Goal: Task Accomplishment & Management: Manage account settings

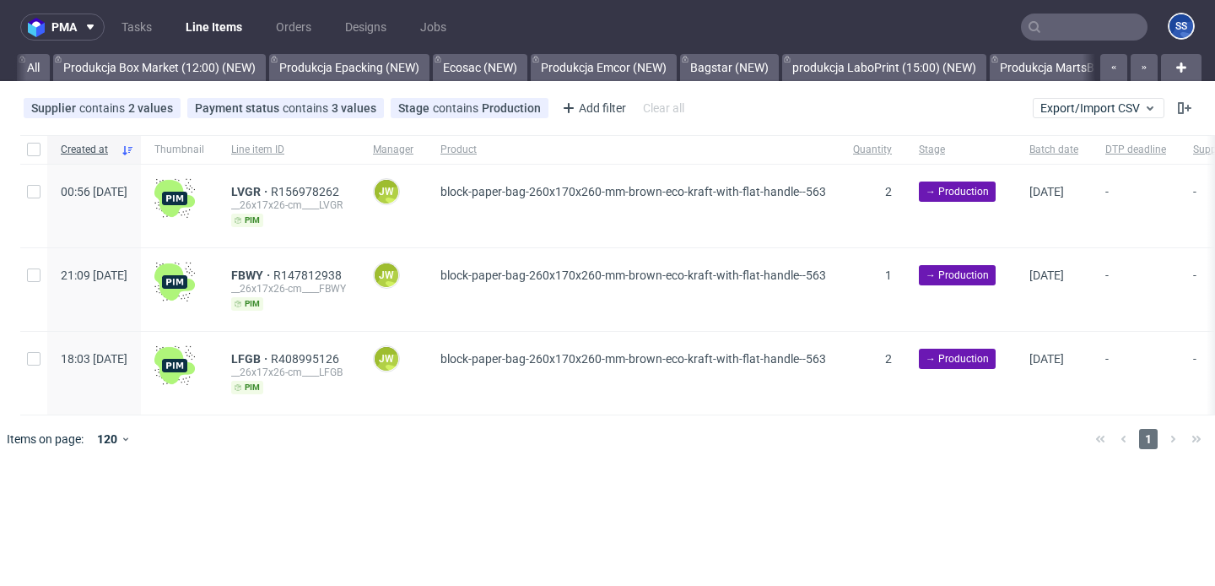
scroll to position [0, 1116]
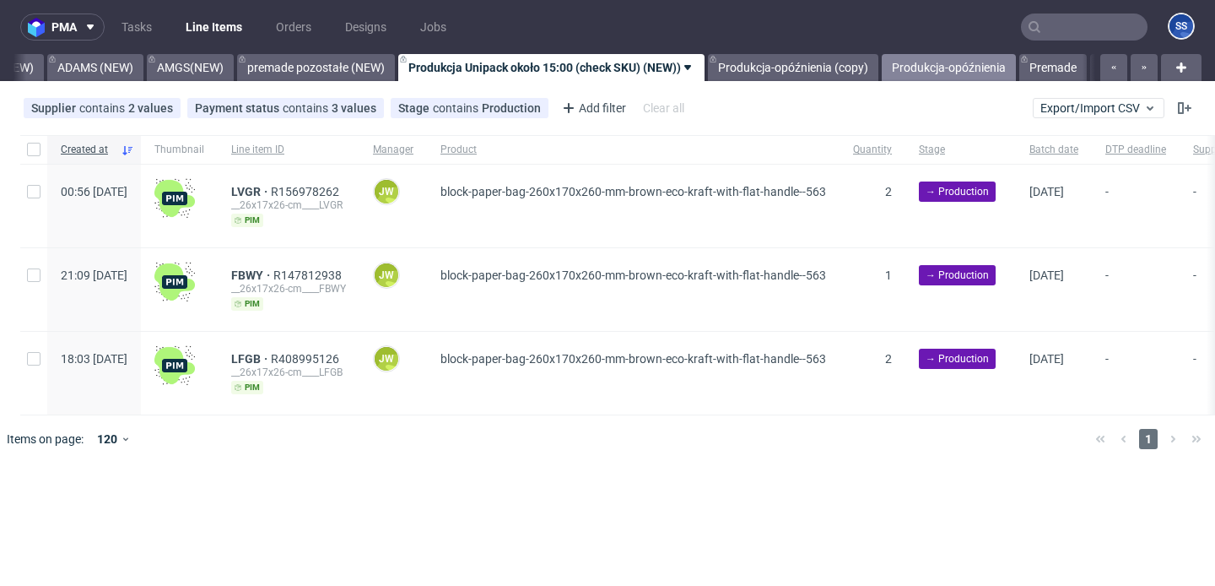
click at [925, 62] on link "Produkcja-opóźnienia" at bounding box center [949, 67] width 134 height 27
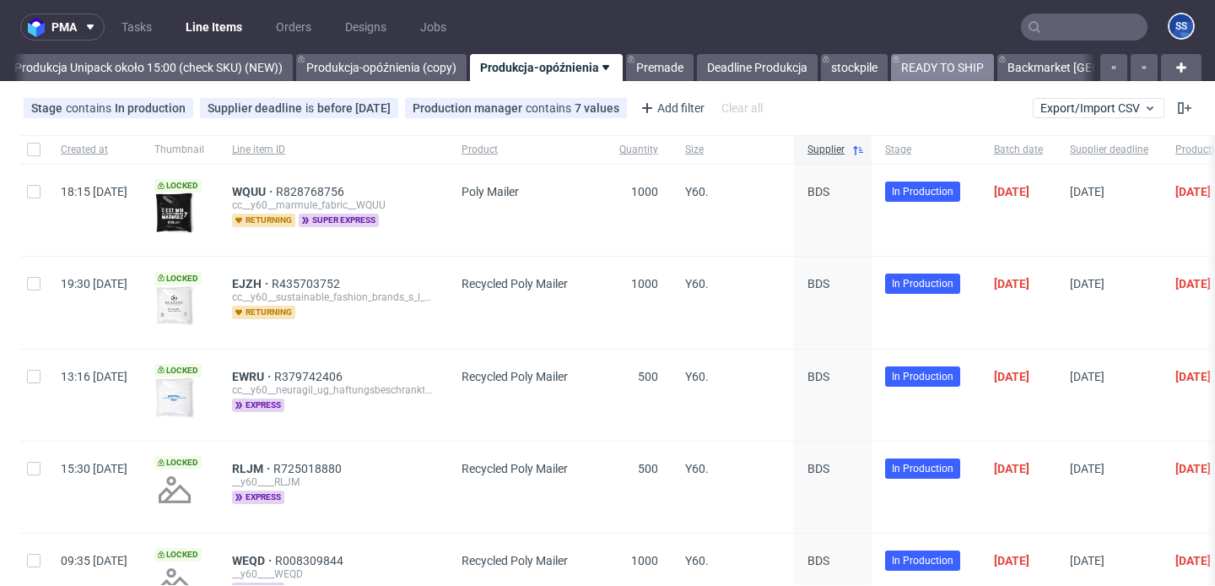
click at [920, 67] on link "READY TO SHIP" at bounding box center [942, 67] width 103 height 27
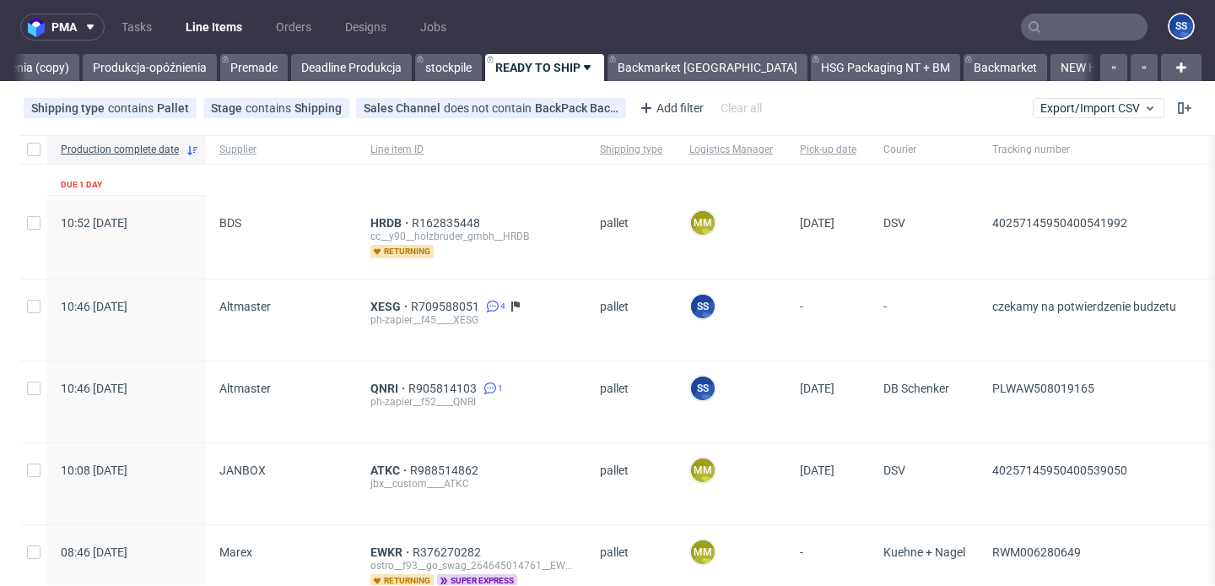
scroll to position [0, 1898]
click at [688, 61] on link "Backmarket GB" at bounding box center [707, 67] width 200 height 27
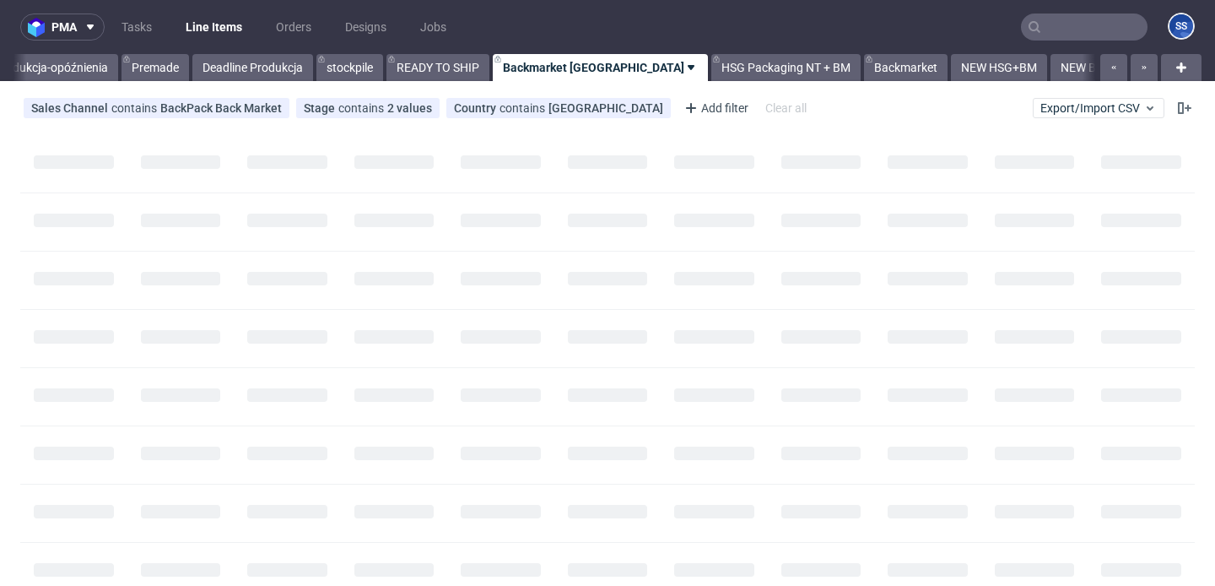
scroll to position [0, 1983]
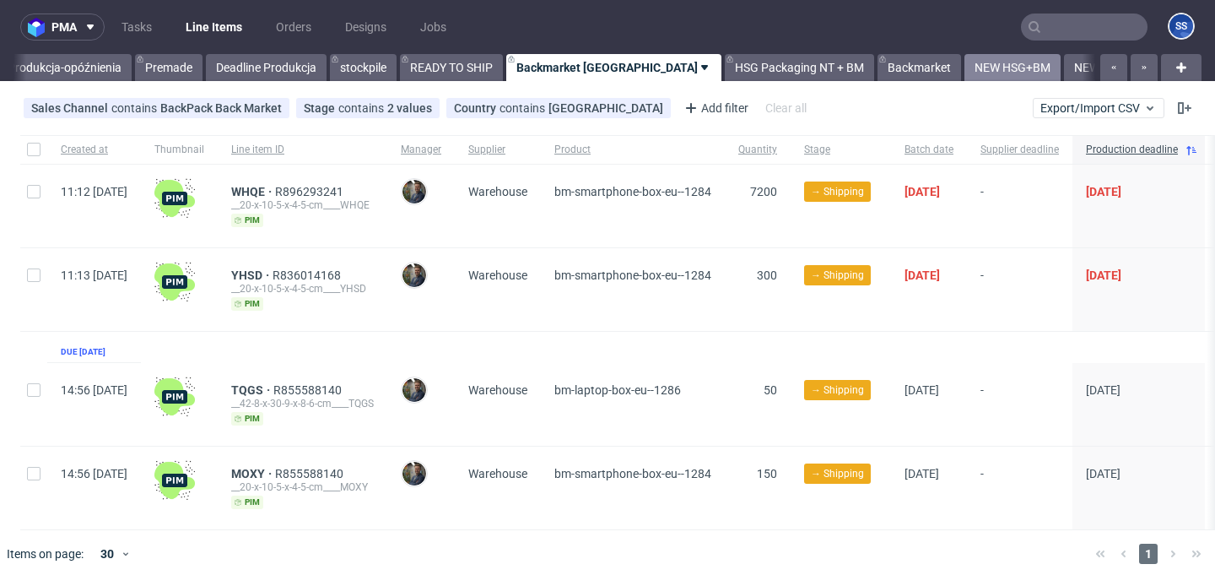
click at [964, 59] on link "NEW HSG+BM" at bounding box center [1012, 67] width 96 height 27
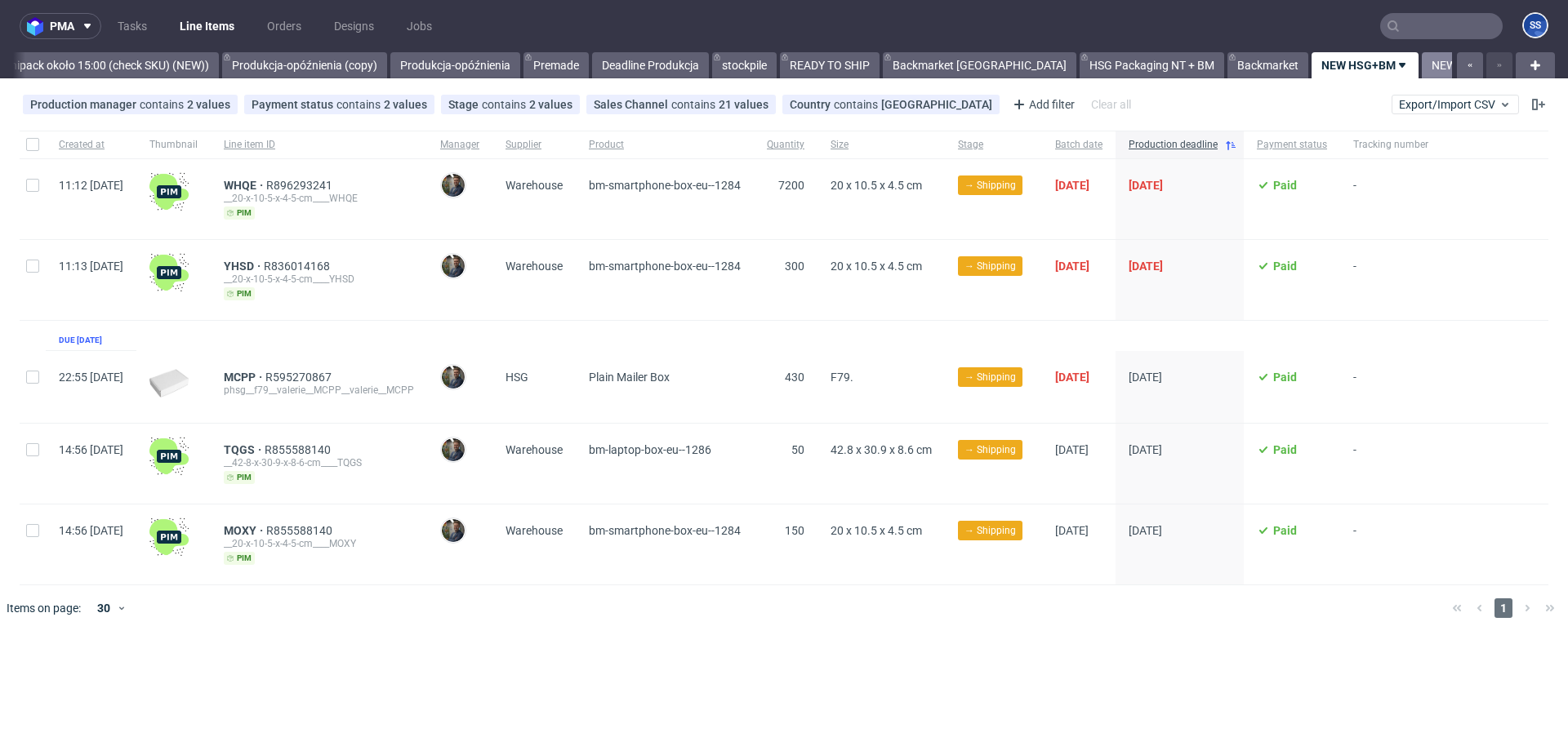
click at [1175, 66] on link "NEW BACKAMRKET" at bounding box center [1482, 65] width 121 height 26
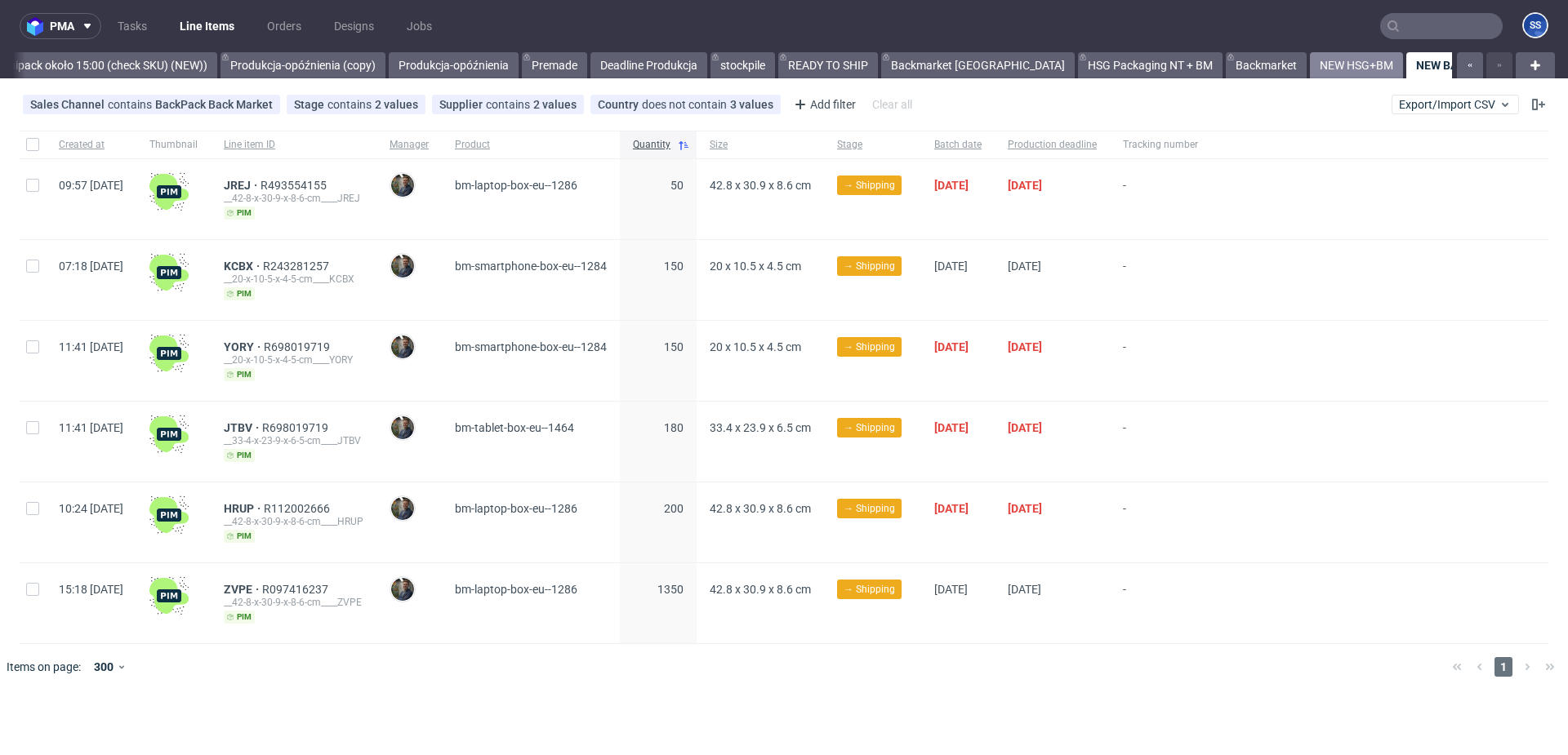
click at [1175, 71] on link "NEW HSG+BM" at bounding box center [1356, 65] width 93 height 26
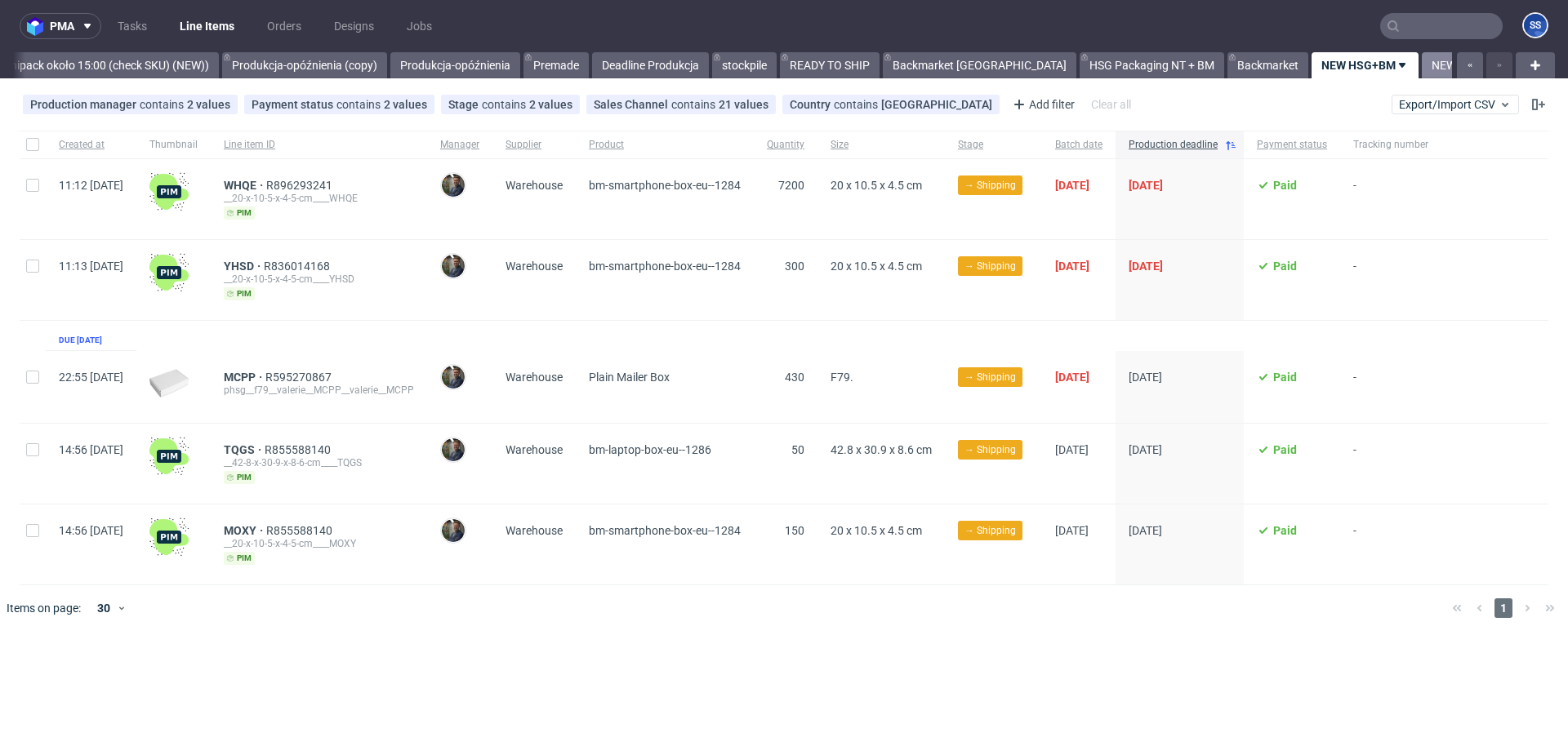
click at [1175, 60] on link "NEW BACKAMRKET" at bounding box center [1482, 65] width 121 height 26
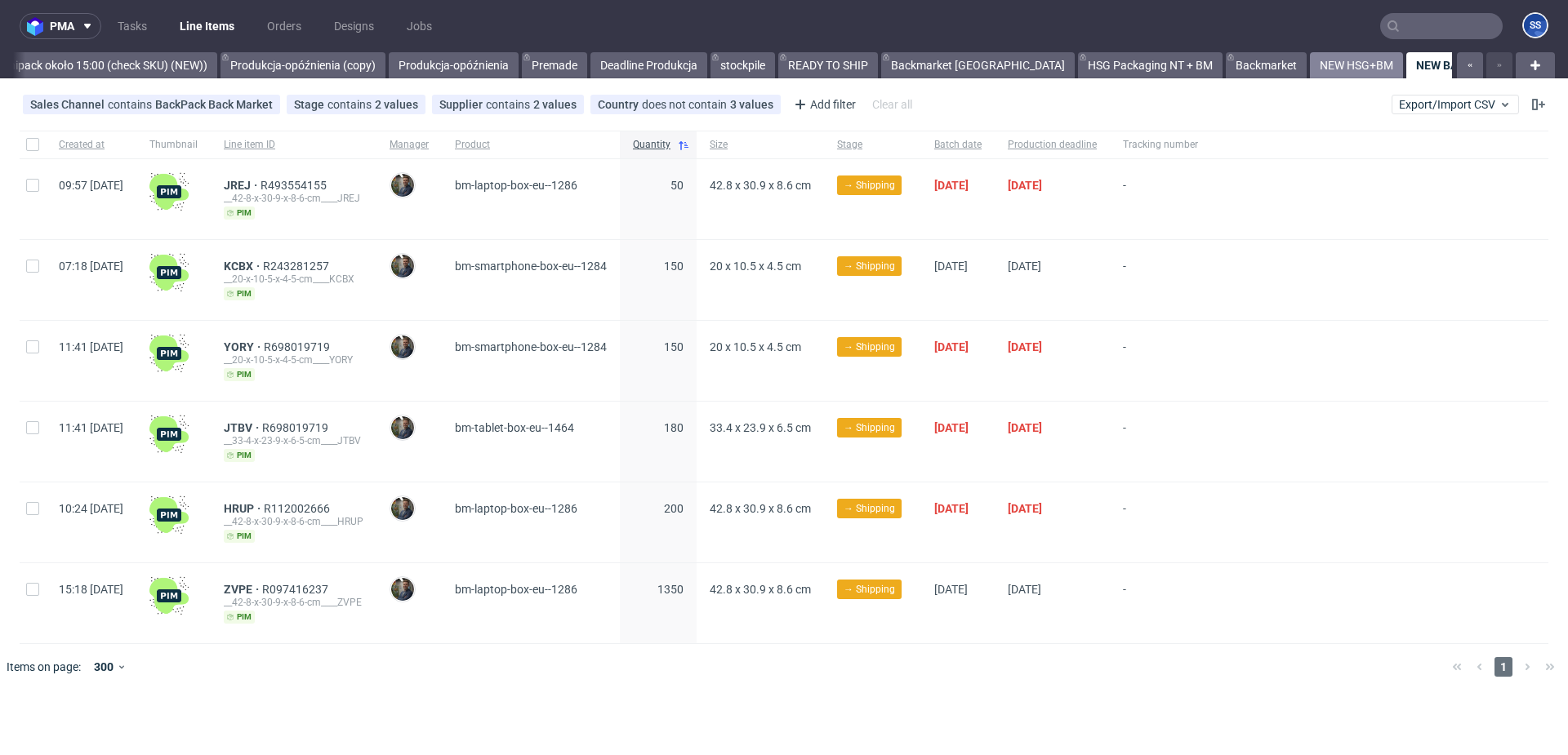
click at [1175, 65] on link "NEW HSG+BM" at bounding box center [1356, 65] width 93 height 26
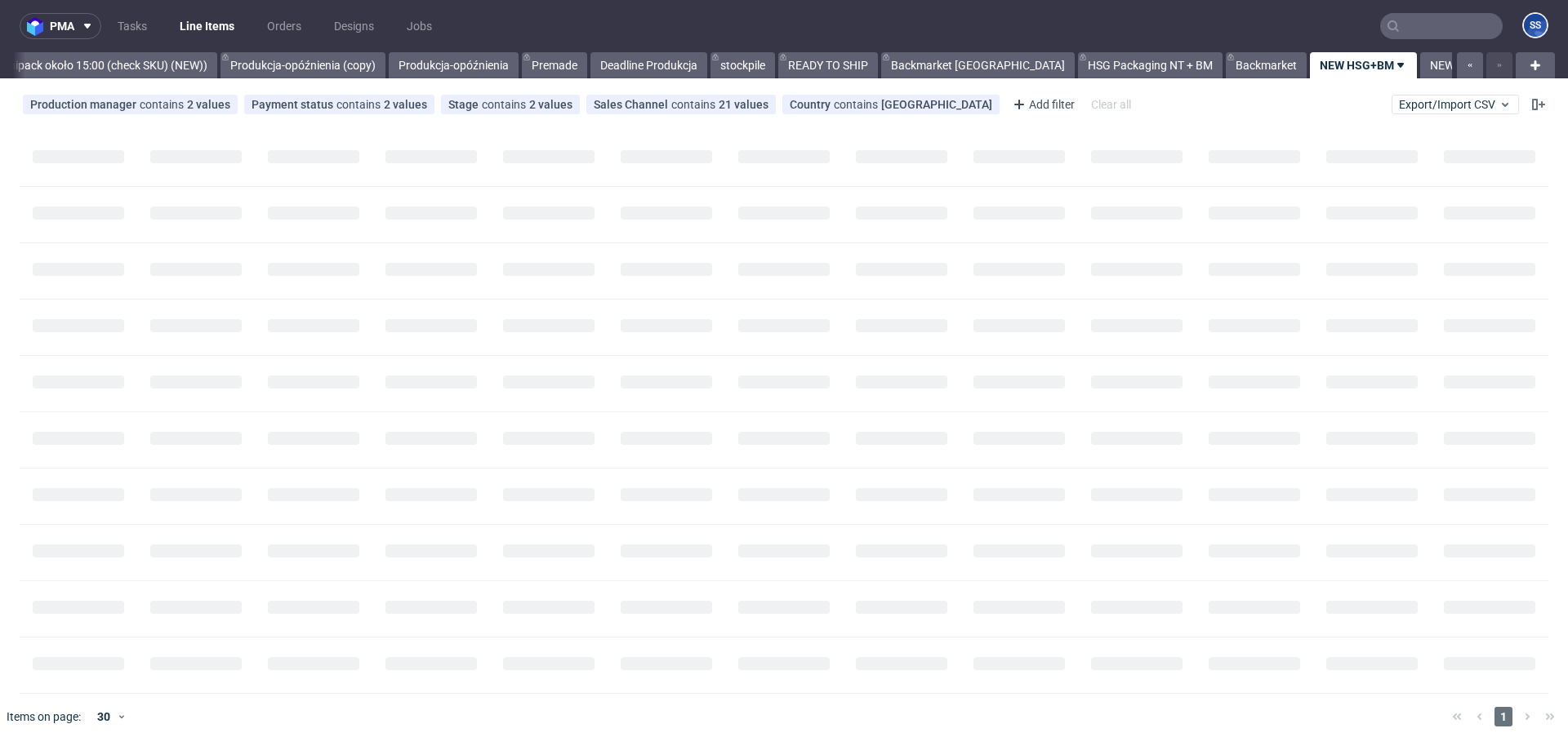
scroll to position [0, 1526]
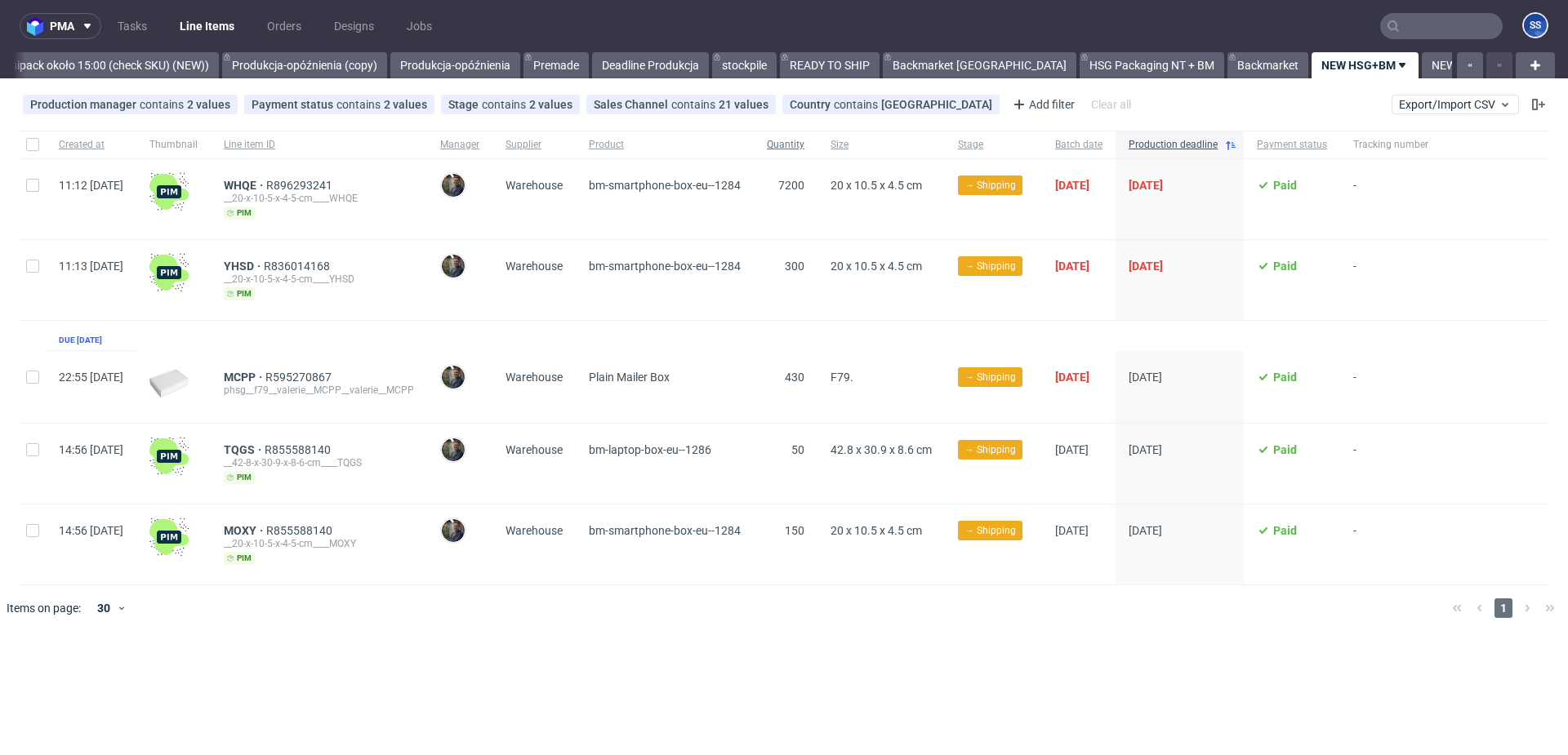
click at [804, 148] on span "Quantity" at bounding box center [785, 145] width 38 height 14
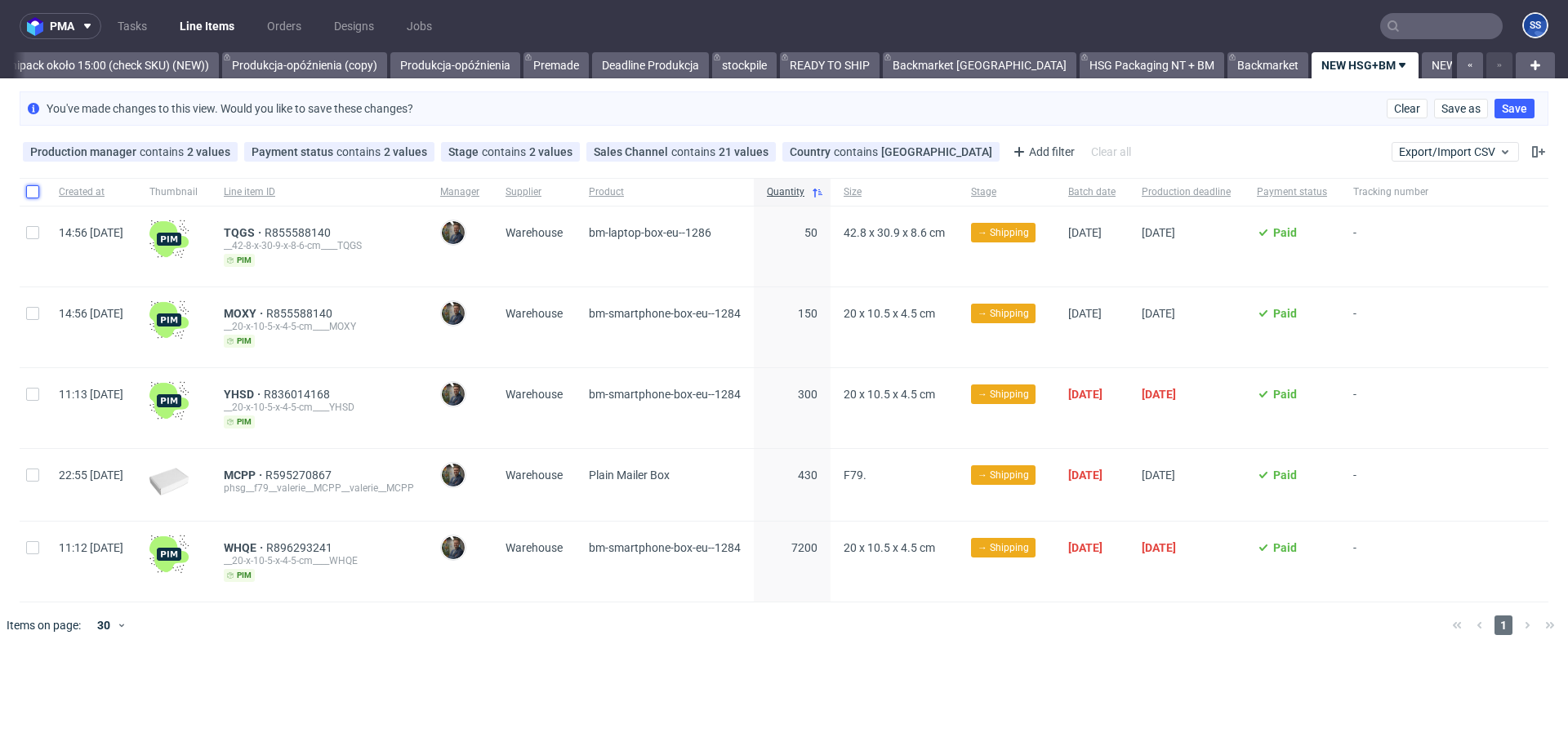
click at [32, 192] on input "checkbox" at bounding box center [32, 192] width 13 height 13
checkbox input "true"
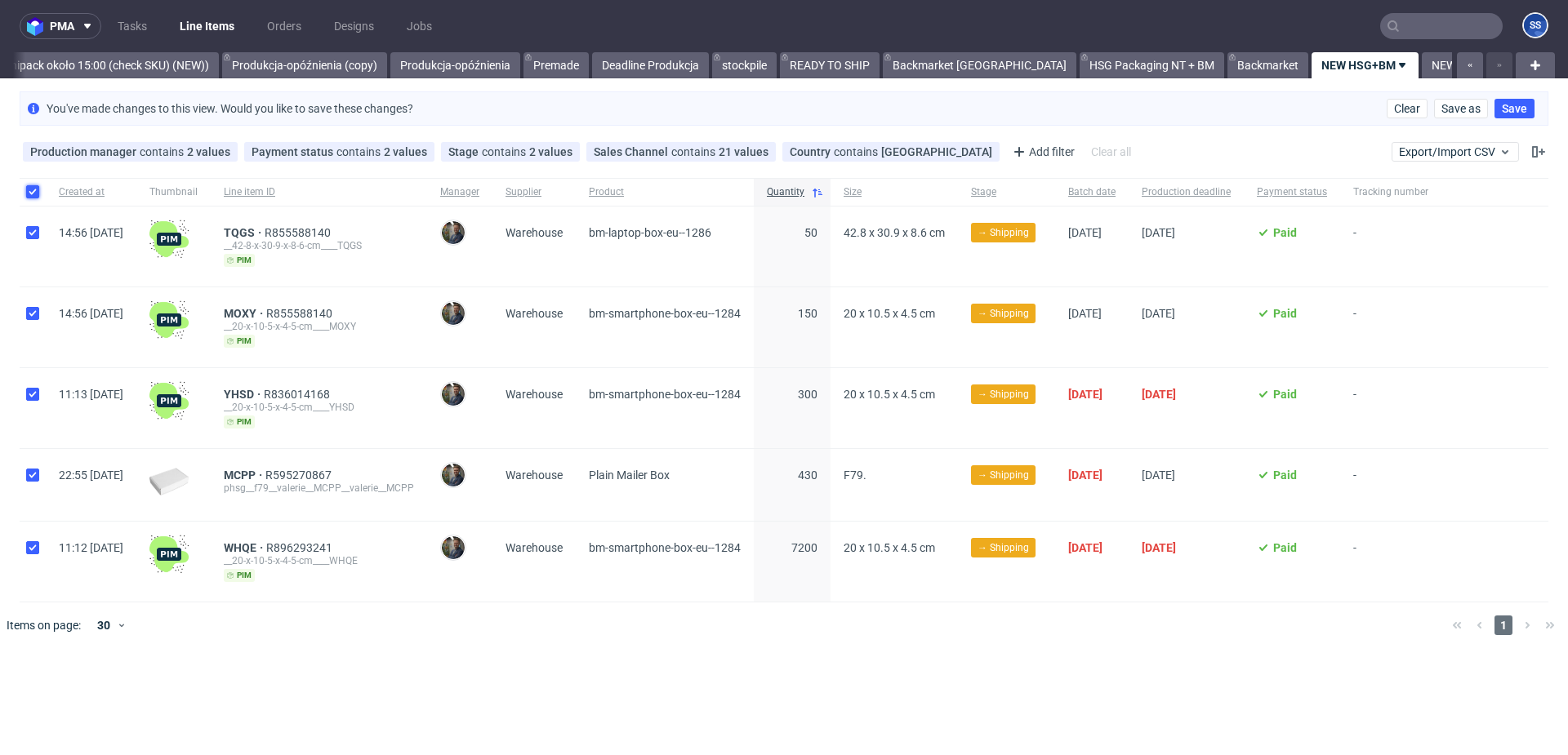
checkbox input "true"
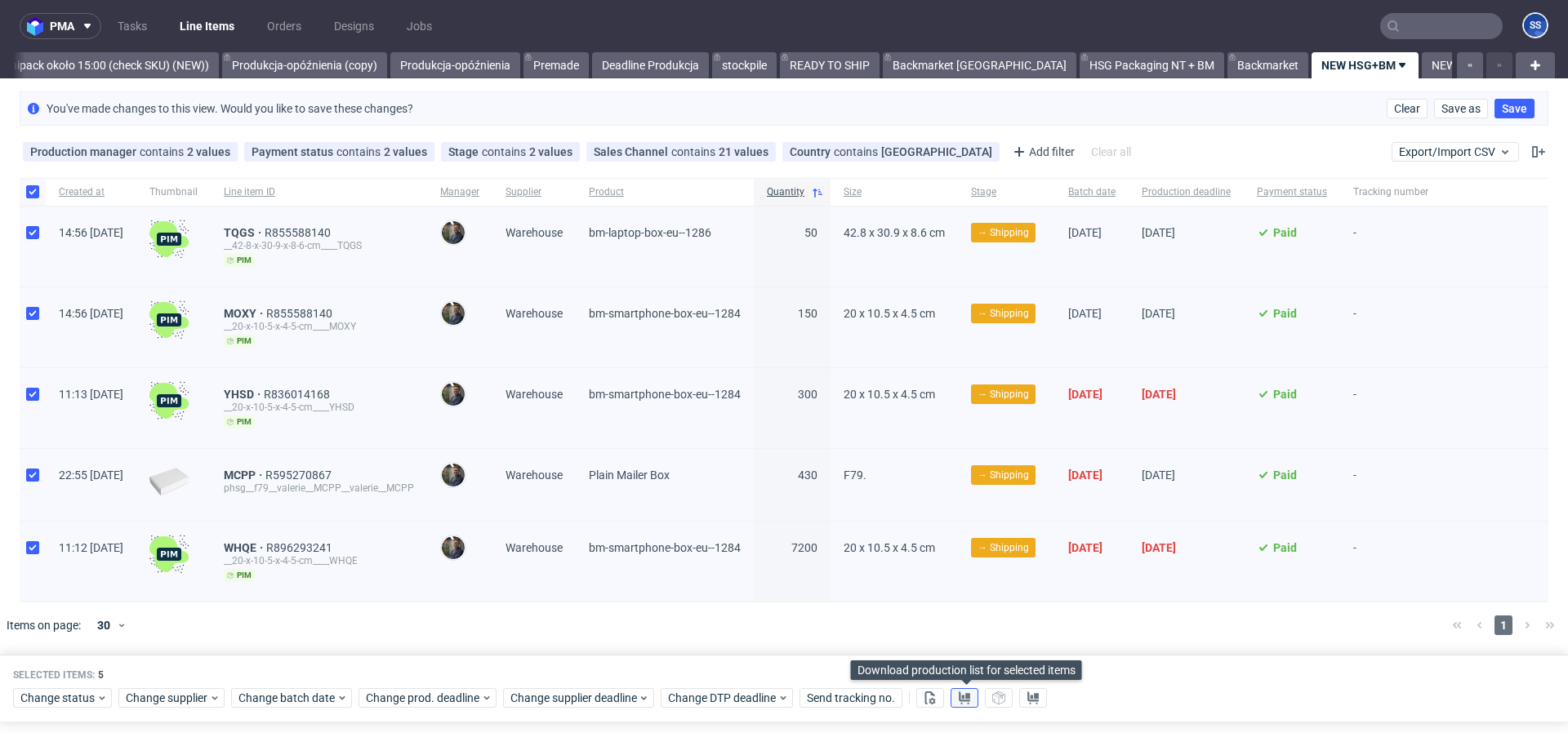
click at [973, 566] on button at bounding box center [964, 698] width 28 height 19
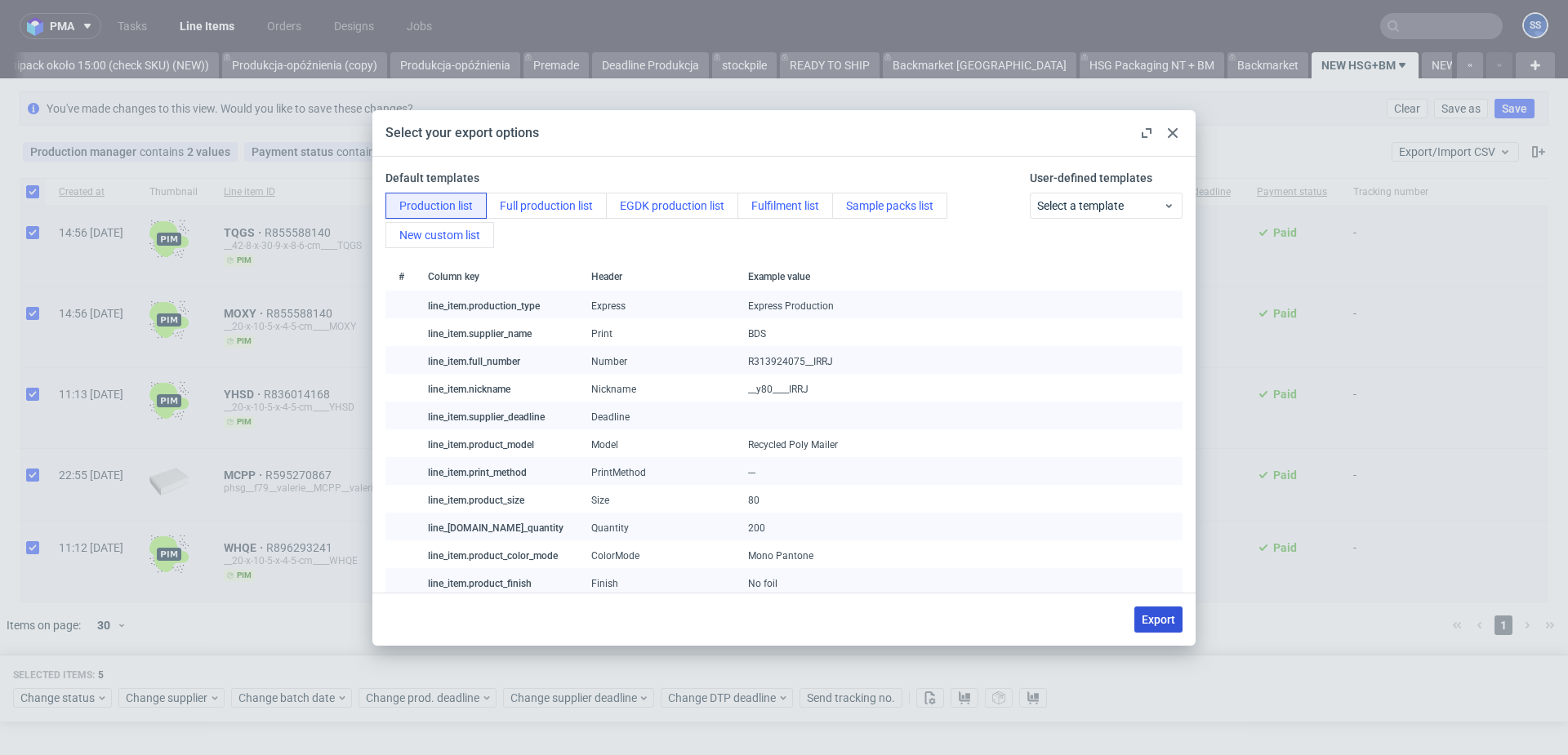
click at [1167, 566] on span "Export" at bounding box center [1158, 619] width 34 height 12
checkbox input "false"
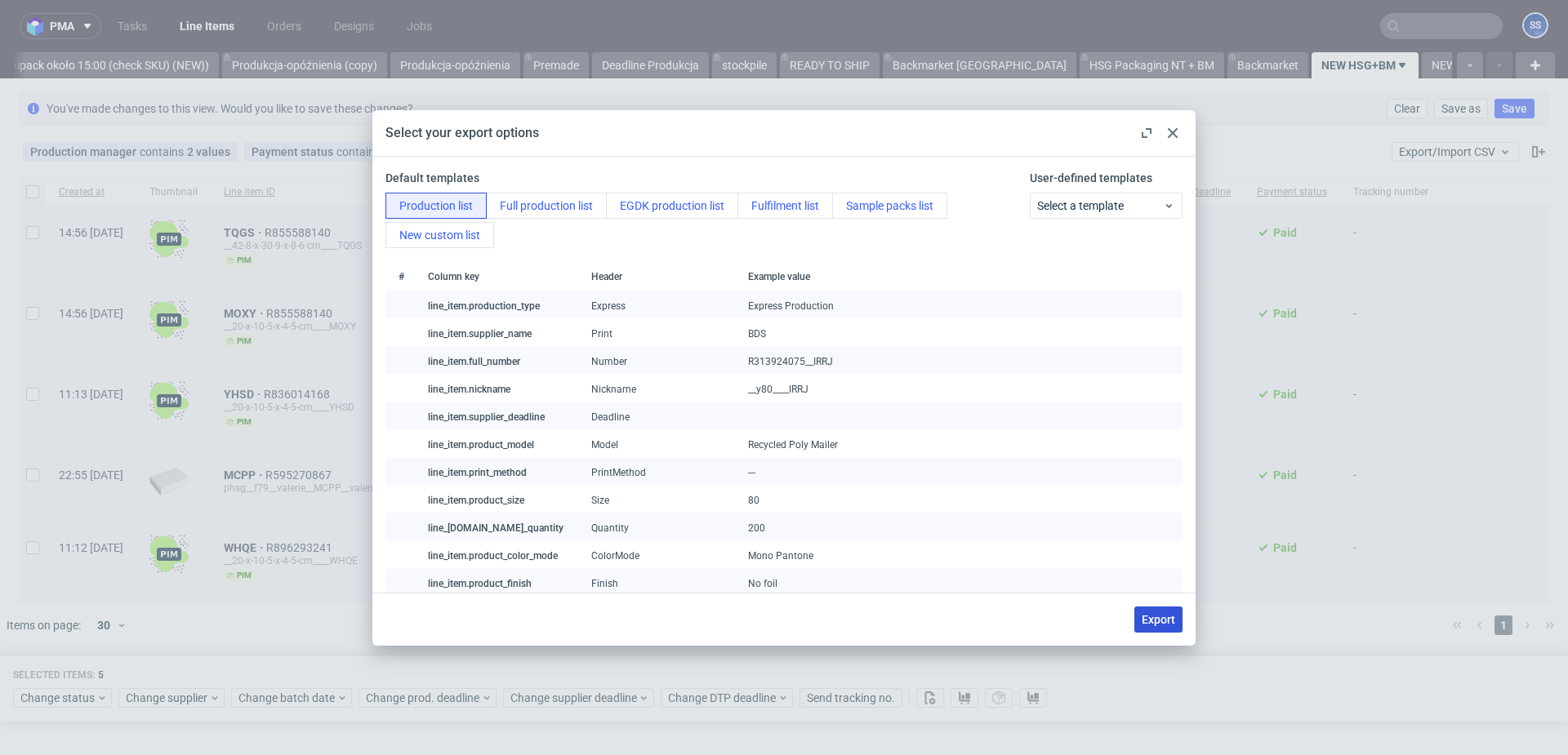
checkbox input "false"
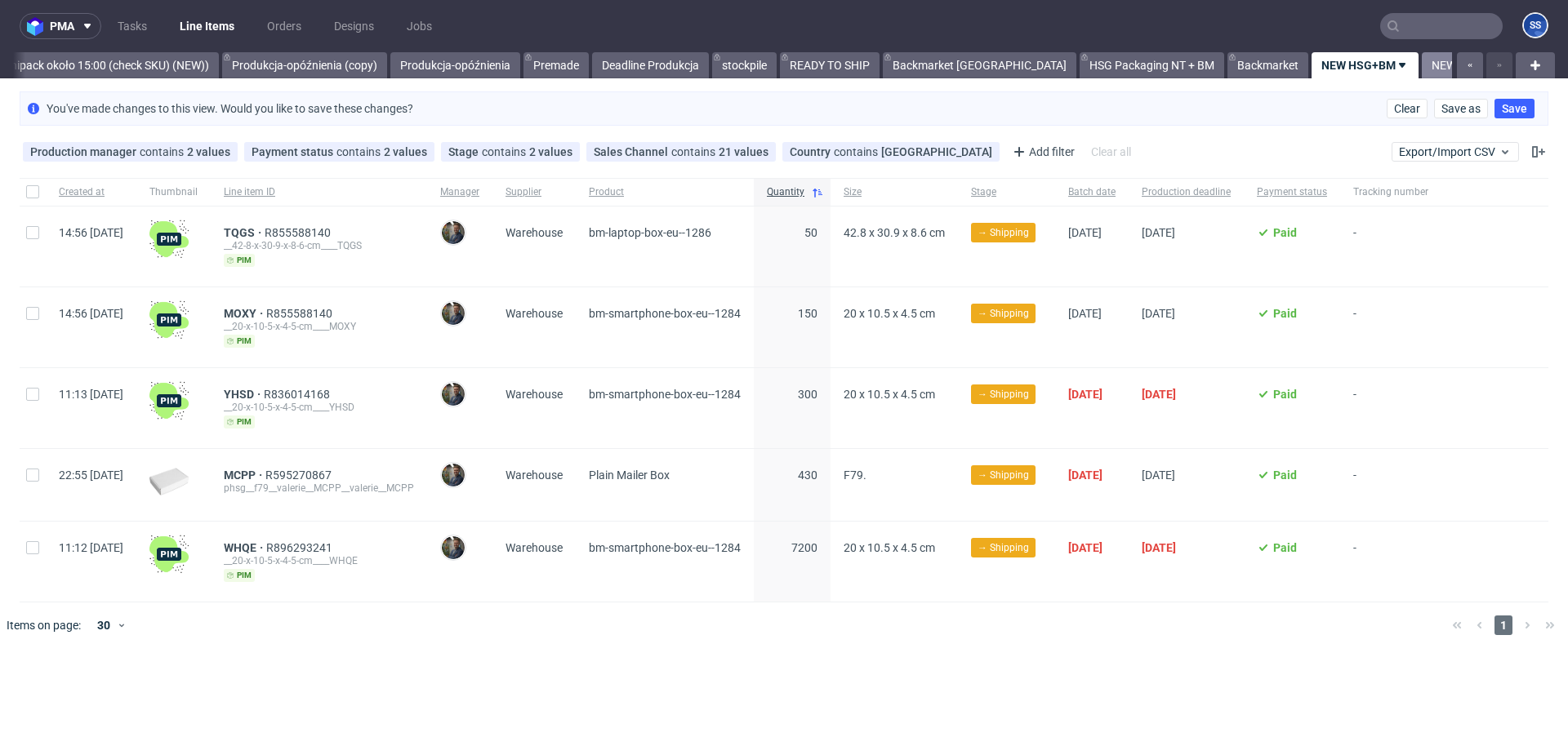
click at [1175, 67] on link "NEW BACKAMRKET" at bounding box center [1482, 65] width 121 height 26
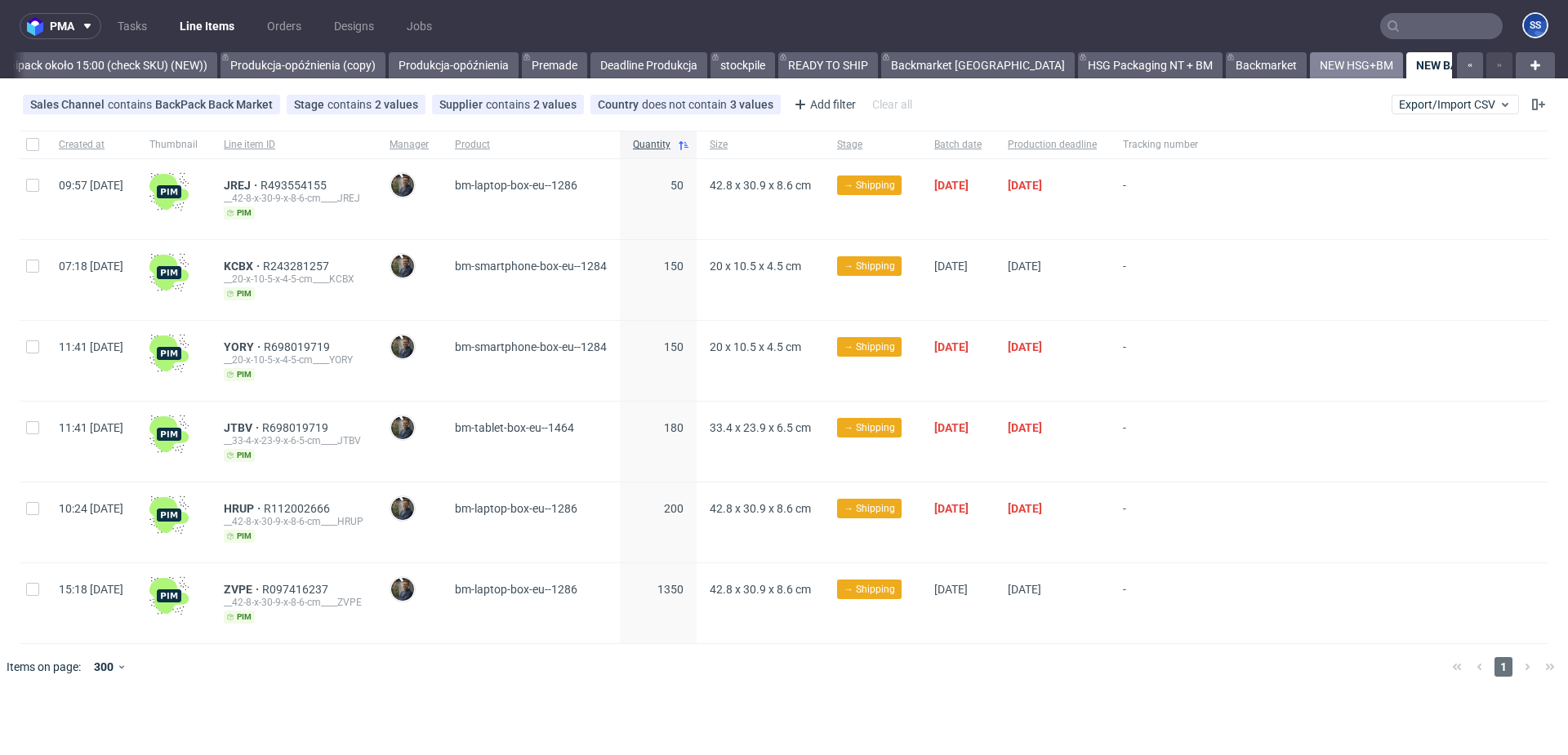
click at [1175, 74] on link "NEW HSG+BM" at bounding box center [1356, 65] width 93 height 26
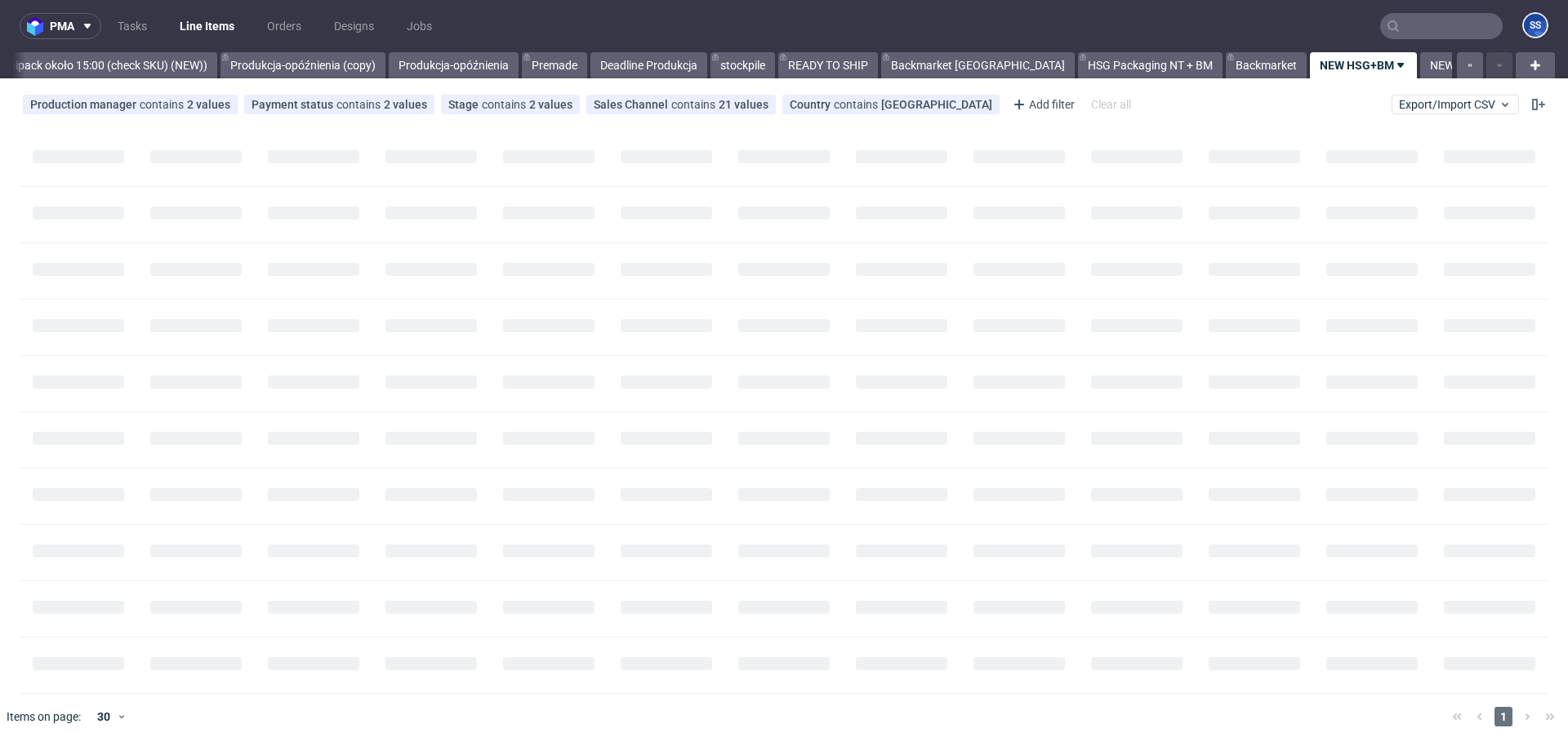
scroll to position [0, 1526]
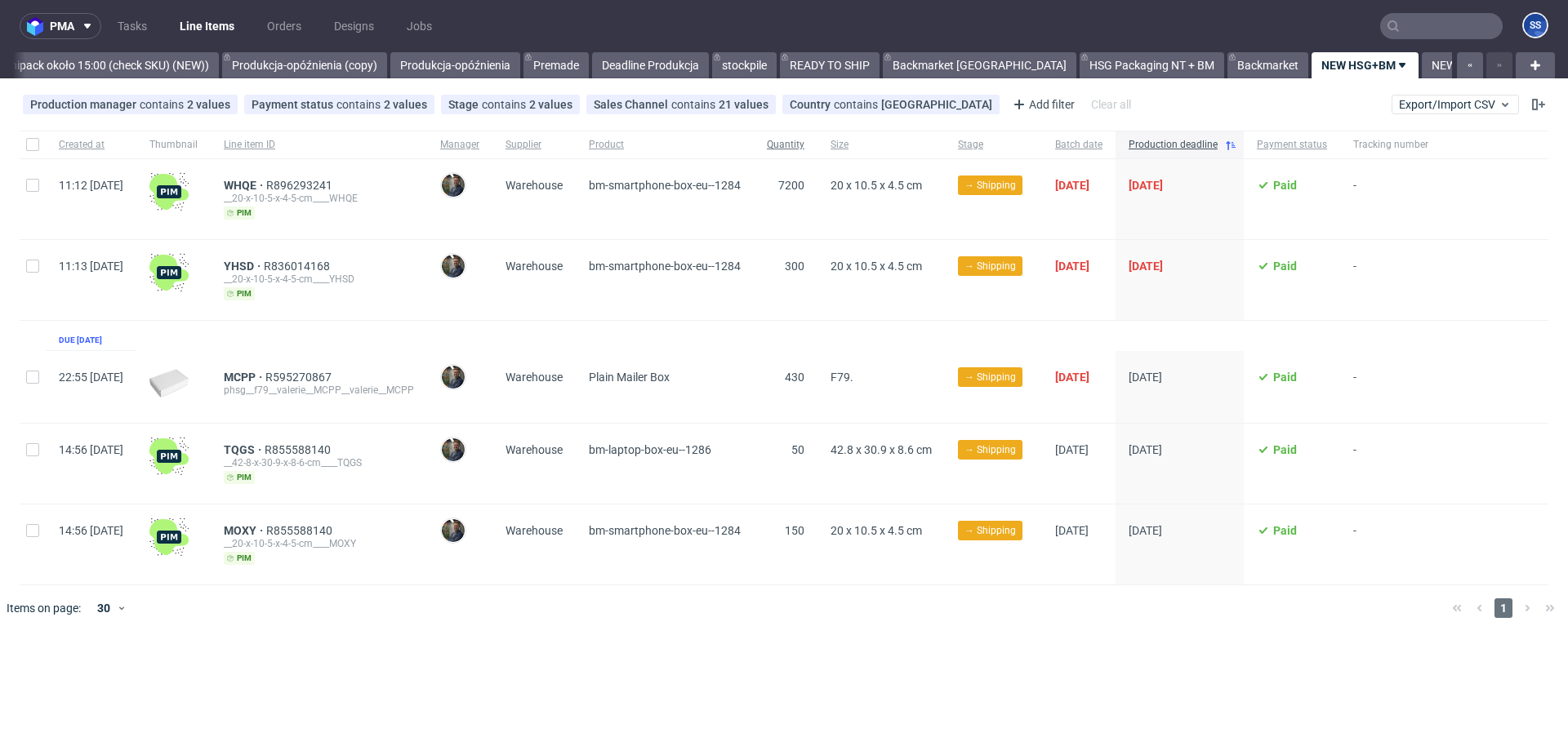
click at [804, 143] on span "Quantity" at bounding box center [785, 145] width 38 height 14
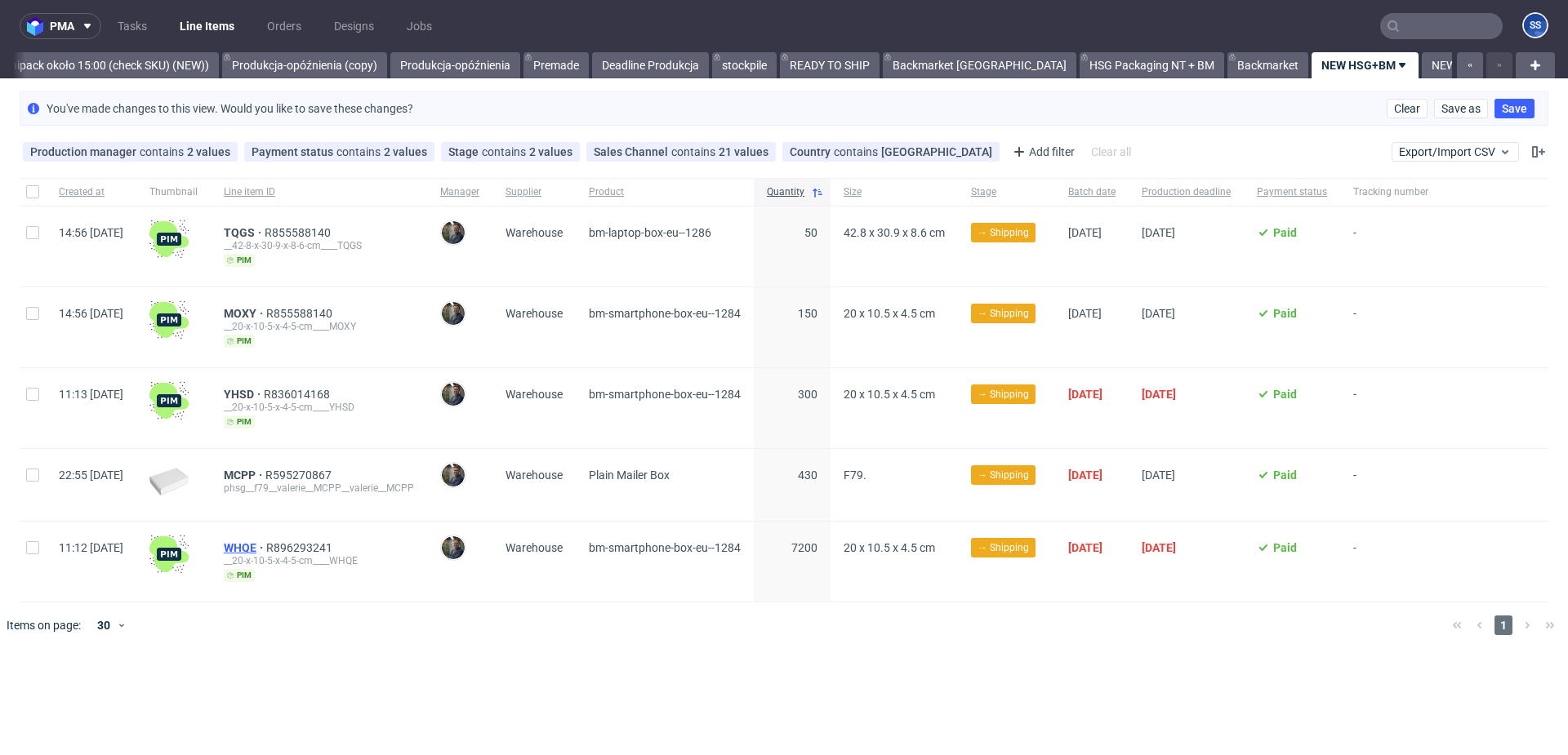
click at [266, 543] on span "WHQE" at bounding box center [245, 547] width 43 height 13
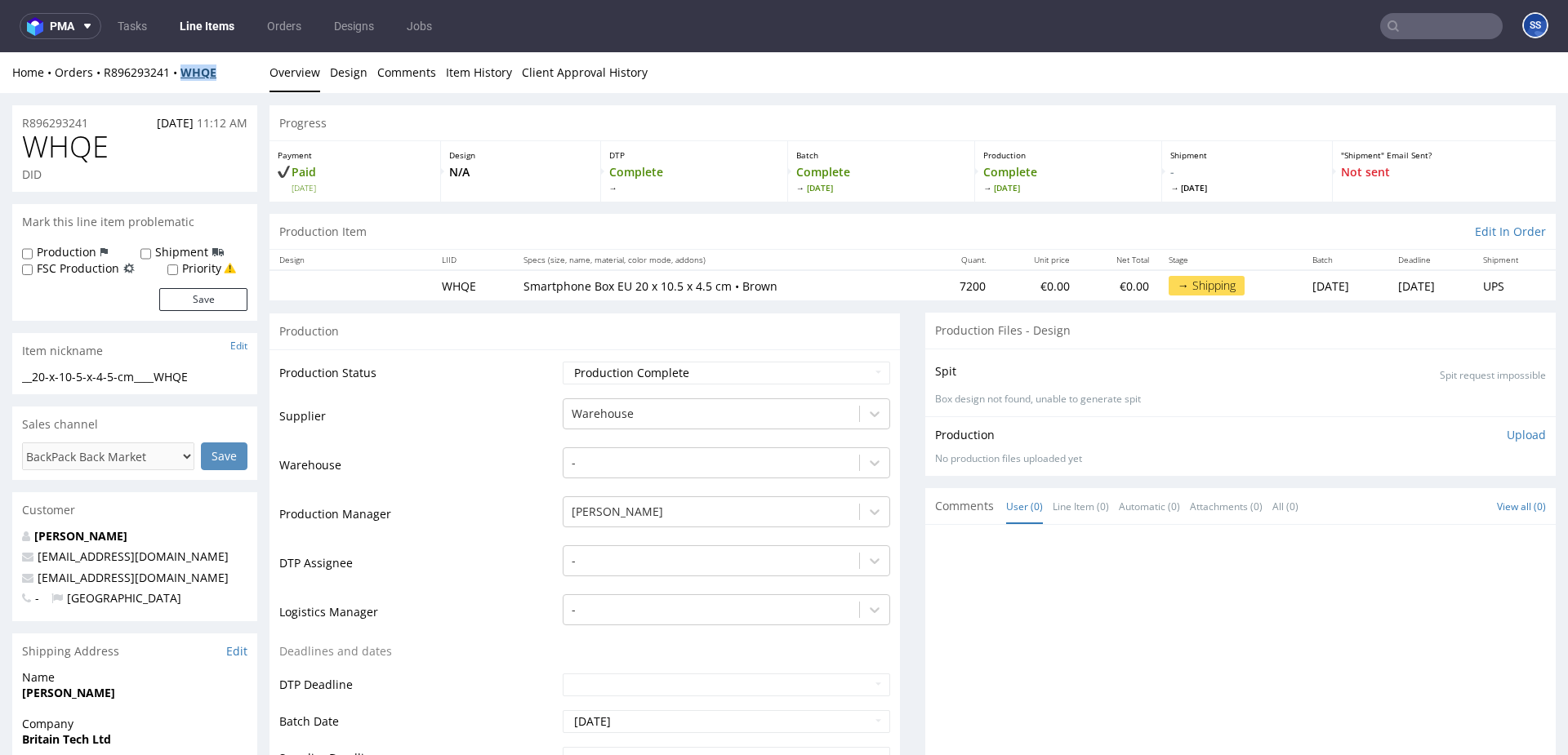
drag, startPoint x: 216, startPoint y: 75, endPoint x: 187, endPoint y: 76, distance: 29.0
click at [187, 76] on div "Home Orders R896293241 WHQE" at bounding box center [135, 73] width 245 height 16
copy strong "WHQE"
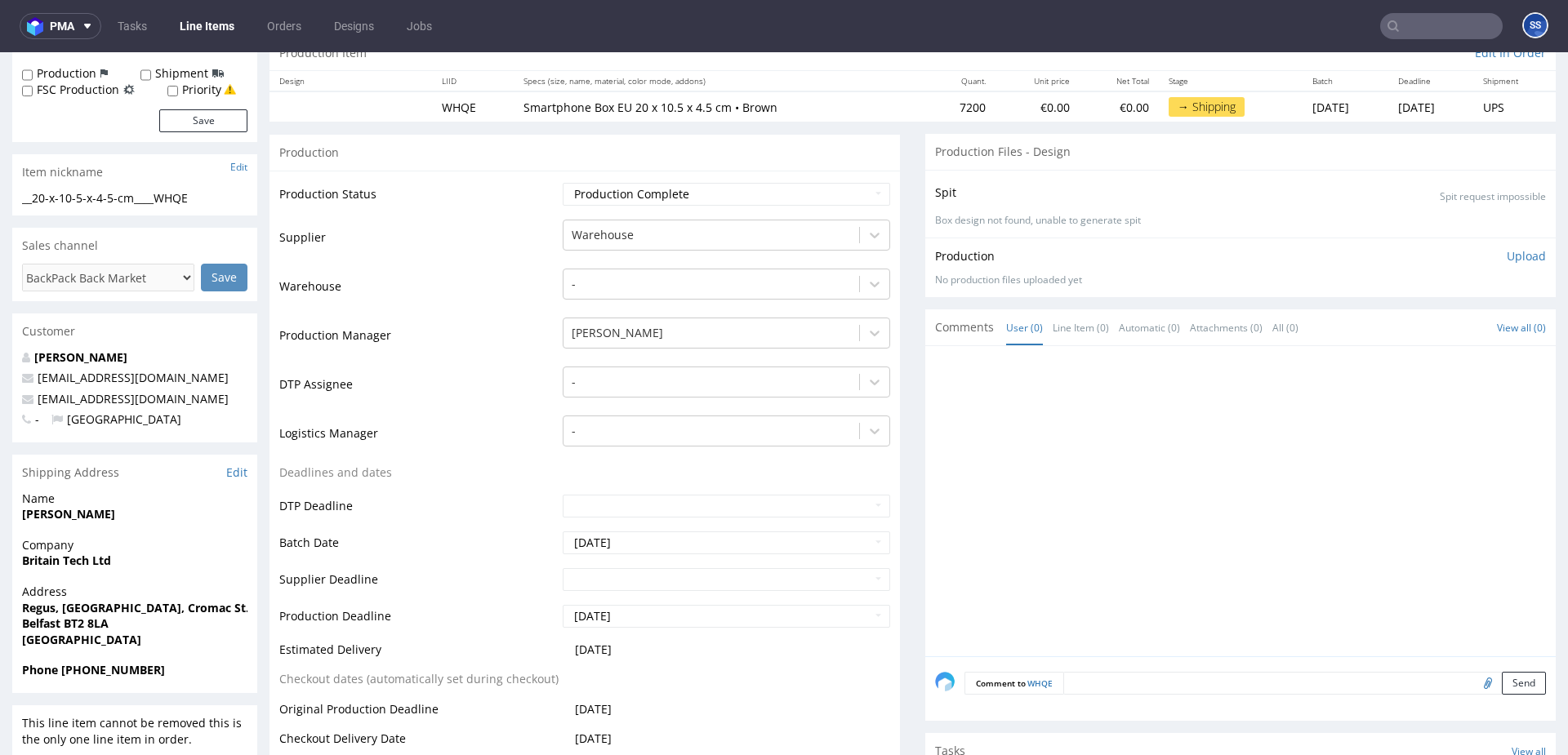
scroll to position [186, 0]
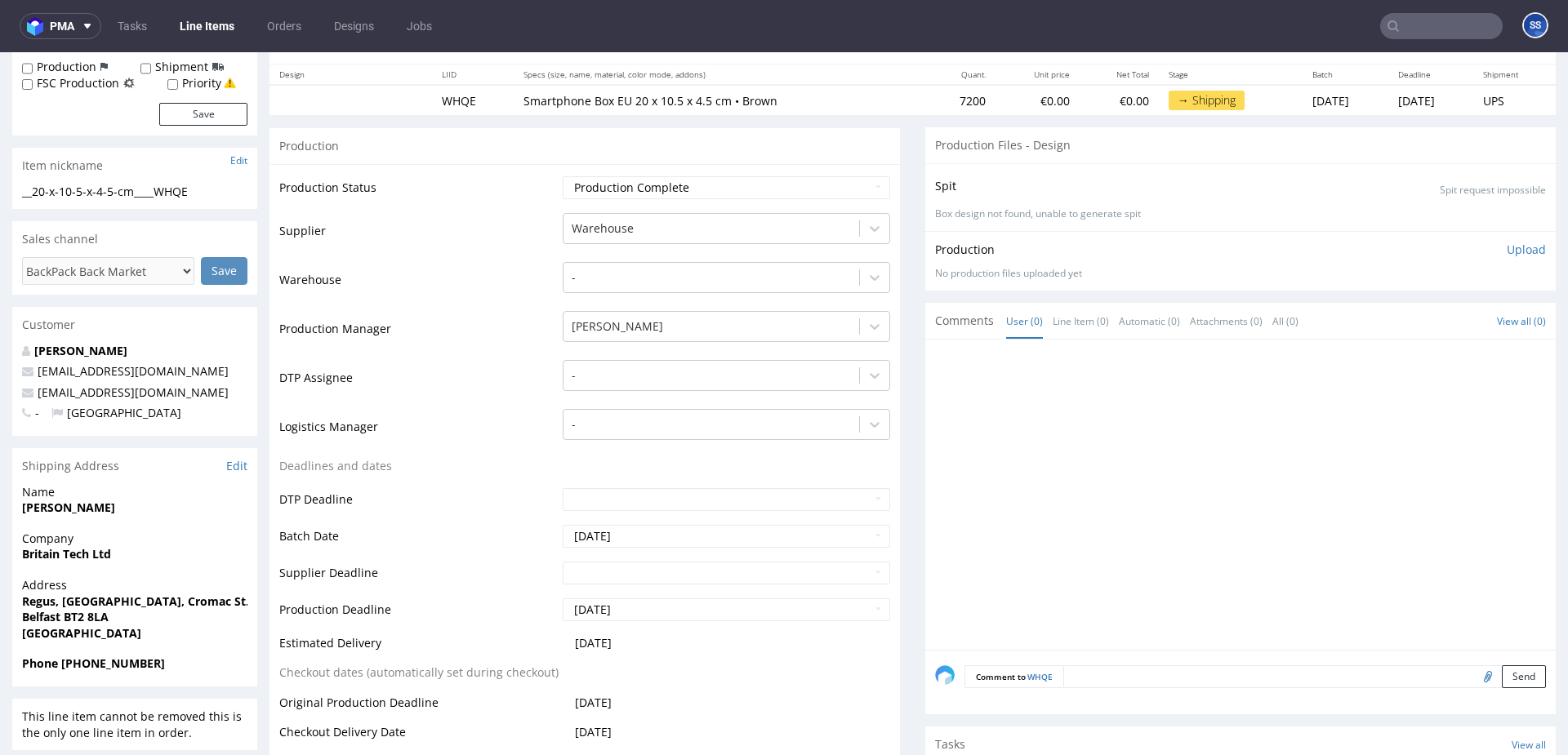
click at [43, 556] on strong "Britain Tech Ltd" at bounding box center [67, 554] width 89 height 15
copy strong "Britain Tech Ltd"
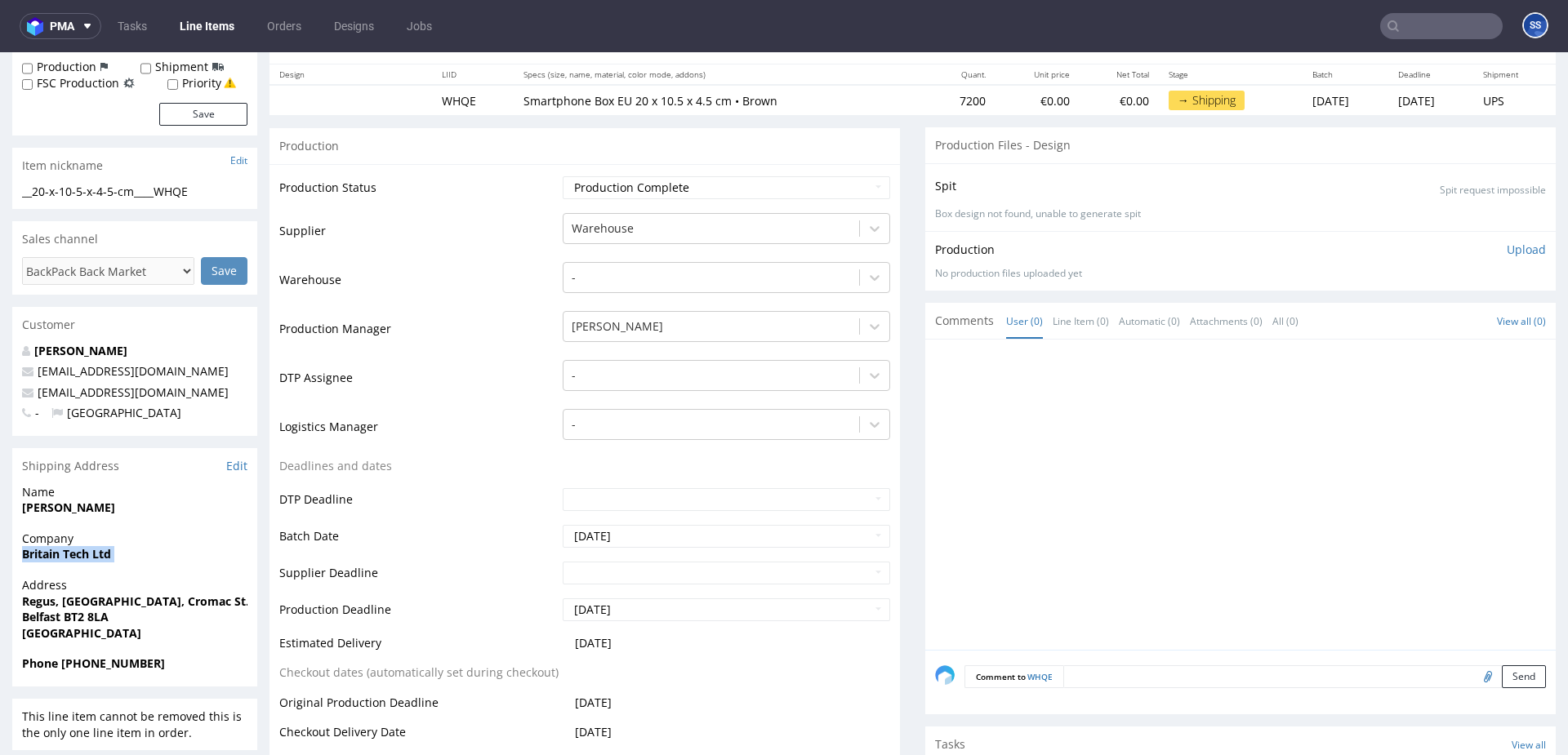
scroll to position [0, 0]
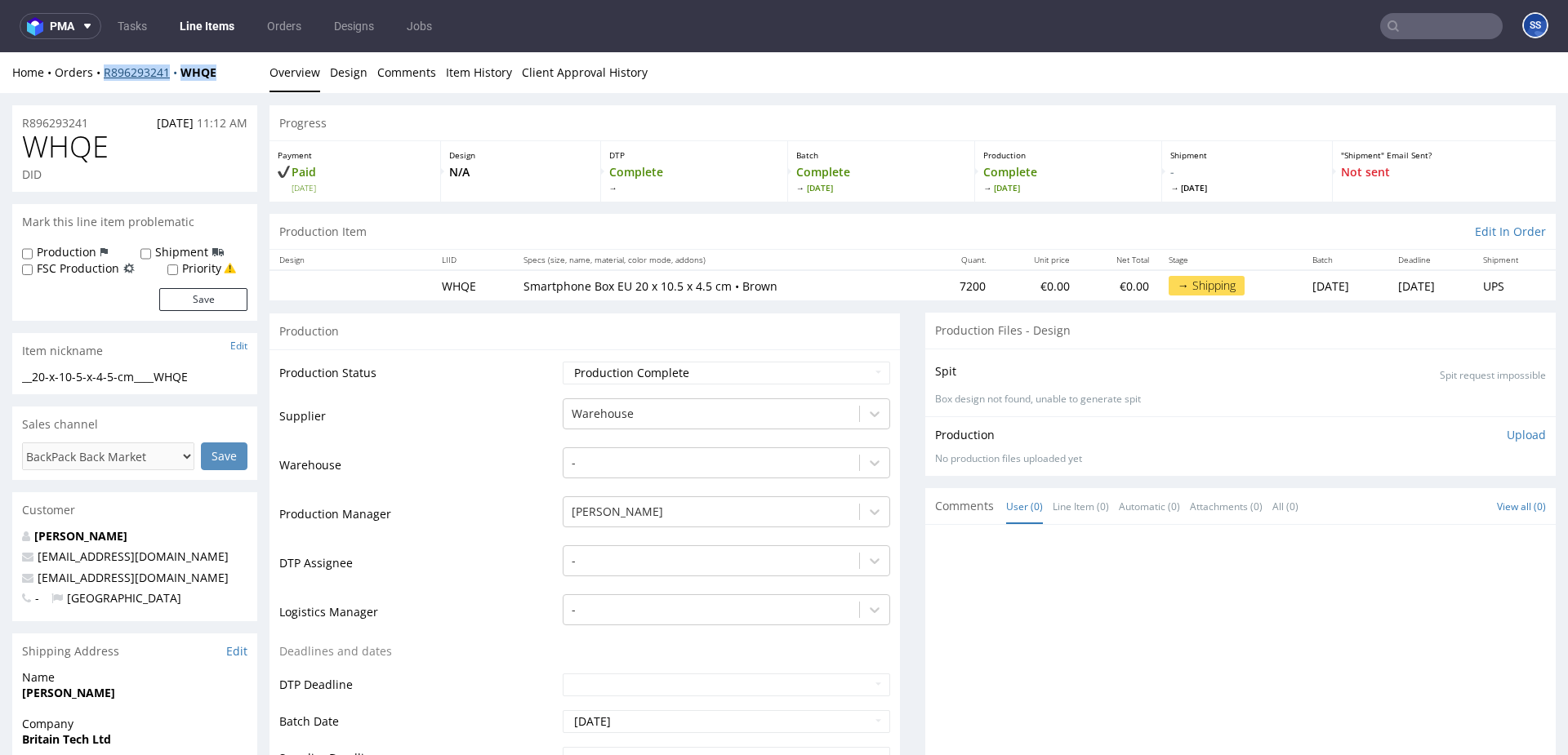
drag, startPoint x: 222, startPoint y: 74, endPoint x: 104, endPoint y: 77, distance: 118.0
click at [104, 77] on div "Home Orders R896293241 WHQE" at bounding box center [135, 73] width 245 height 16
copy div "R896293241 WHQE"
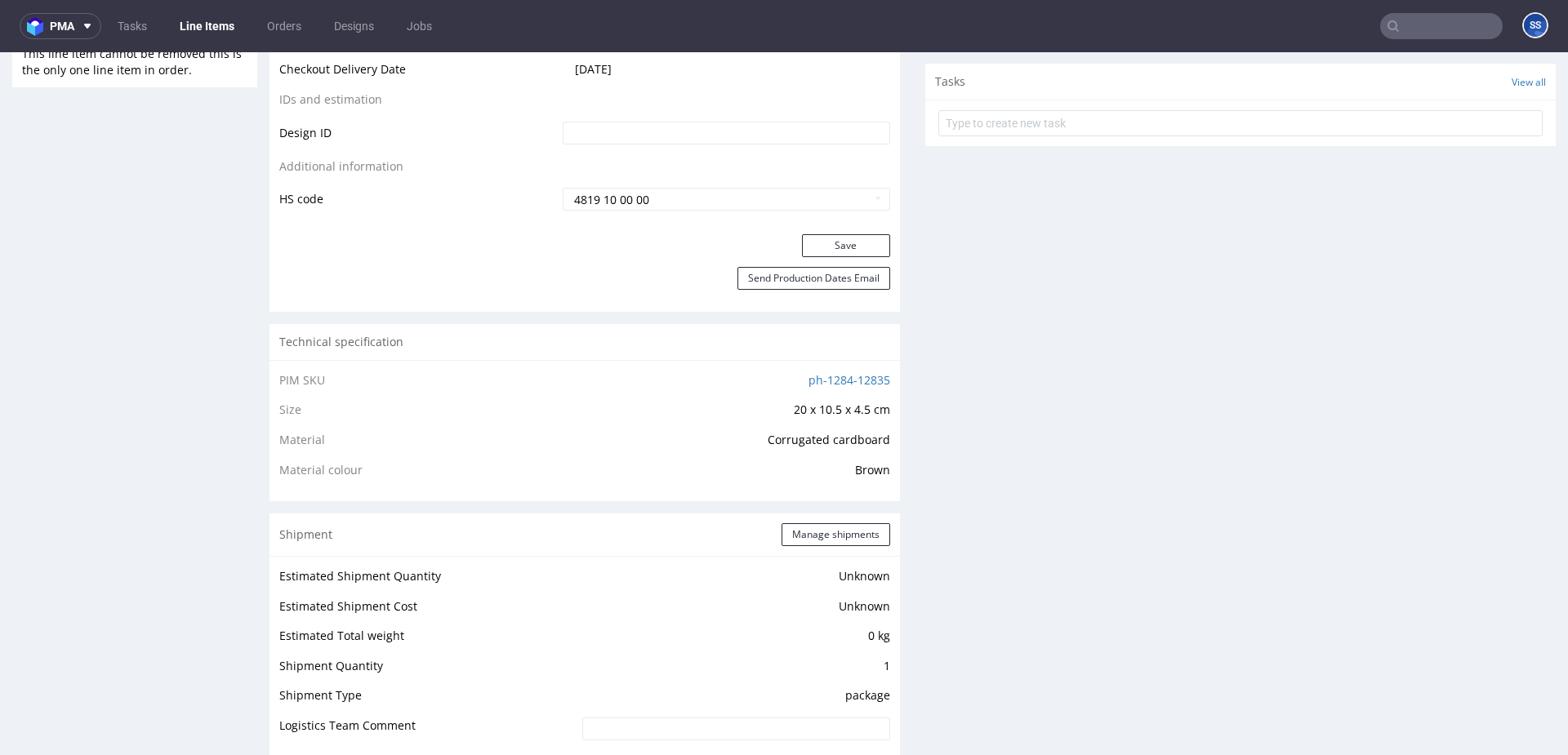
scroll to position [830, 0]
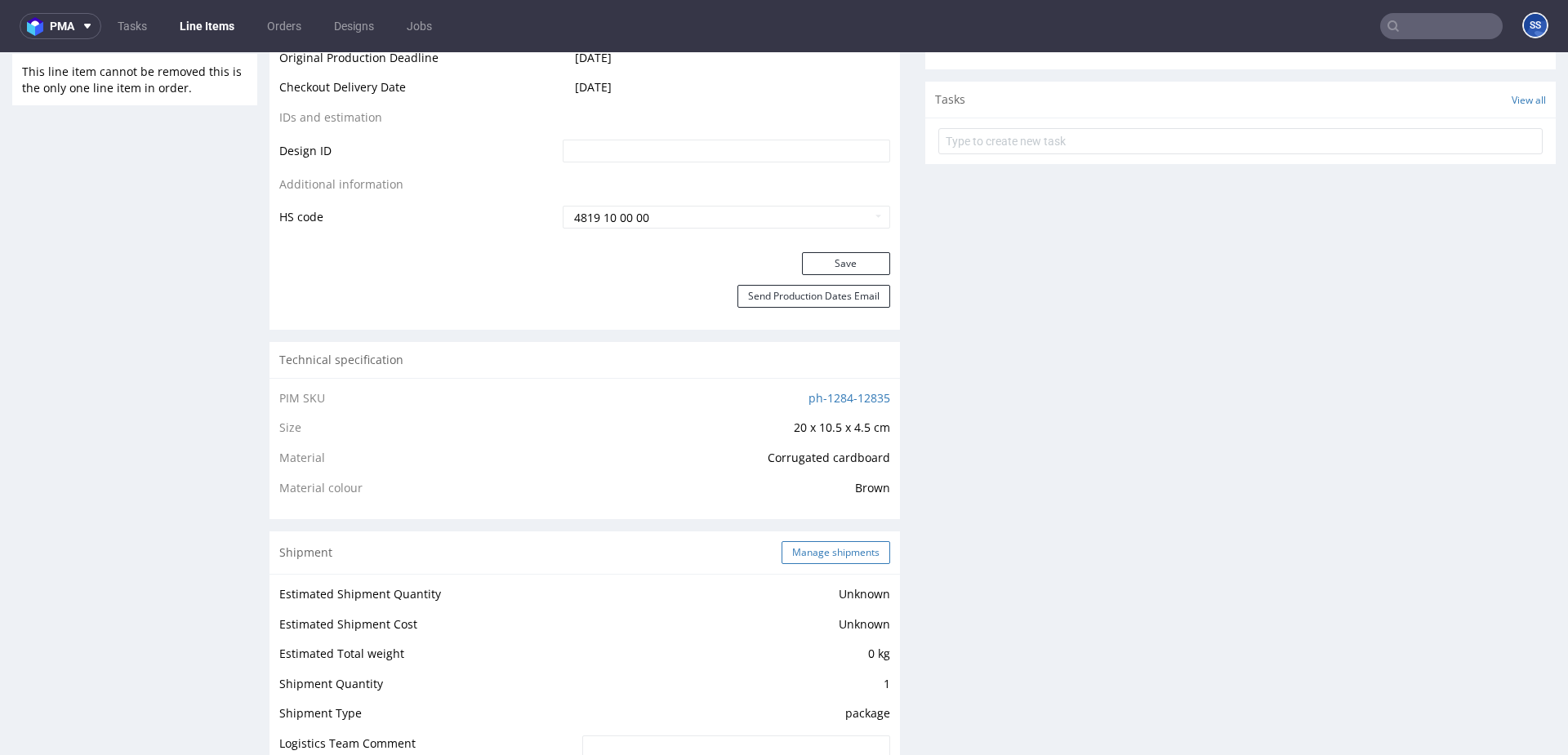
click at [812, 548] on button "Manage shipments" at bounding box center [835, 553] width 108 height 23
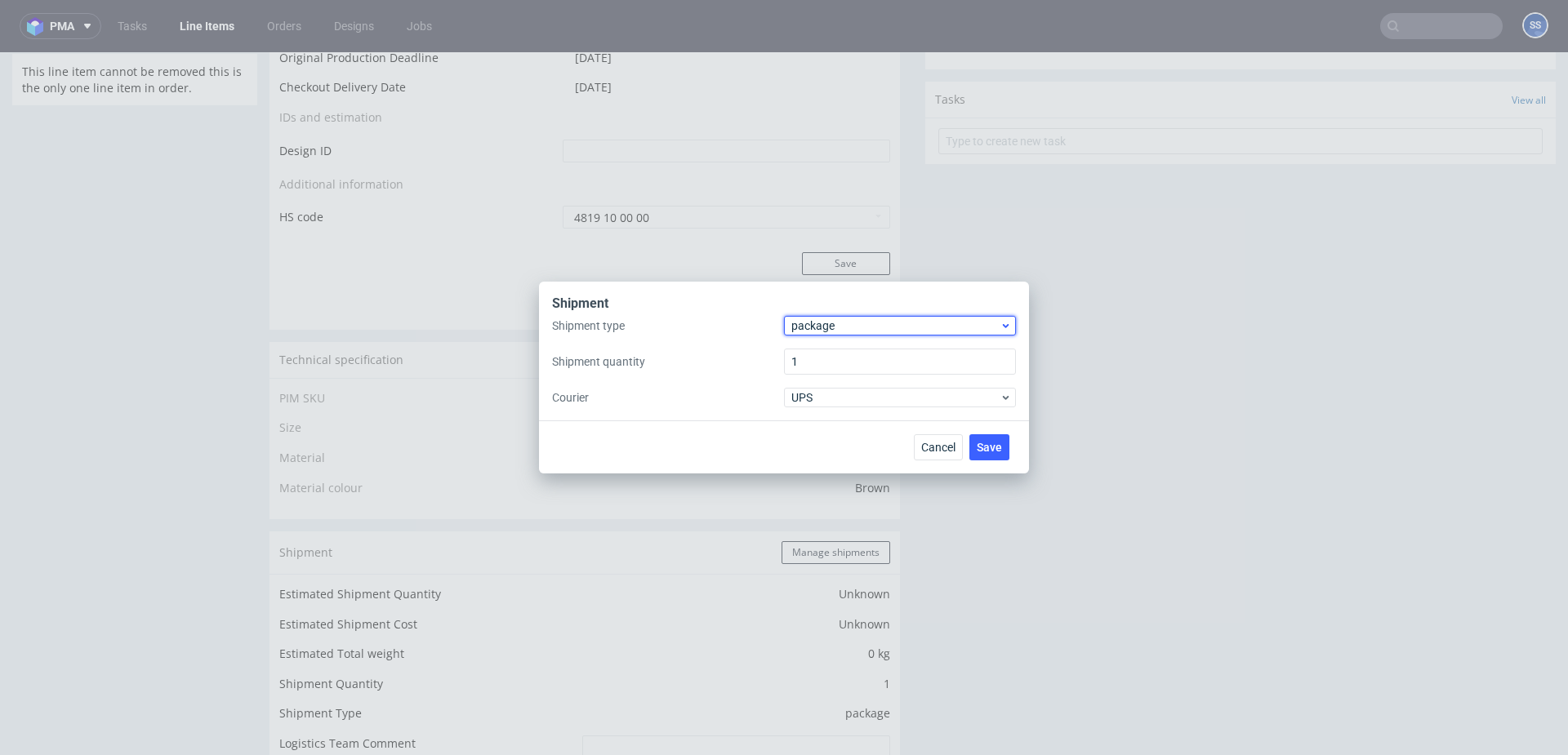
click at [818, 335] on div "package" at bounding box center [900, 325] width 232 height 19
click at [830, 349] on div "pallet" at bounding box center [900, 360] width 219 height 29
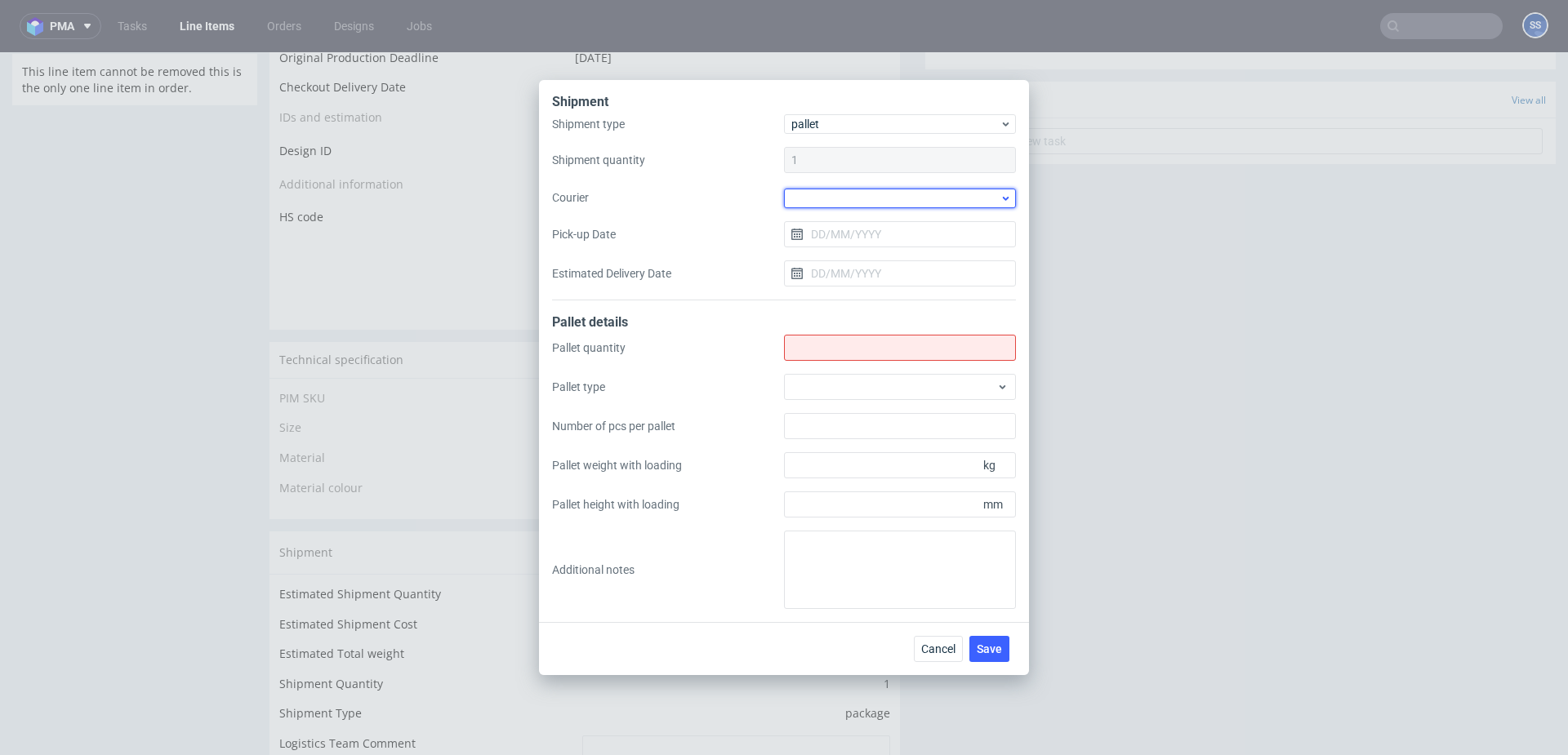
click at [839, 198] on div at bounding box center [900, 198] width 232 height 19
click at [849, 272] on div "Kuehne + Nagel" at bounding box center [900, 276] width 219 height 29
click at [829, 349] on input "Shipment type" at bounding box center [900, 347] width 232 height 26
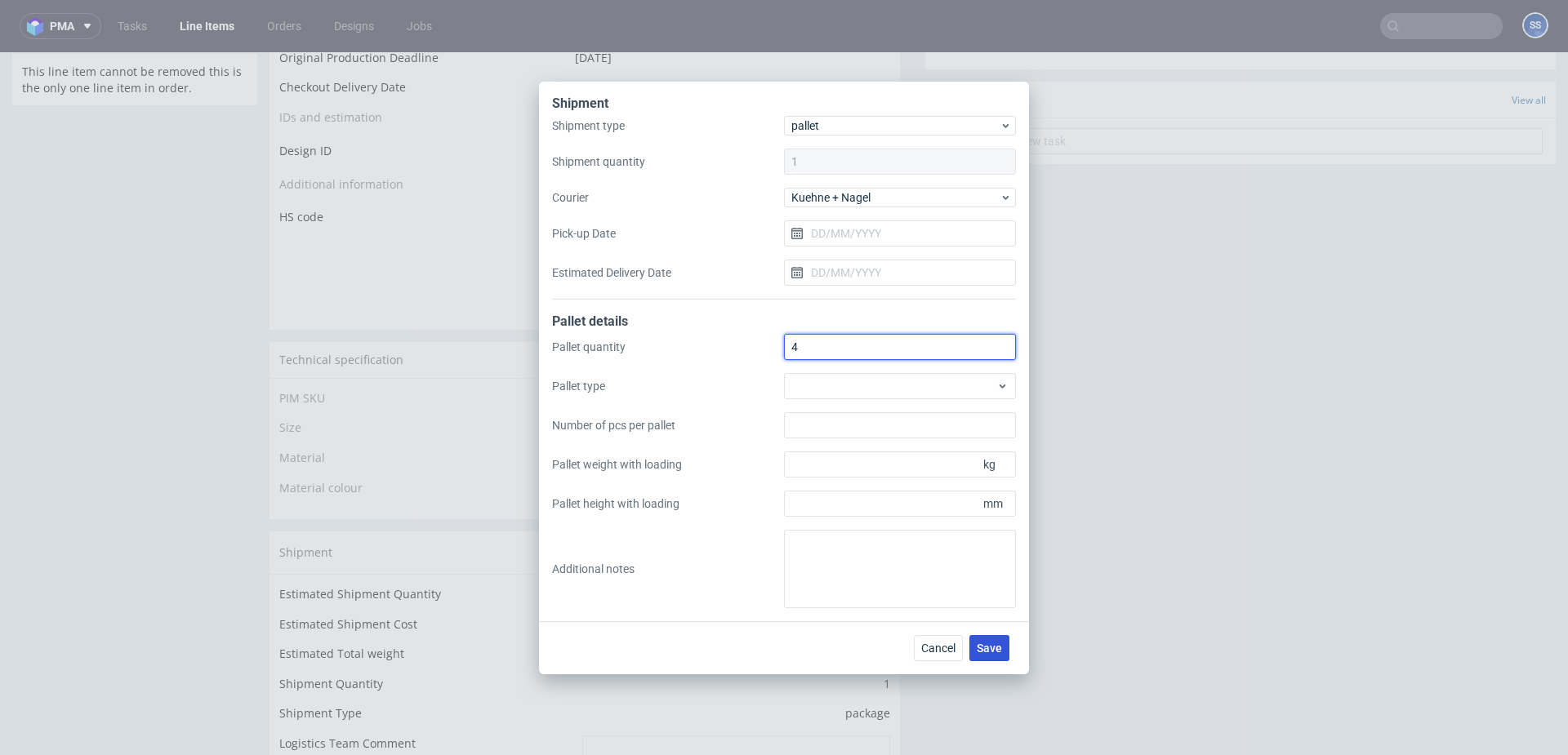
type input "4"
click at [1000, 566] on span "Save" at bounding box center [989, 649] width 25 height 12
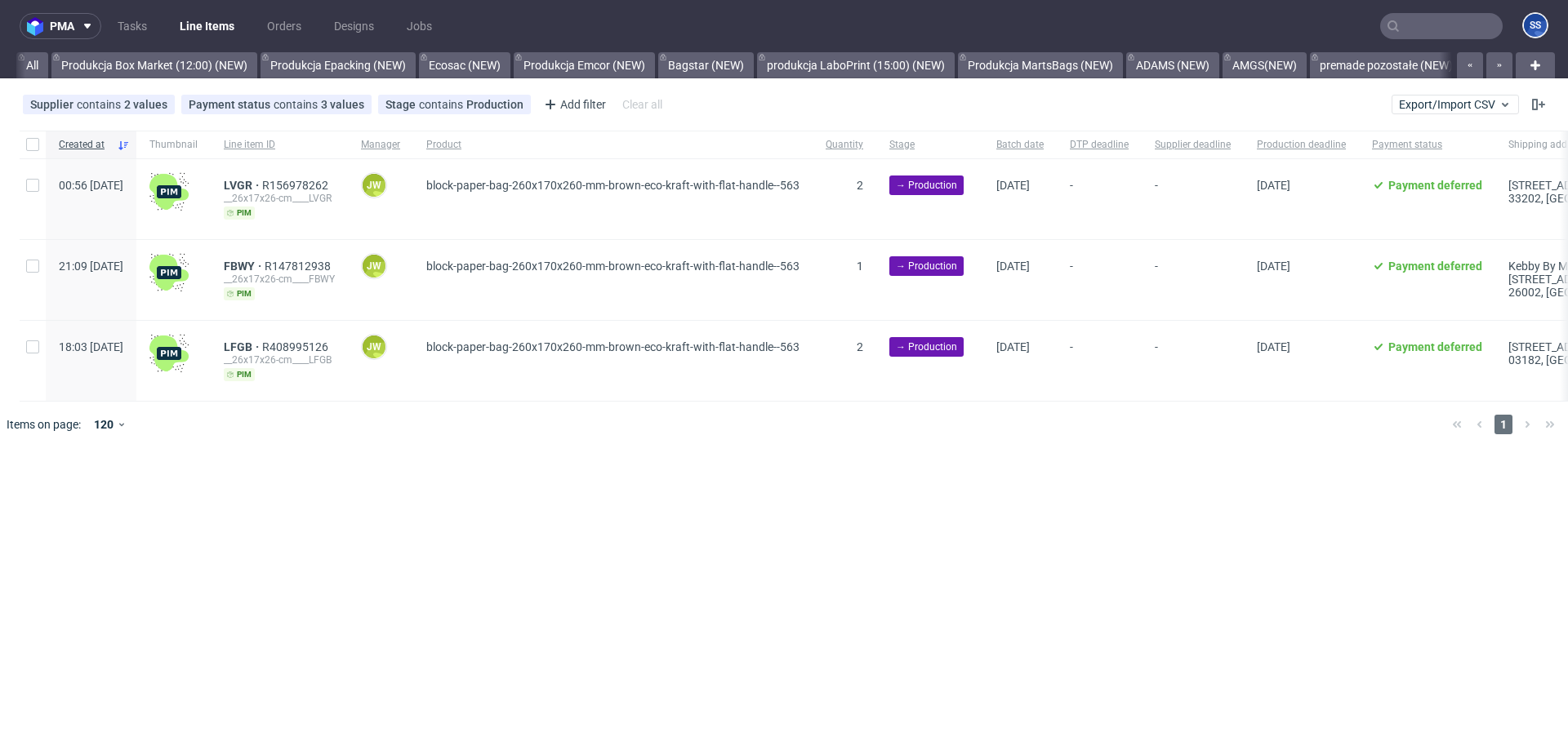
scroll to position [0, 885]
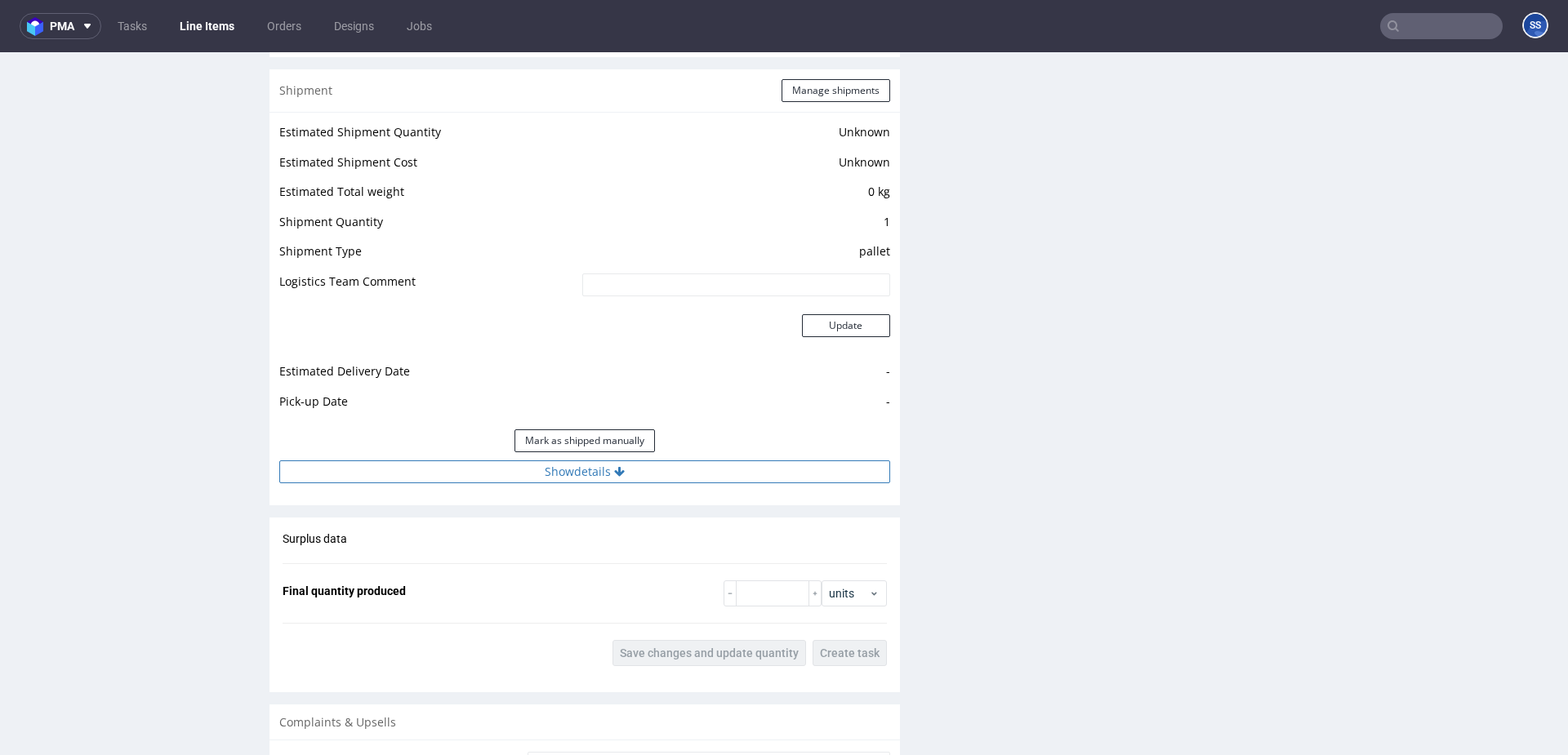
click at [565, 466] on button "Show details" at bounding box center [585, 472] width 611 height 23
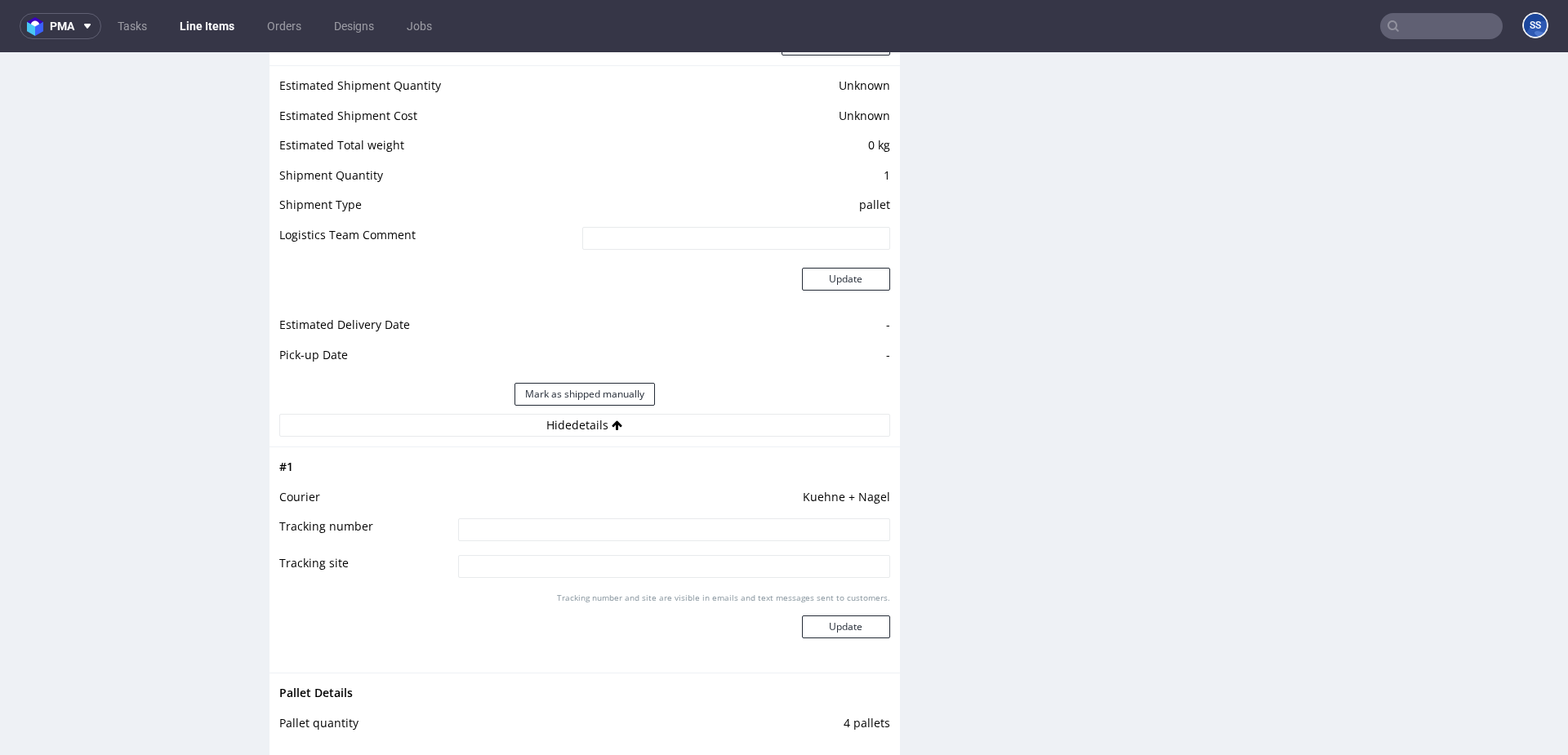
scroll to position [1350, 0]
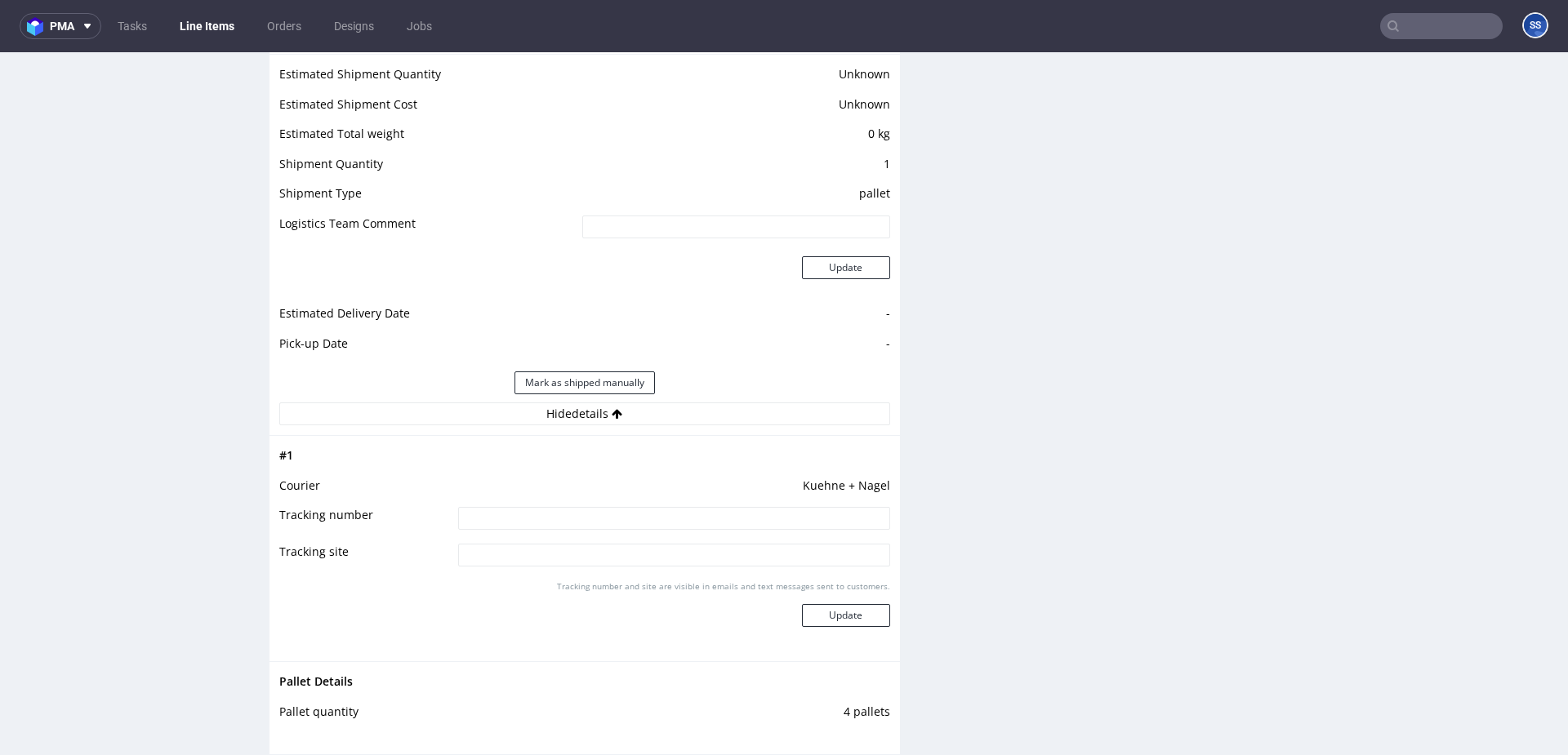
click at [533, 508] on input at bounding box center [674, 519] width 432 height 23
paste input "RWM006283692"
type input "RWM006283692"
click at [859, 620] on button "Update" at bounding box center [845, 616] width 88 height 23
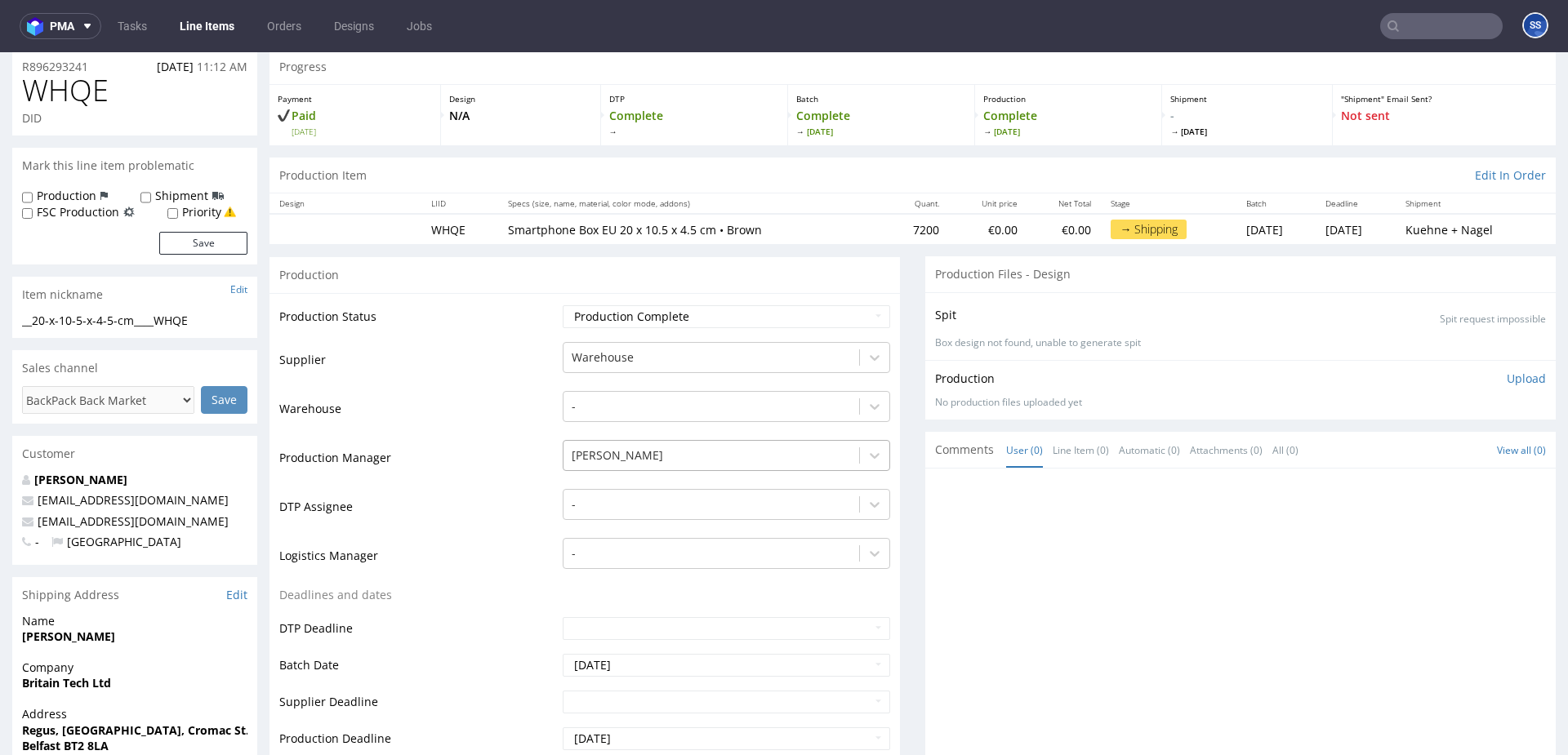
scroll to position [0, 0]
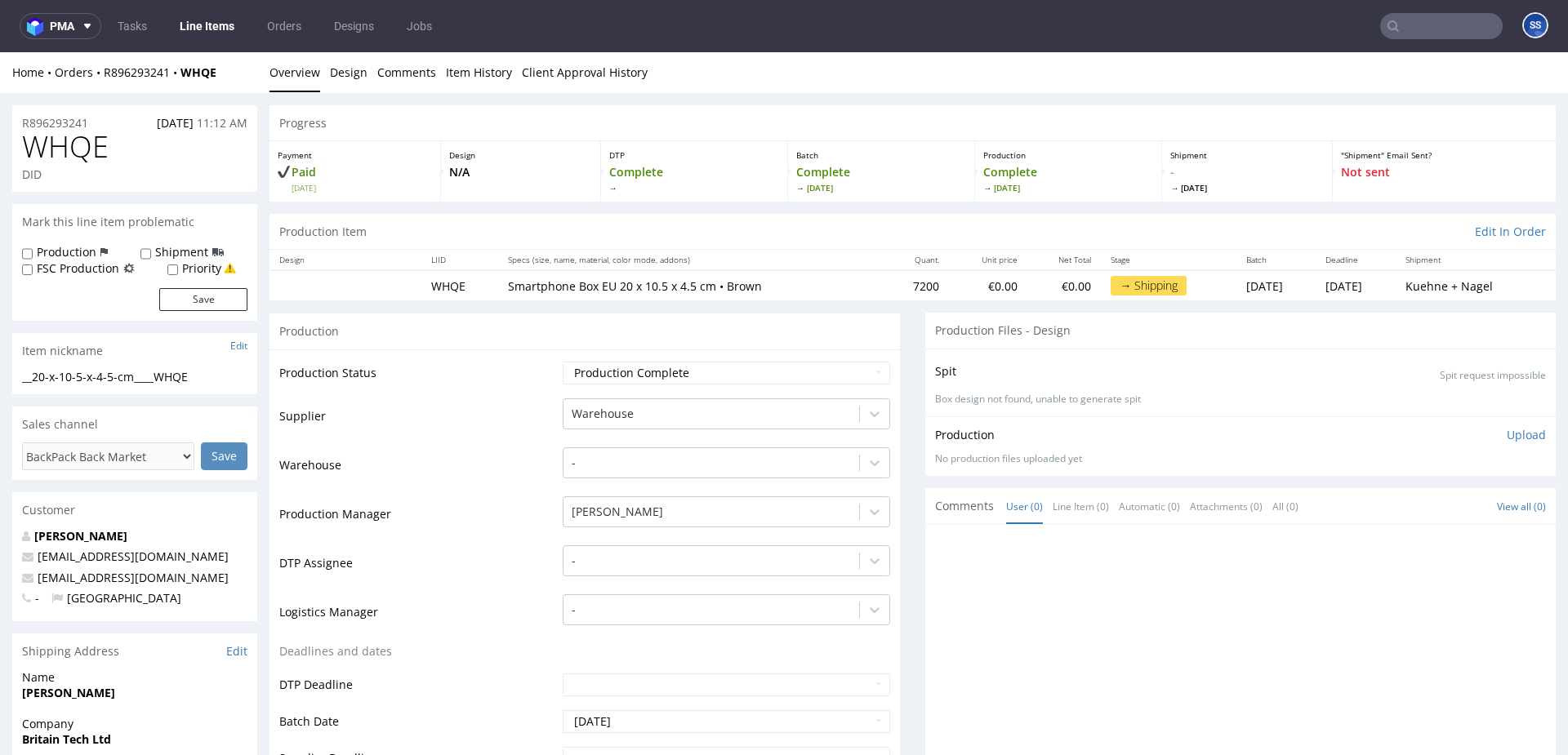
click at [210, 29] on link "Line Items" at bounding box center [206, 25] width 75 height 26
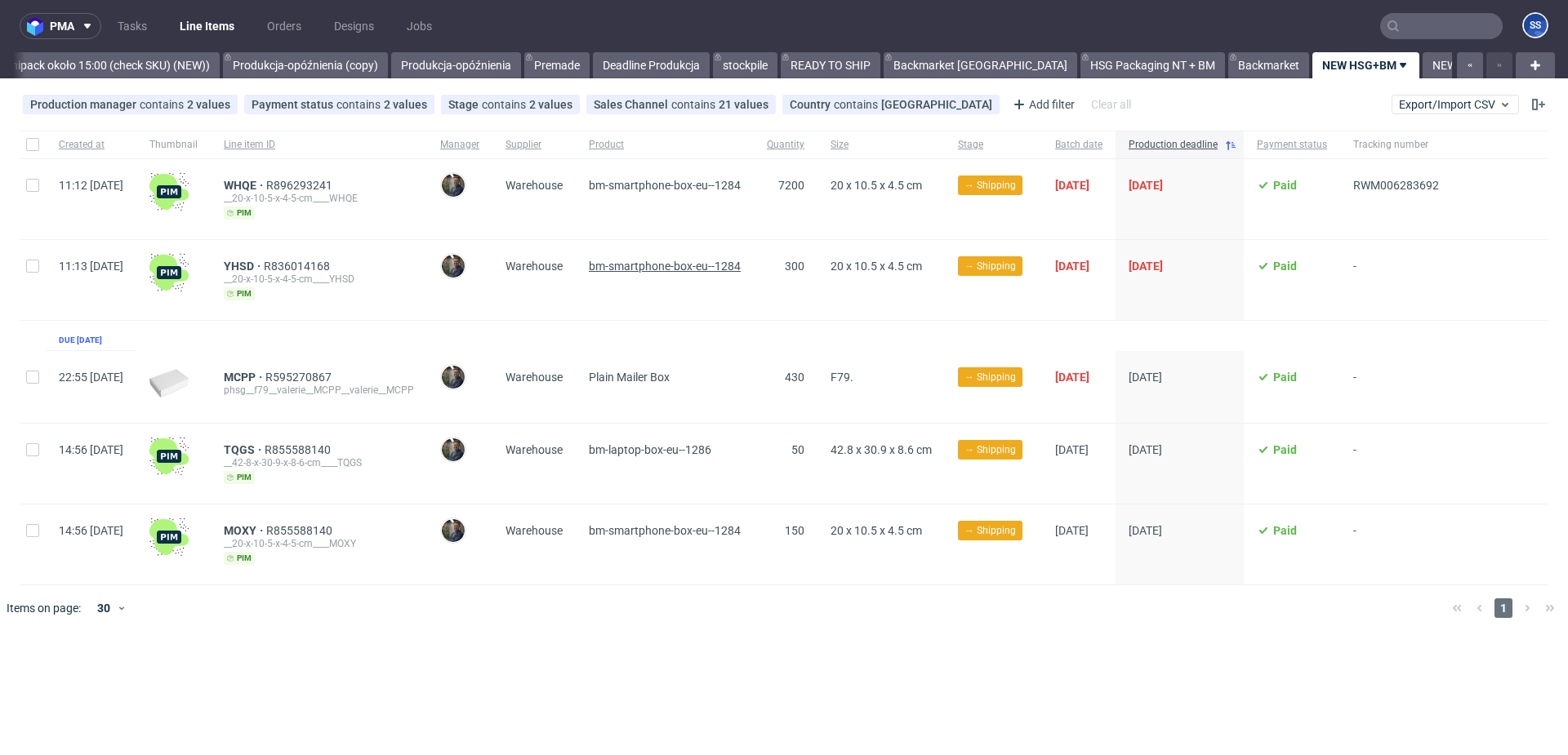
scroll to position [0, 1526]
click at [264, 443] on span "TQGS" at bounding box center [244, 449] width 41 height 13
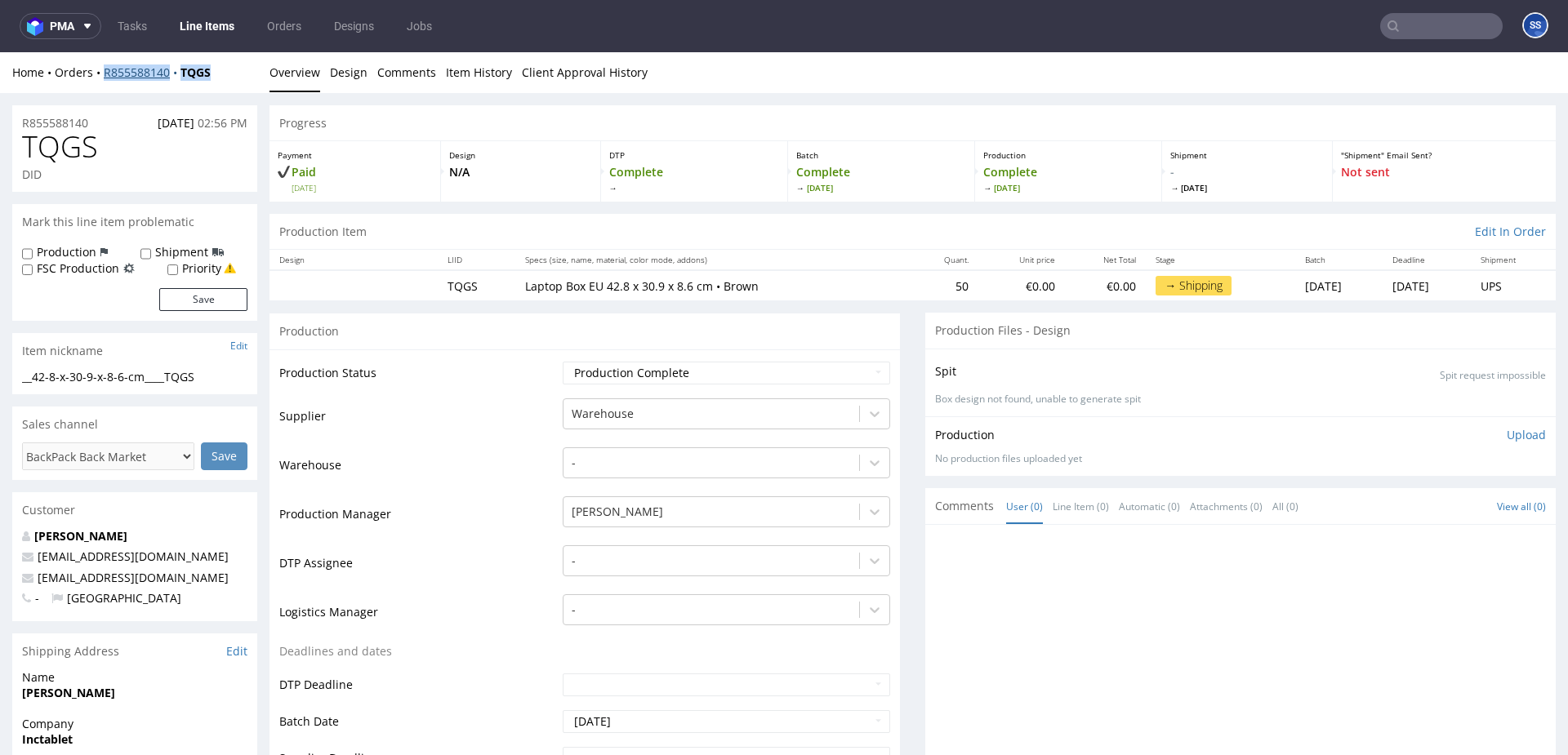
drag, startPoint x: 232, startPoint y: 65, endPoint x: 106, endPoint y: 76, distance: 126.5
click at [106, 76] on div "Home Orders R855588140 TQGS" at bounding box center [135, 73] width 245 height 16
copy div "R855588140 TQGS"
click at [215, 25] on link "Line Items" at bounding box center [206, 25] width 75 height 26
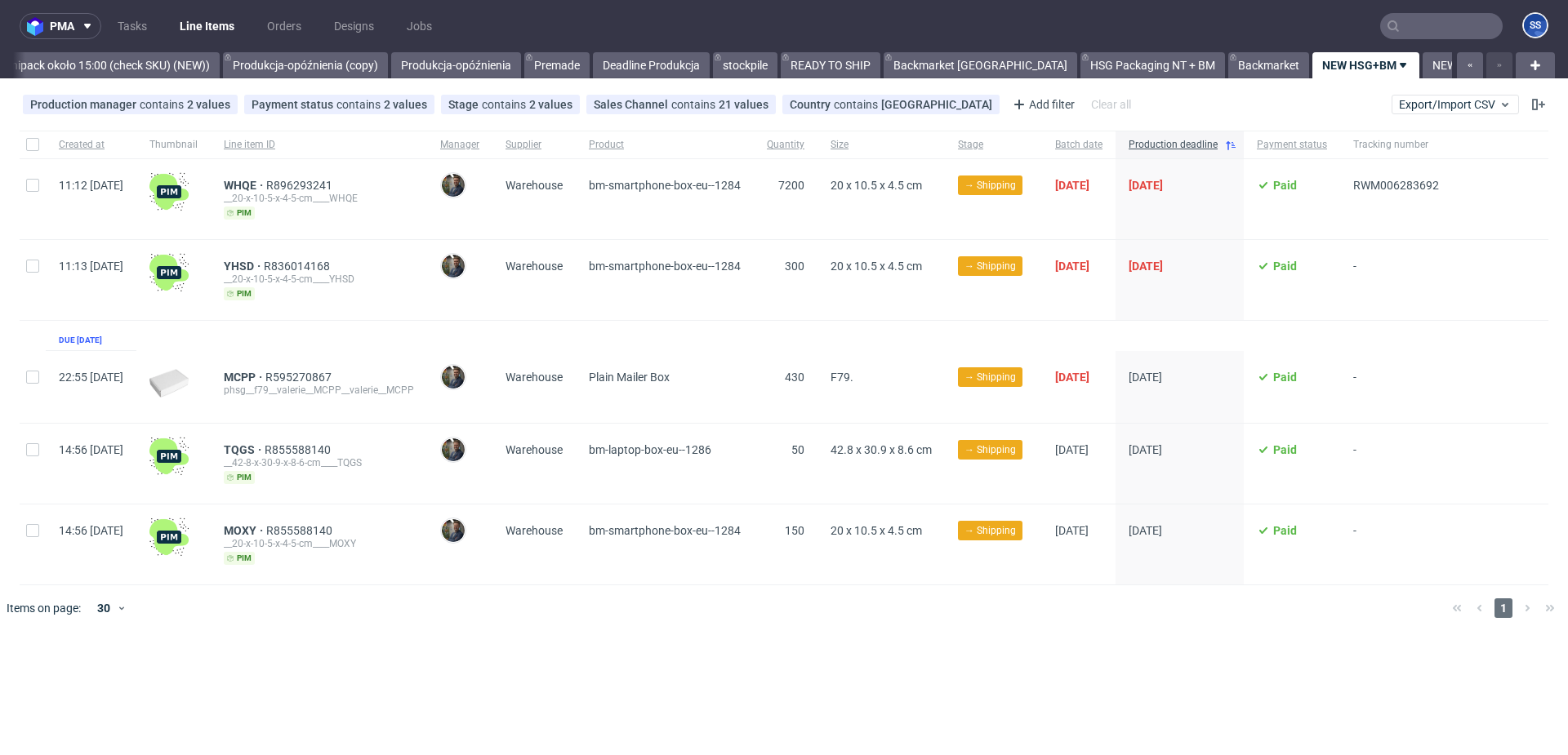
scroll to position [0, 1526]
click at [804, 149] on span "Quantity" at bounding box center [785, 145] width 38 height 14
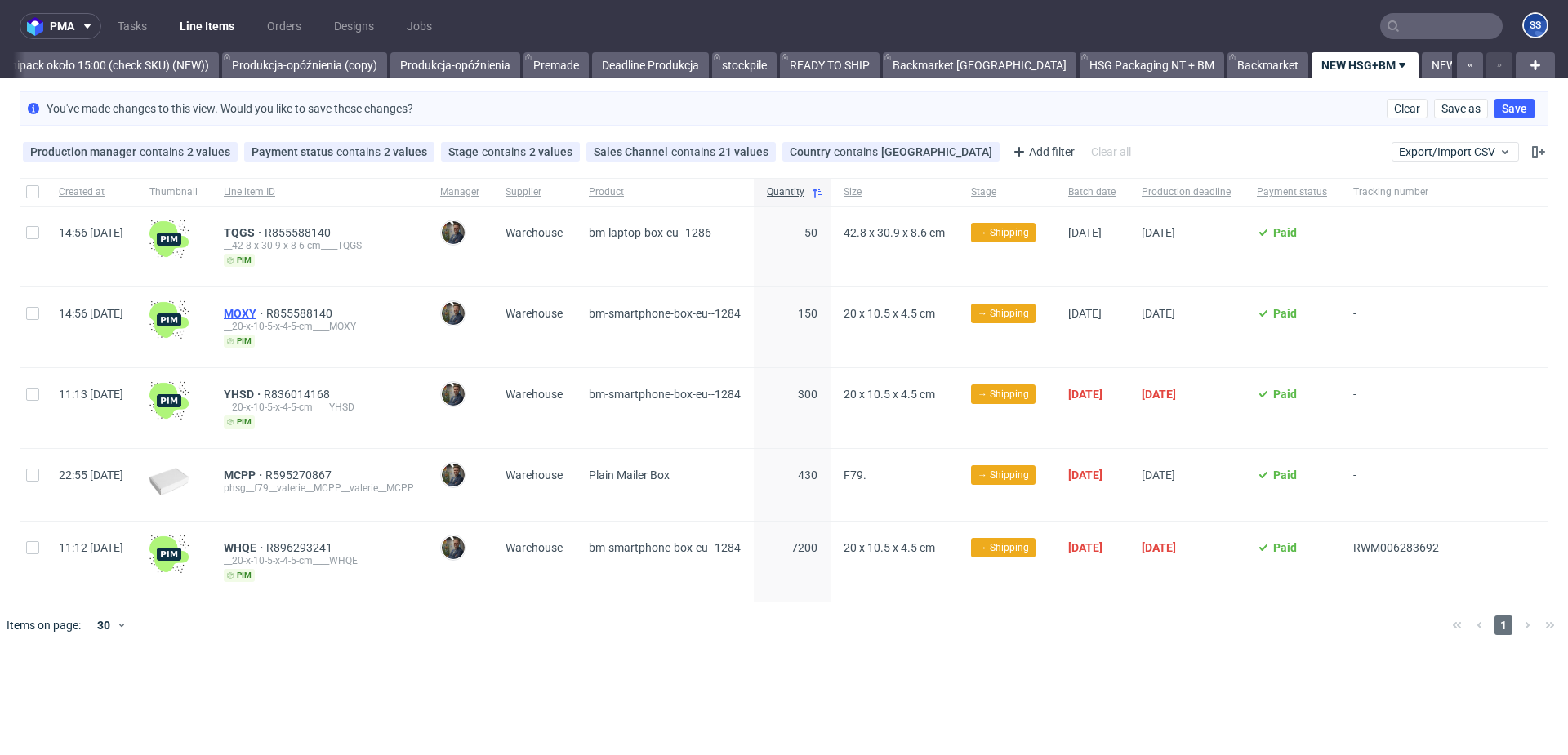
click at [266, 316] on span "MOXY" at bounding box center [245, 313] width 43 height 13
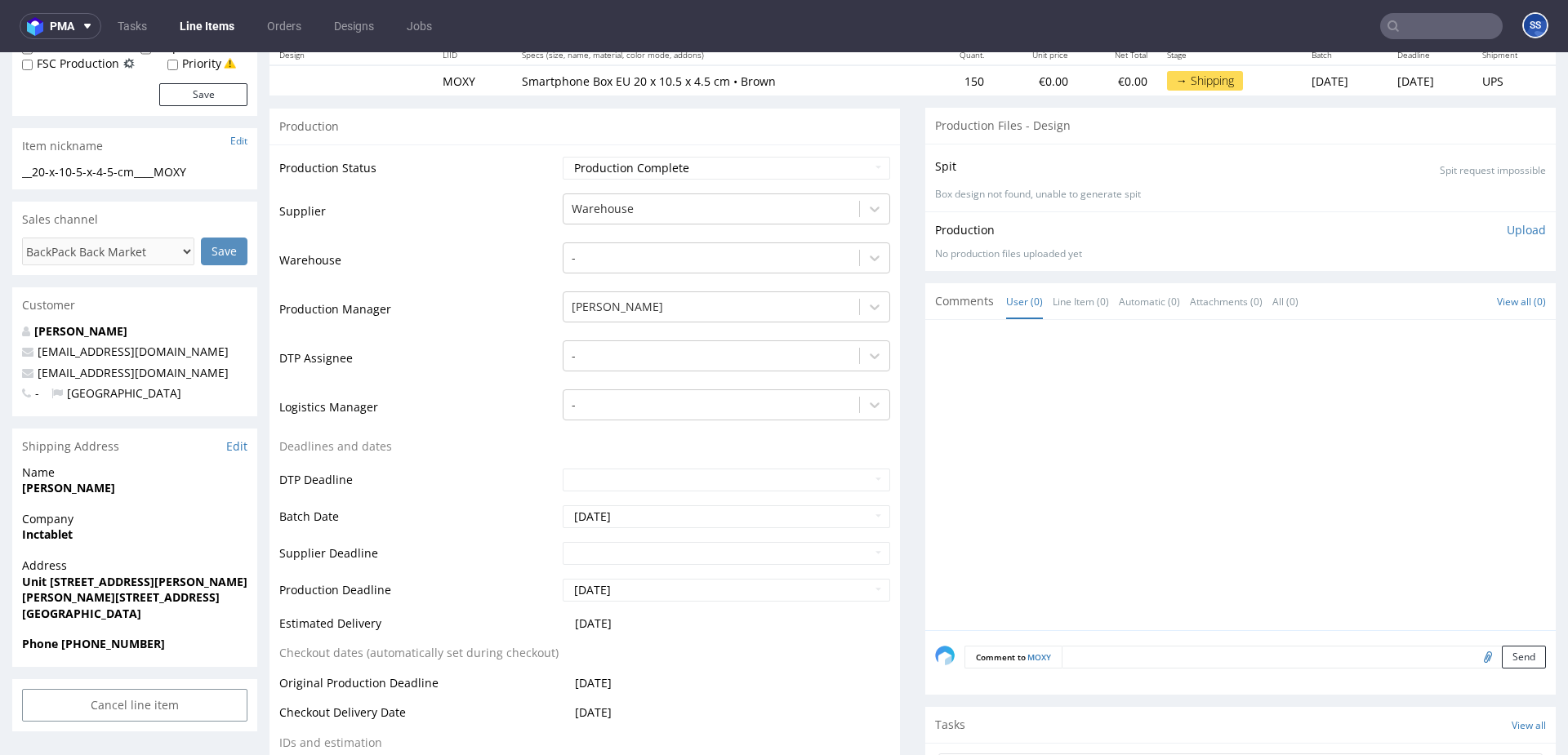
scroll to position [207, 0]
drag, startPoint x: 161, startPoint y: 597, endPoint x: 107, endPoint y: 598, distance: 54.0
click at [107, 598] on span "Milton Keynes MK5 8NH" at bounding box center [135, 595] width 226 height 16
copy strong "MK5 8NH"
click at [54, 530] on strong "Inctablet" at bounding box center [47, 532] width 50 height 15
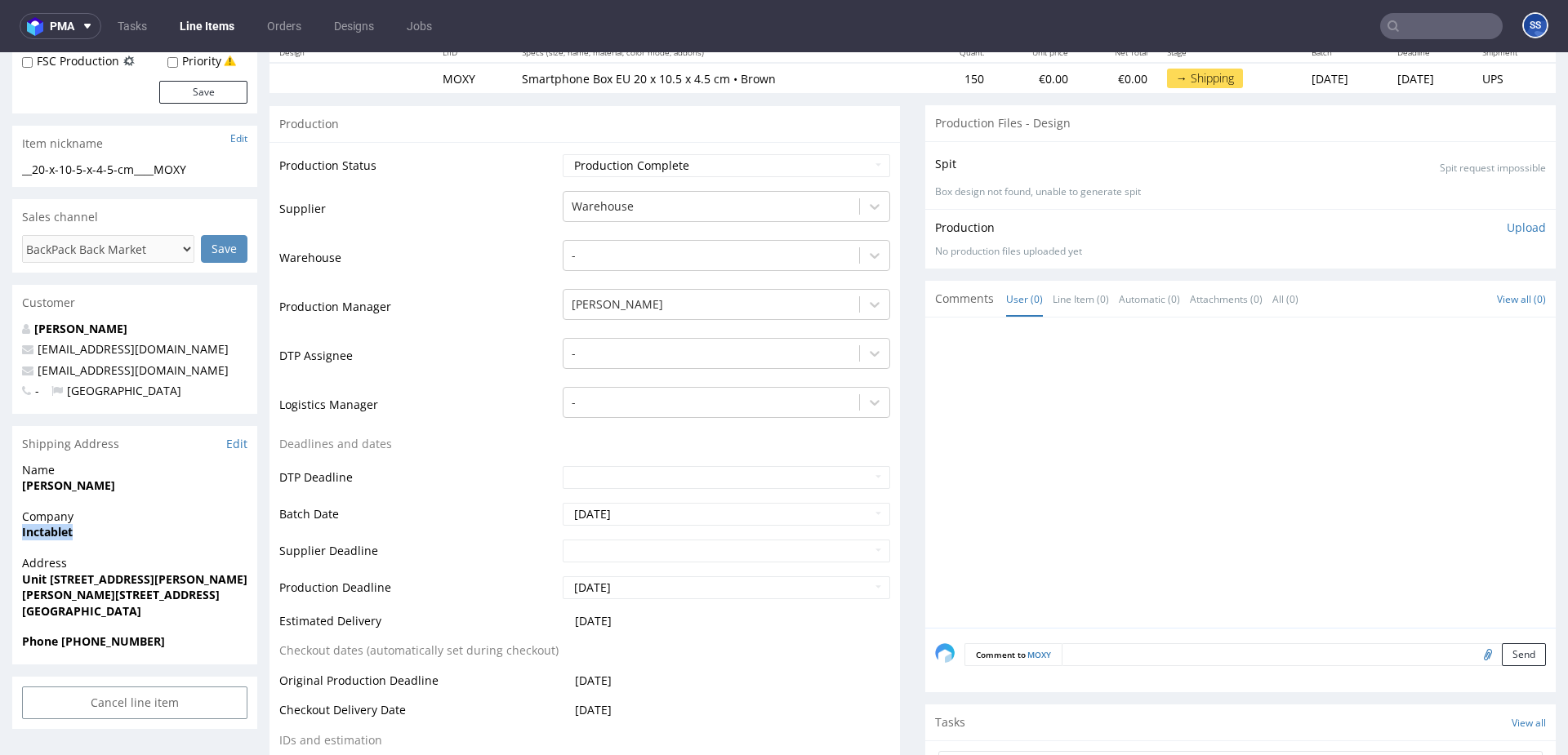
click at [54, 530] on strong "Inctablet" at bounding box center [47, 532] width 50 height 15
copy strong "Inctablet"
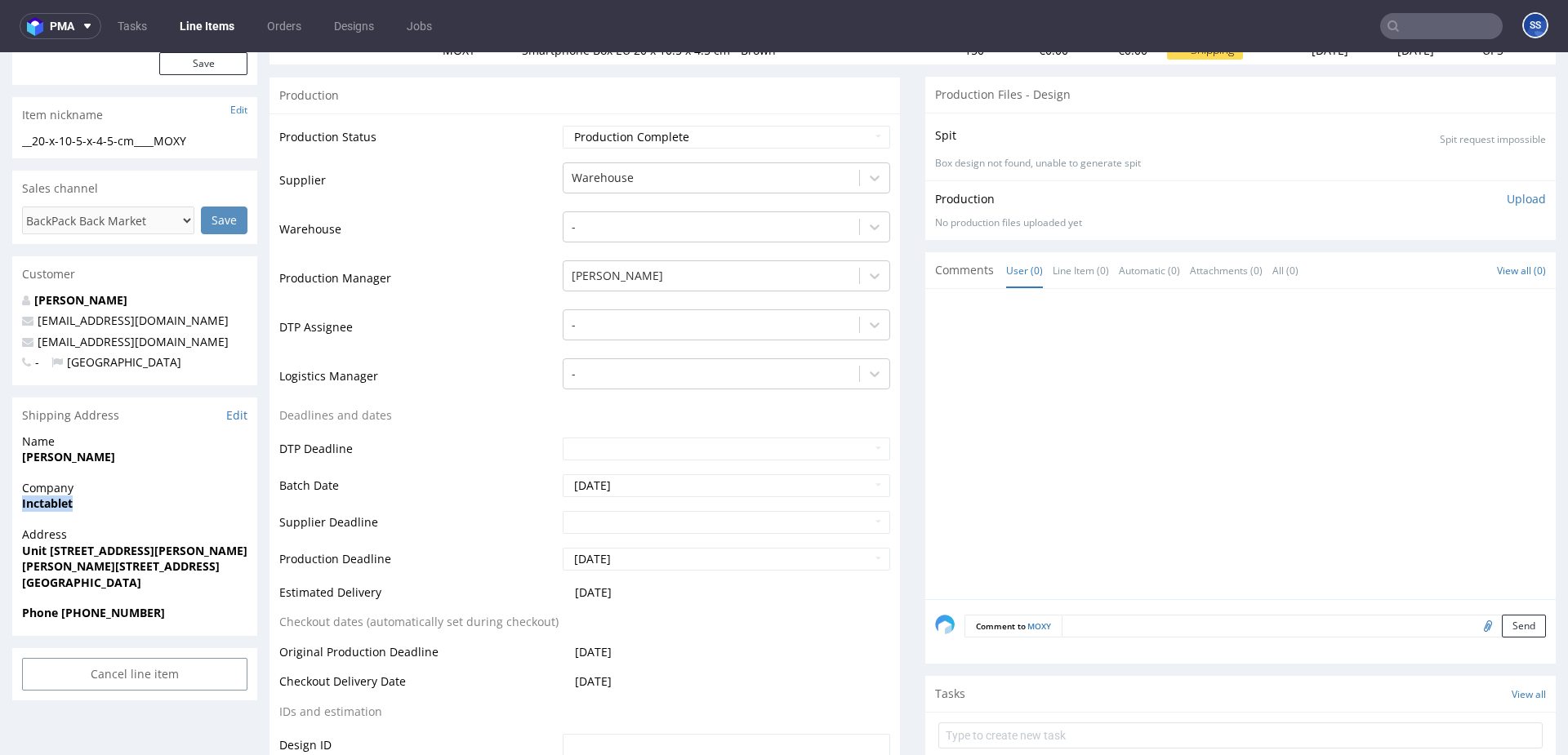
scroll to position [238, 0]
click at [39, 551] on strong "Unit 3 Newton Court Kelvin Drive Knowlhill" at bounding box center [181, 549] width 318 height 15
copy strong "Unit 3 Newton Court Kelvin Drive Knowlhill"
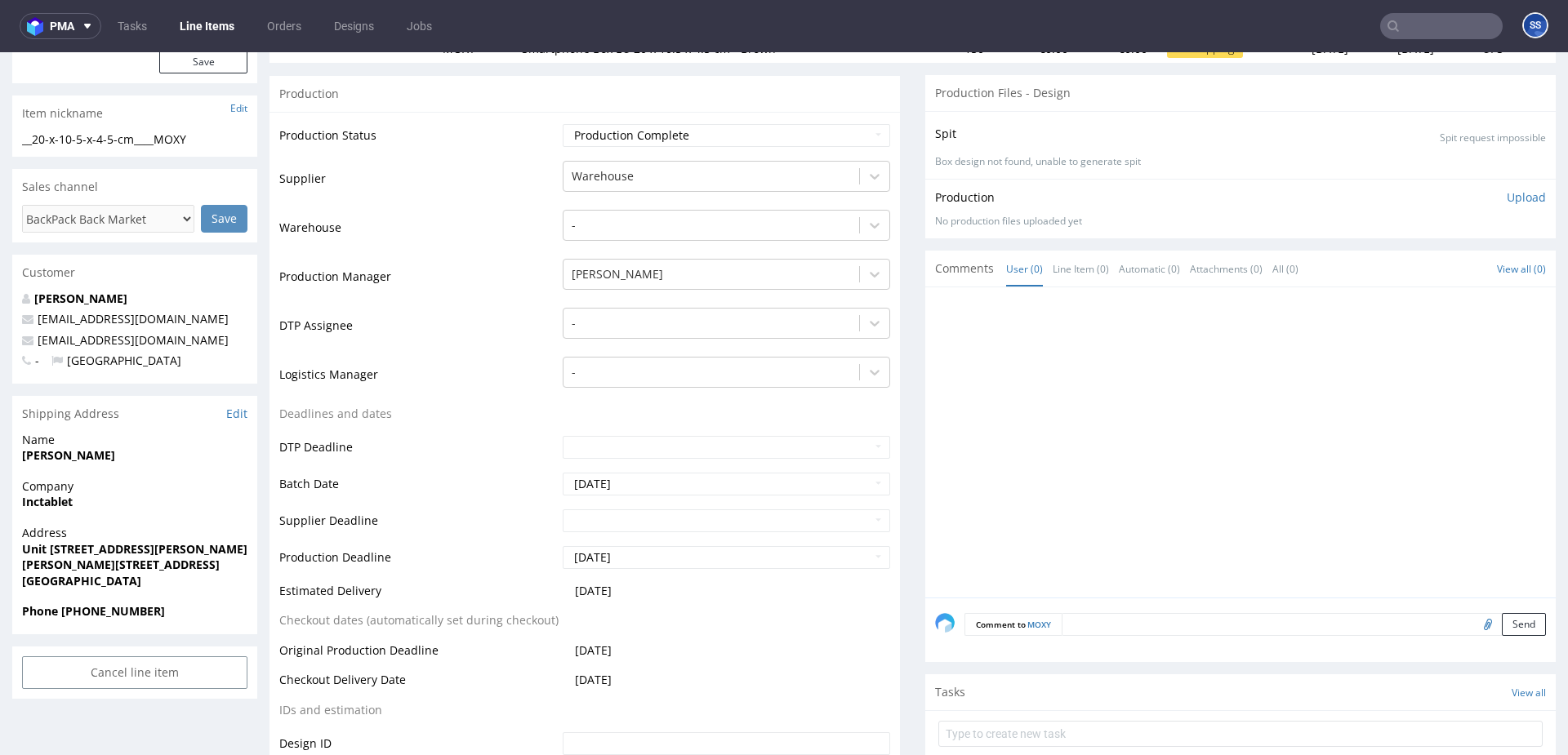
click at [39, 563] on strong "Milton Keynes MK5 8NH" at bounding box center [121, 564] width 197 height 15
drag, startPoint x: 101, startPoint y: 565, endPoint x: 387, endPoint y: 175, distance: 483.6
click at [16, 559] on div "Address Unit 3 Newton Court Kelvin Drive Knowlhill Milton Keynes MK5 8NH United…" at bounding box center [135, 563] width 245 height 78
copy strong "Milton Keynes"
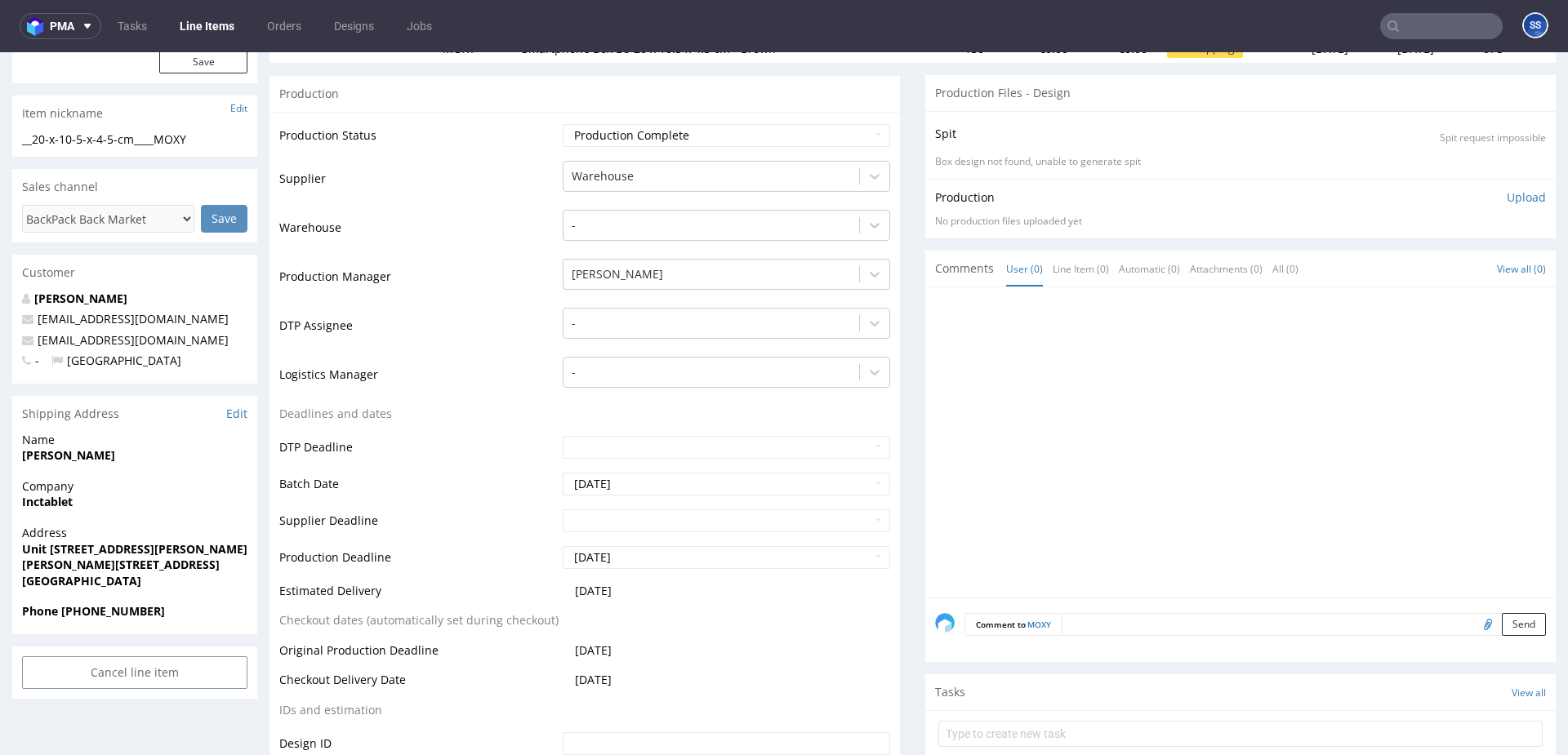
click at [44, 452] on strong "Adam Hamdoud" at bounding box center [69, 455] width 93 height 15
copy strong "Adam Hamdoud"
drag, startPoint x: 157, startPoint y: 614, endPoint x: 322, endPoint y: 363, distance: 300.4
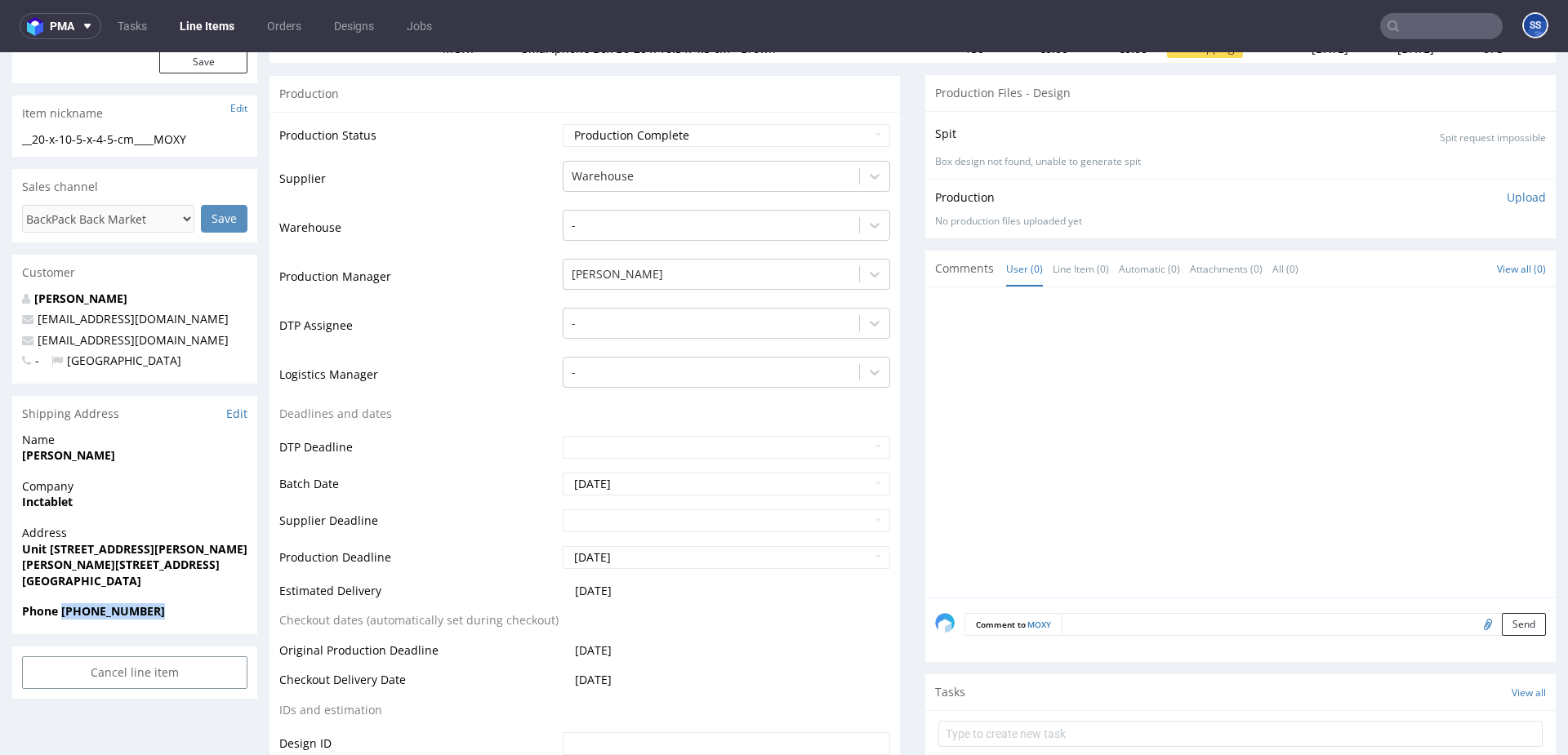
click at [62, 617] on span "Phone +44 7715471638" at bounding box center [135, 611] width 226 height 16
copy strong "+44 7715471638"
click at [139, 442] on span "Name" at bounding box center [135, 439] width 226 height 16
drag, startPoint x: 140, startPoint y: 339, endPoint x: 33, endPoint y: 344, distance: 107.1
click at [33, 344] on p "info@inctablet.co.uk" at bounding box center [135, 340] width 226 height 16
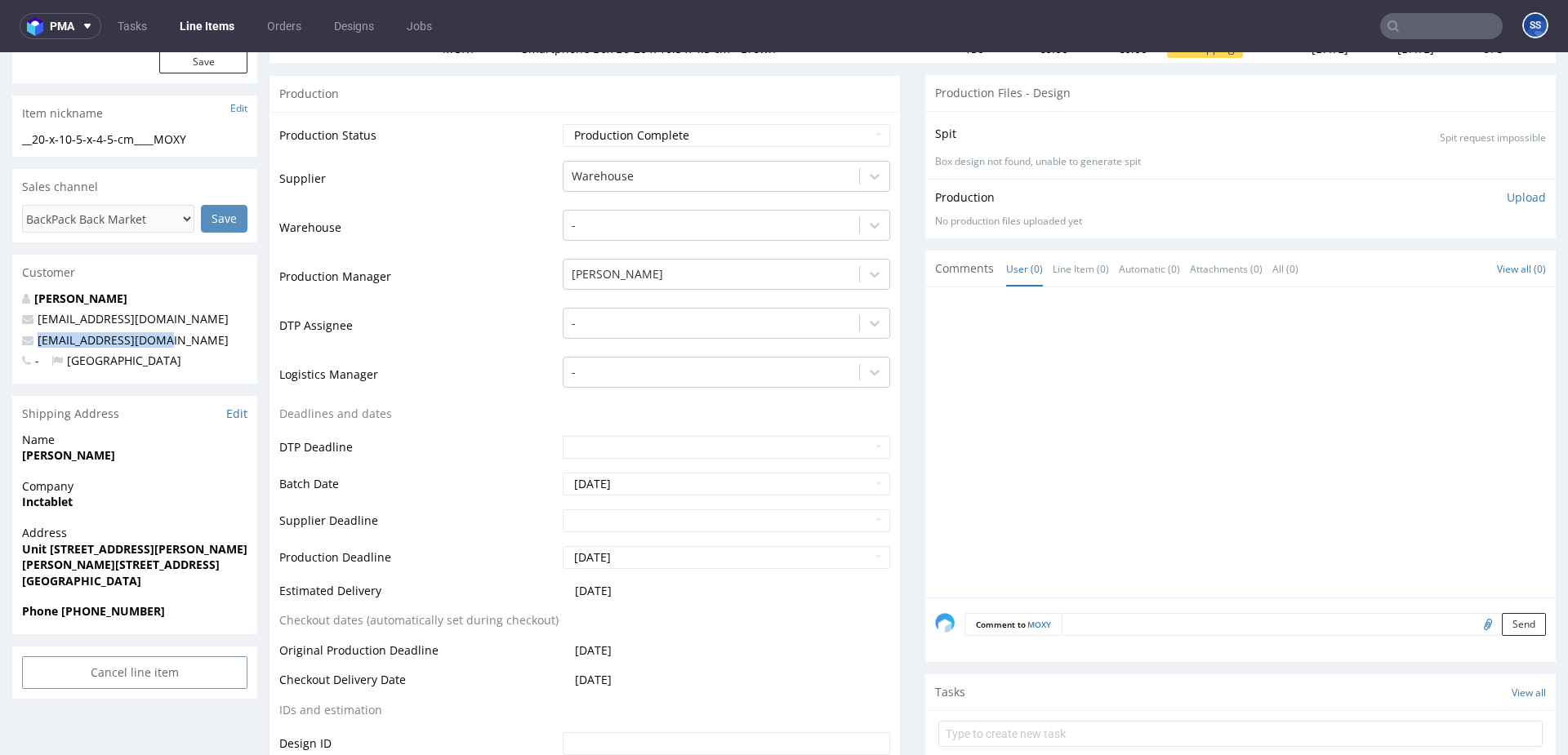
copy span "info@inctablet.co.uk"
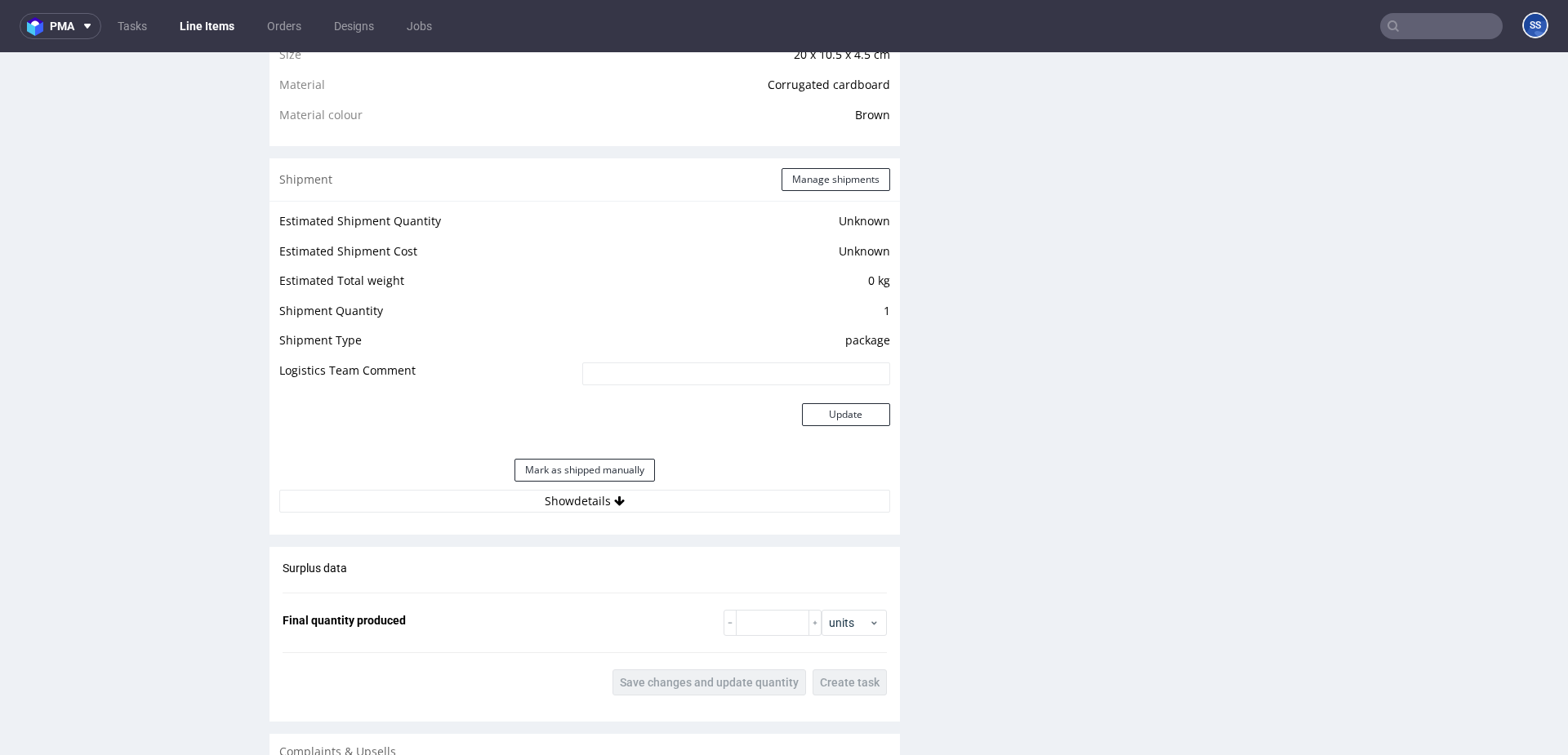
scroll to position [1198, 0]
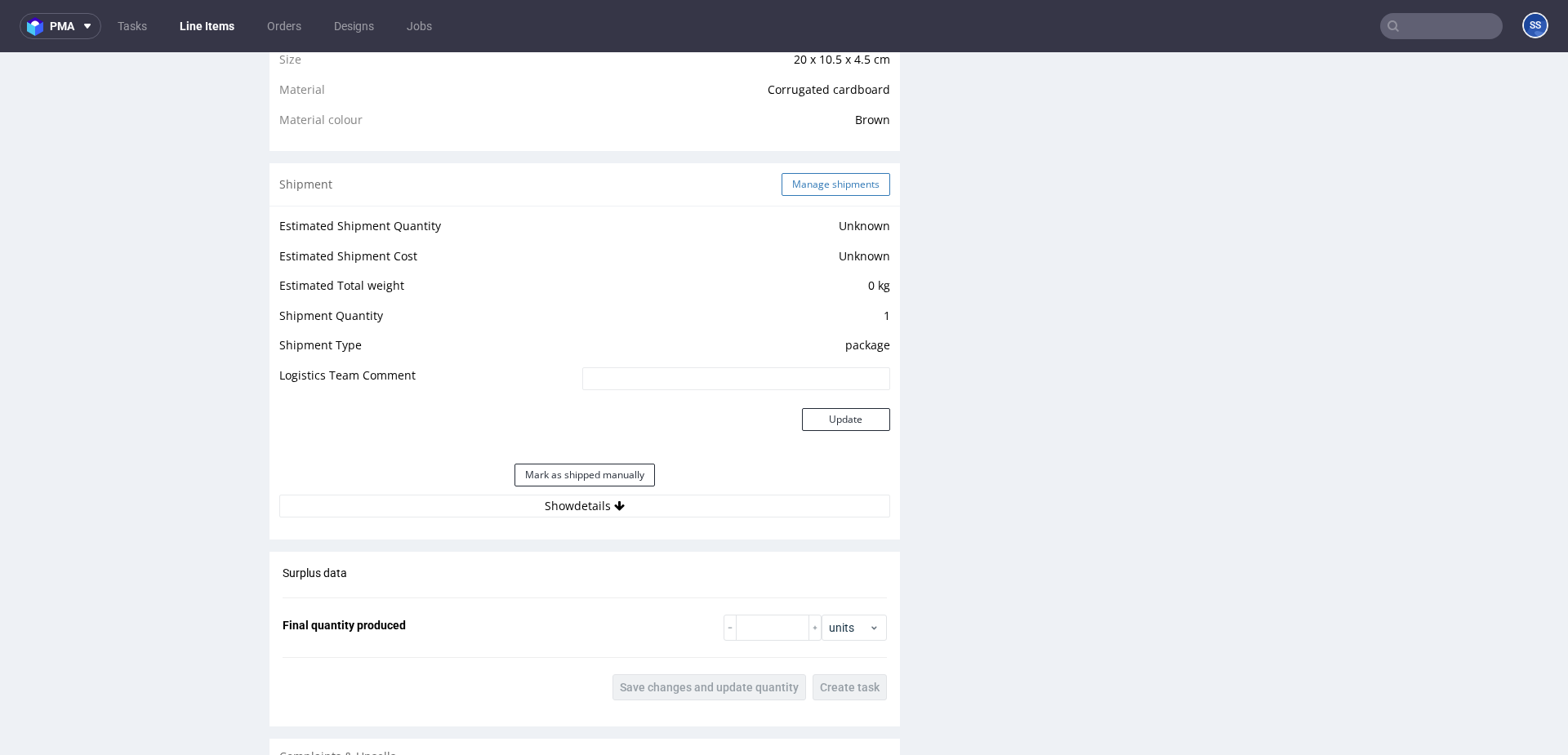
click at [809, 188] on button "Manage shipments" at bounding box center [835, 185] width 108 height 23
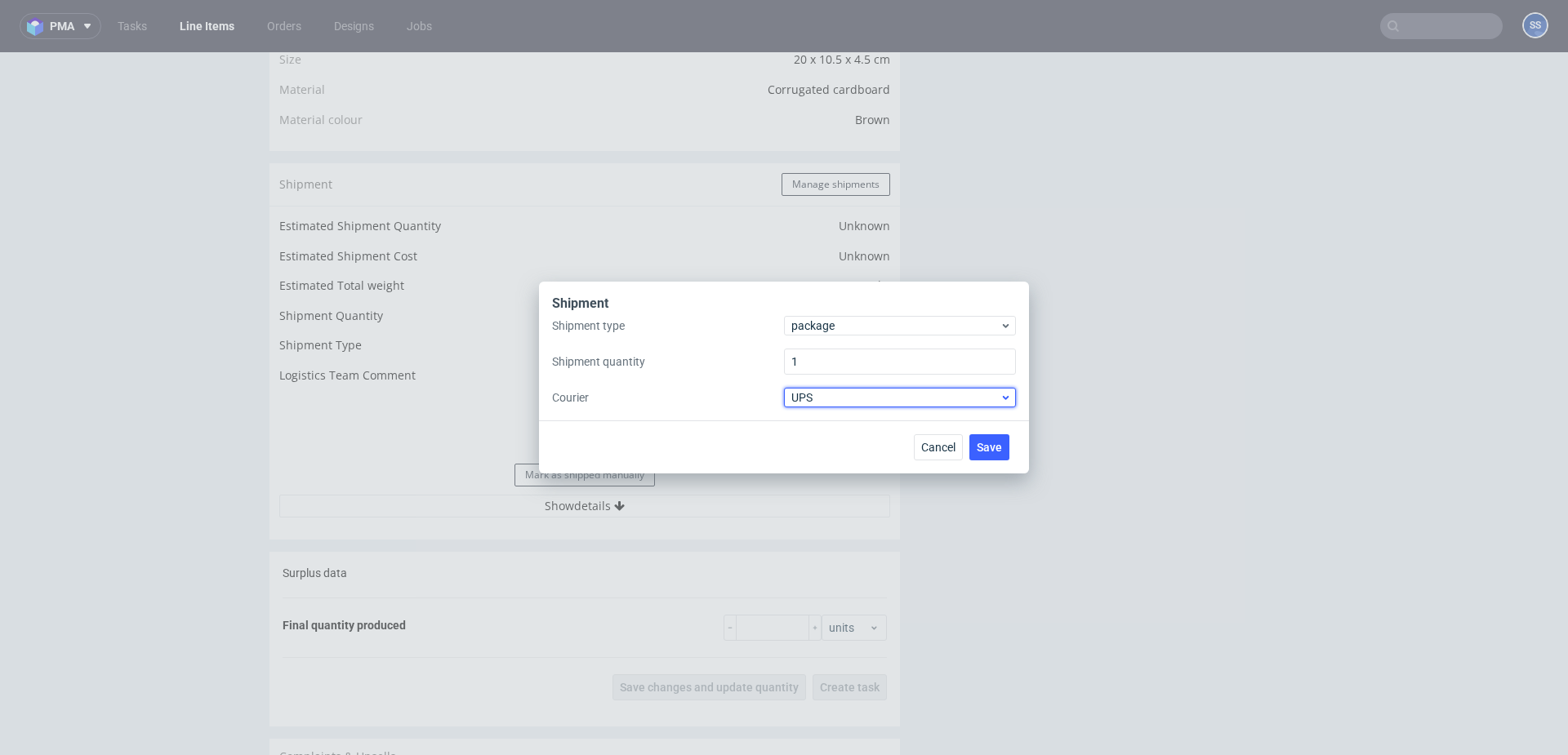
click at [827, 396] on span "UPS" at bounding box center [895, 397] width 208 height 16
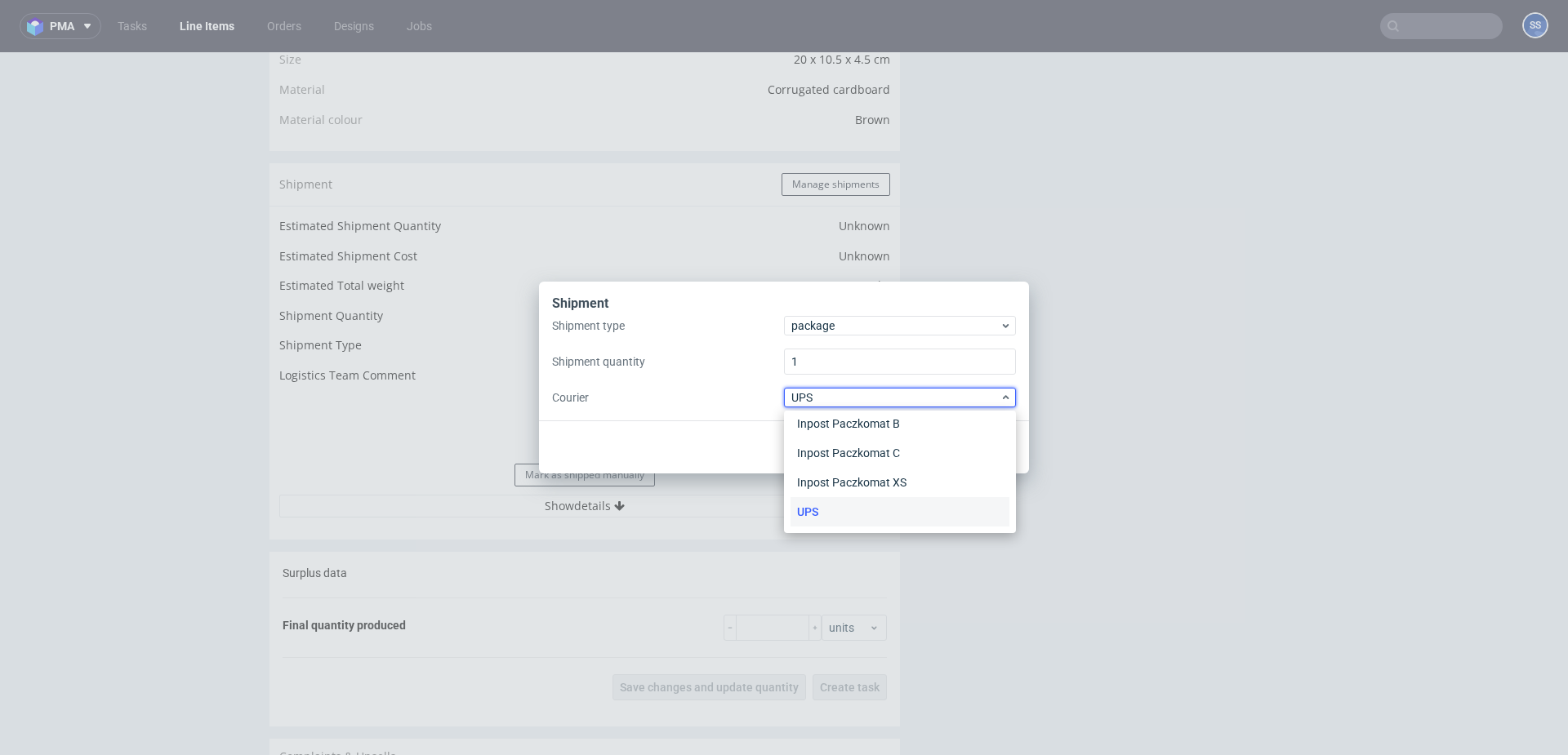
scroll to position [0, 0]
click at [874, 434] on div "APC Overnight" at bounding box center [900, 432] width 219 height 29
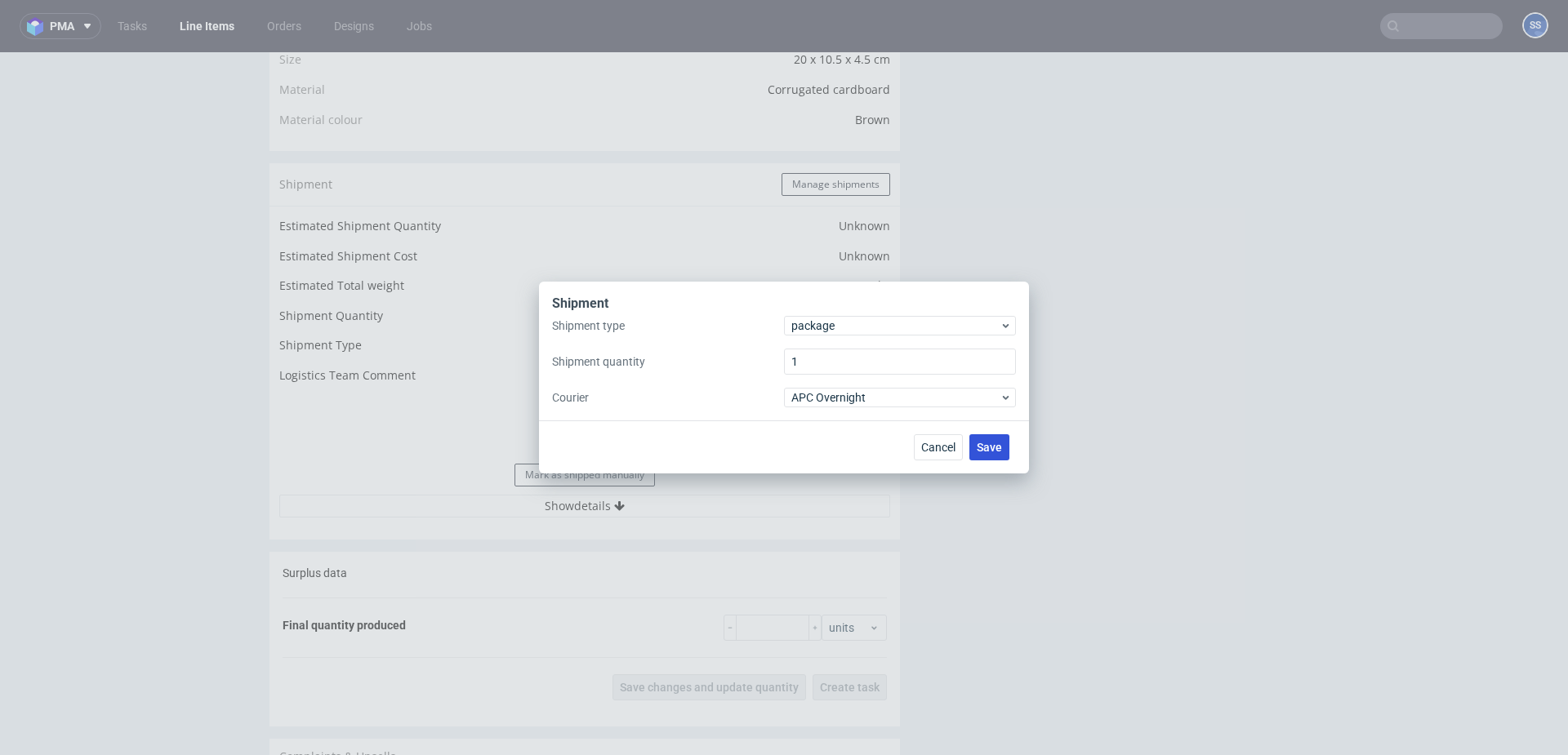
click at [983, 442] on span "Save" at bounding box center [989, 447] width 25 height 12
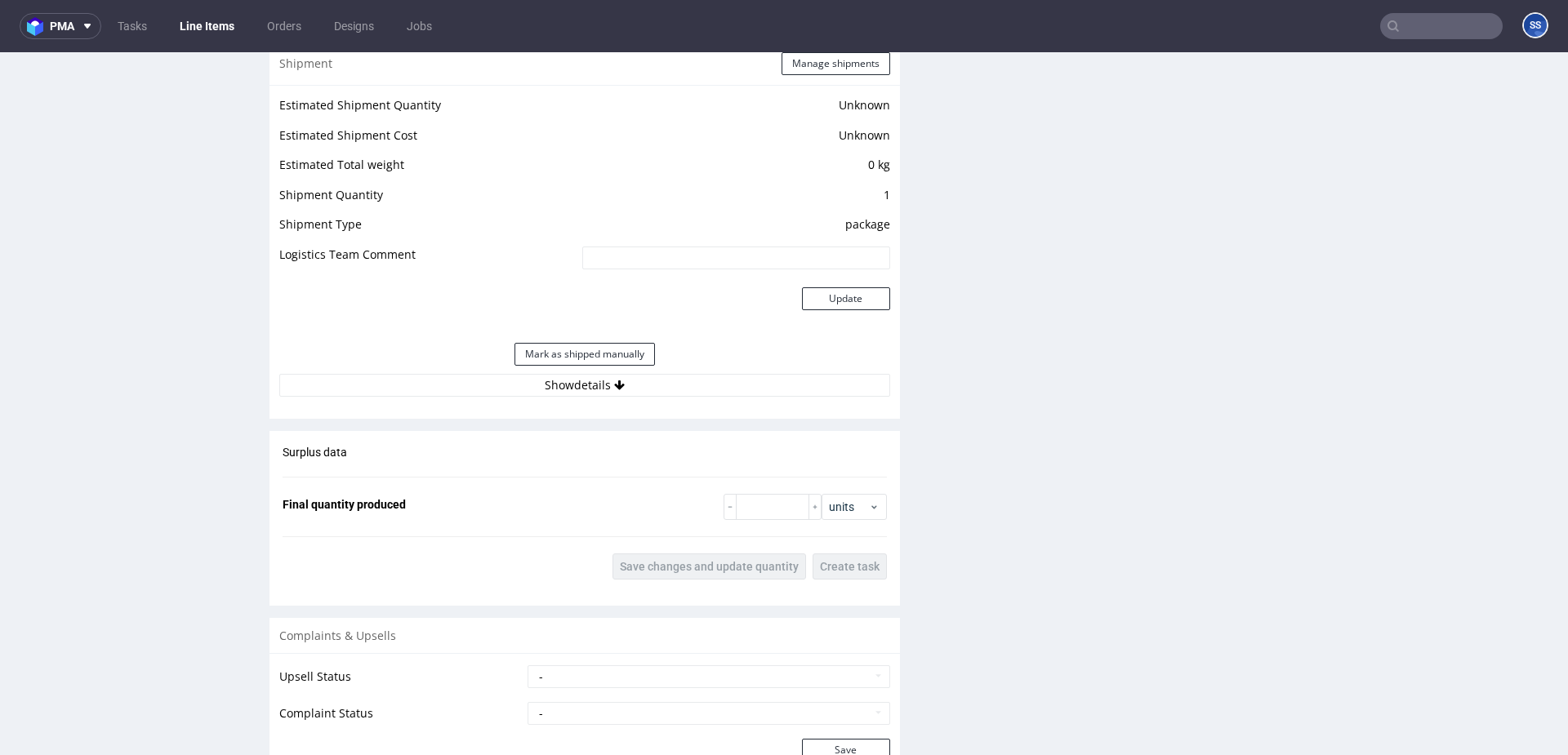
scroll to position [1322, 0]
click at [654, 389] on button "Show details" at bounding box center [585, 383] width 611 height 23
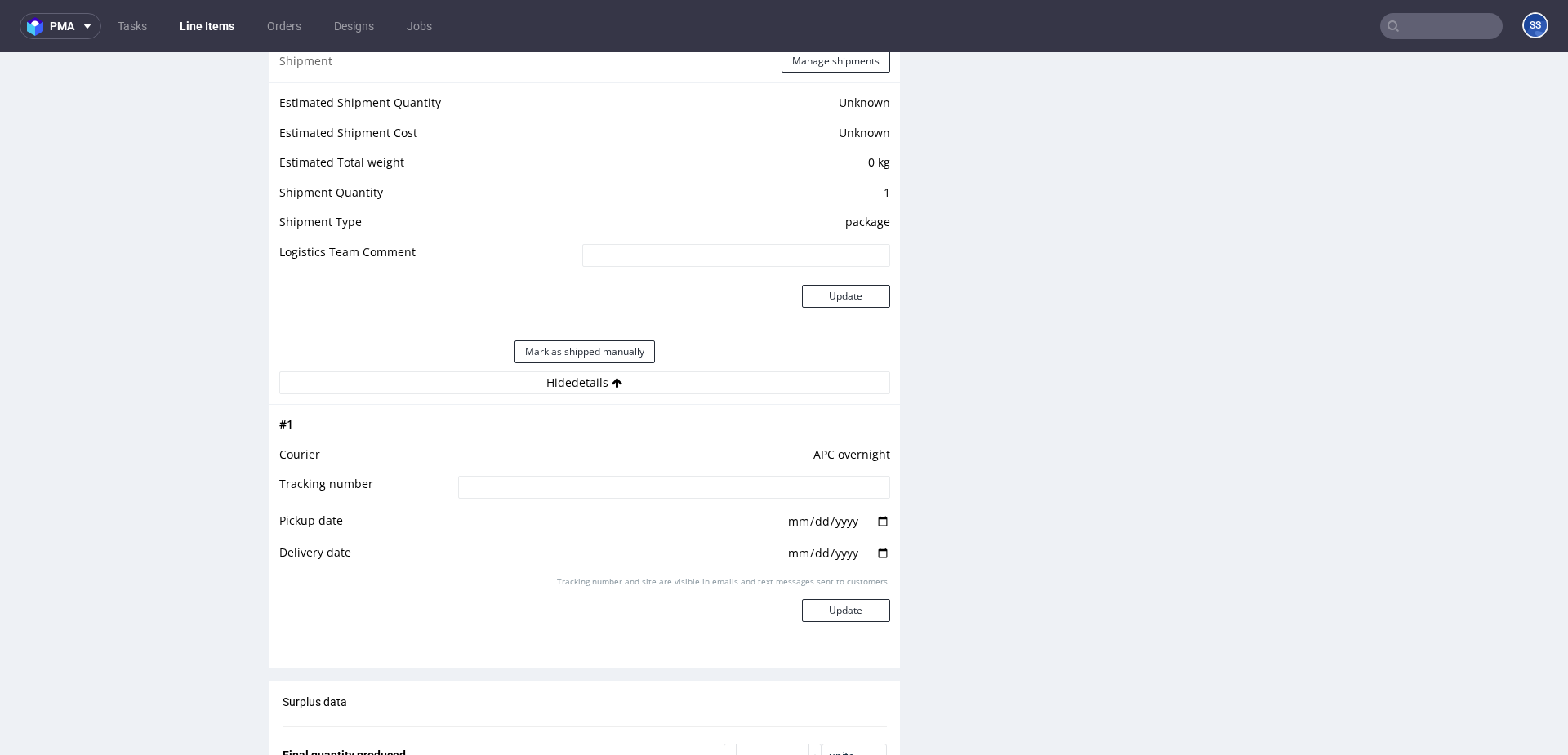
click at [545, 513] on td at bounding box center [672, 527] width 437 height 32
click at [557, 483] on input at bounding box center [674, 488] width 432 height 23
paste input "2025081405708090001147"
type input "2025081405708090001147"
click at [850, 617] on button "Update" at bounding box center [845, 611] width 88 height 23
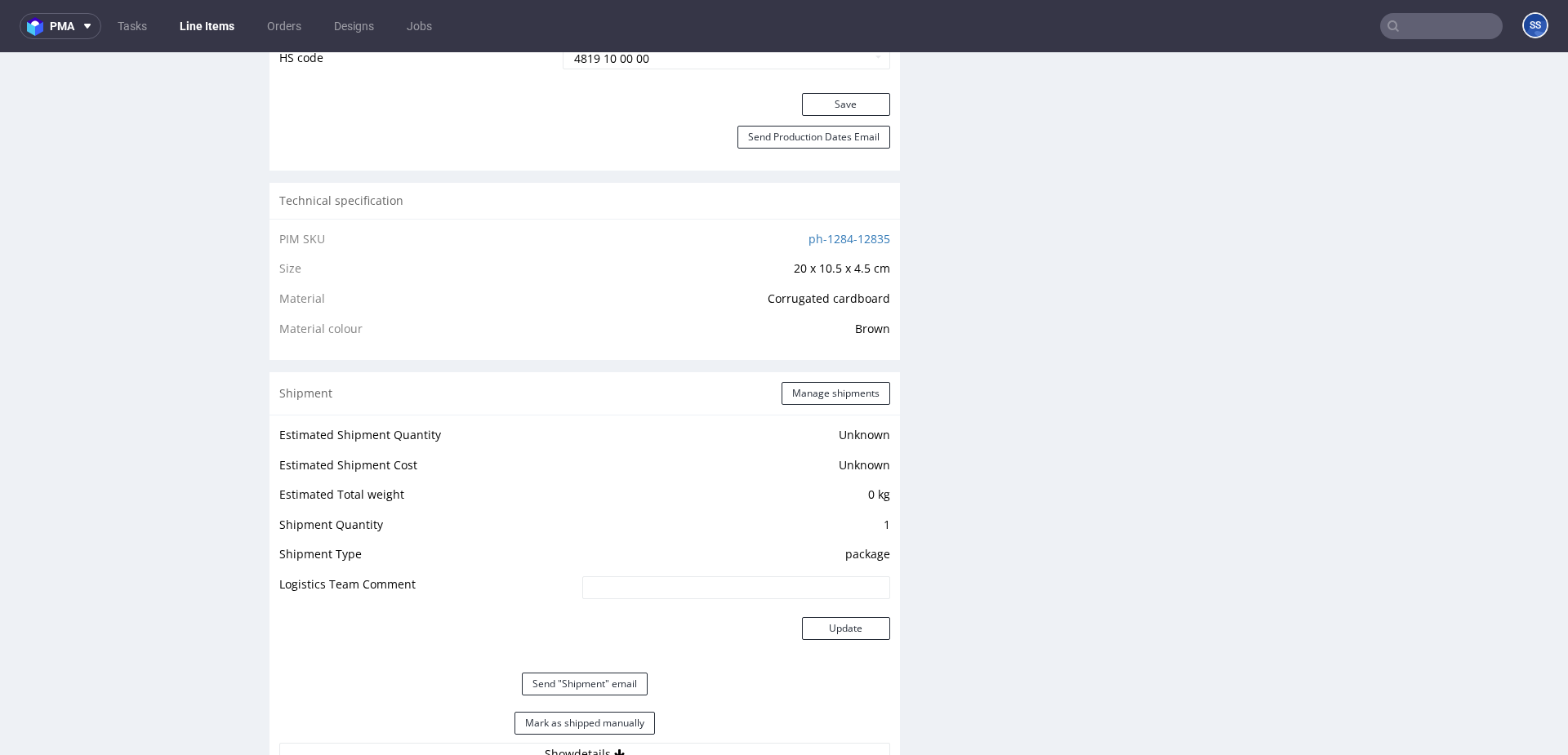
scroll to position [990, 0]
click at [568, 679] on button "Send "Shipment" email" at bounding box center [585, 683] width 126 height 23
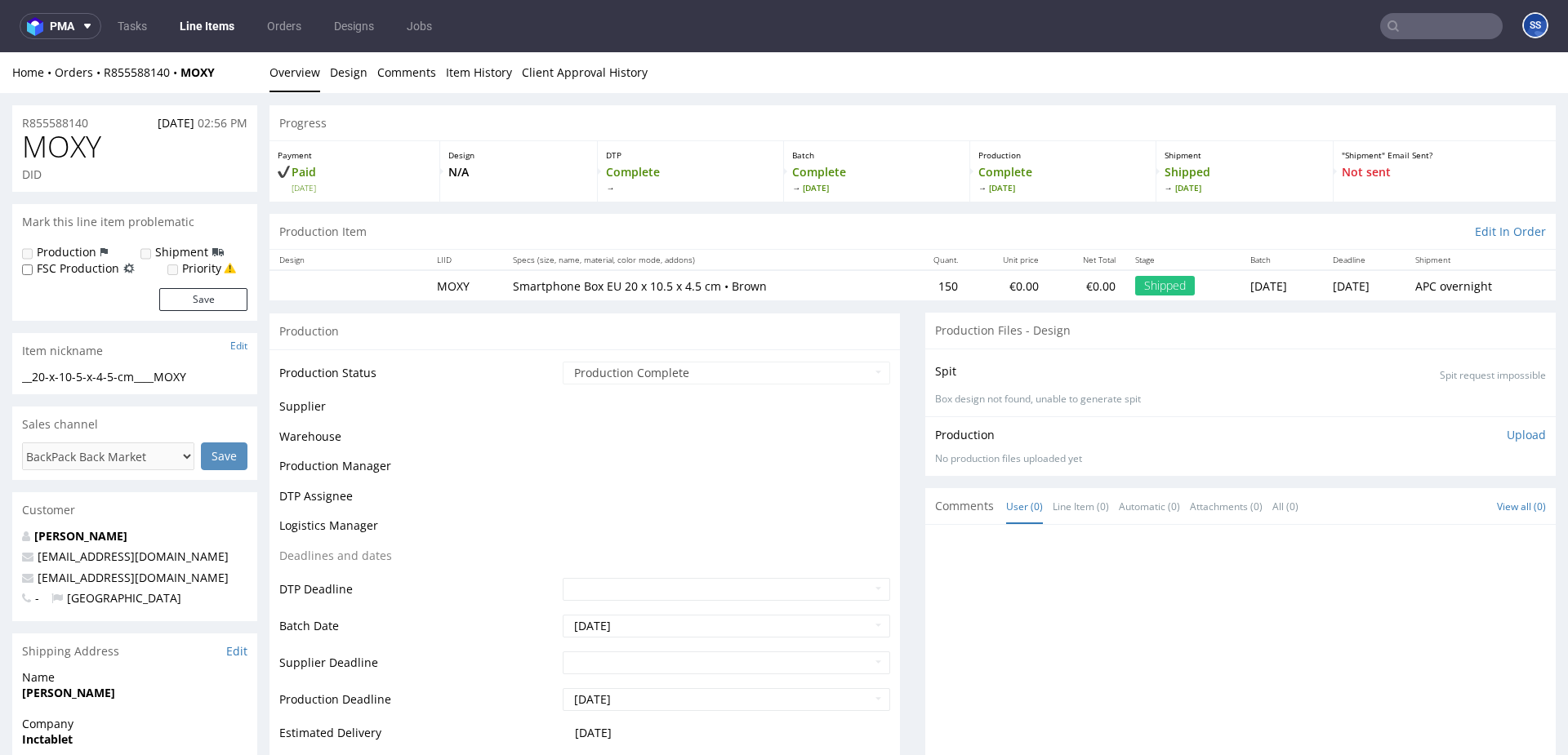
scroll to position [947, 0]
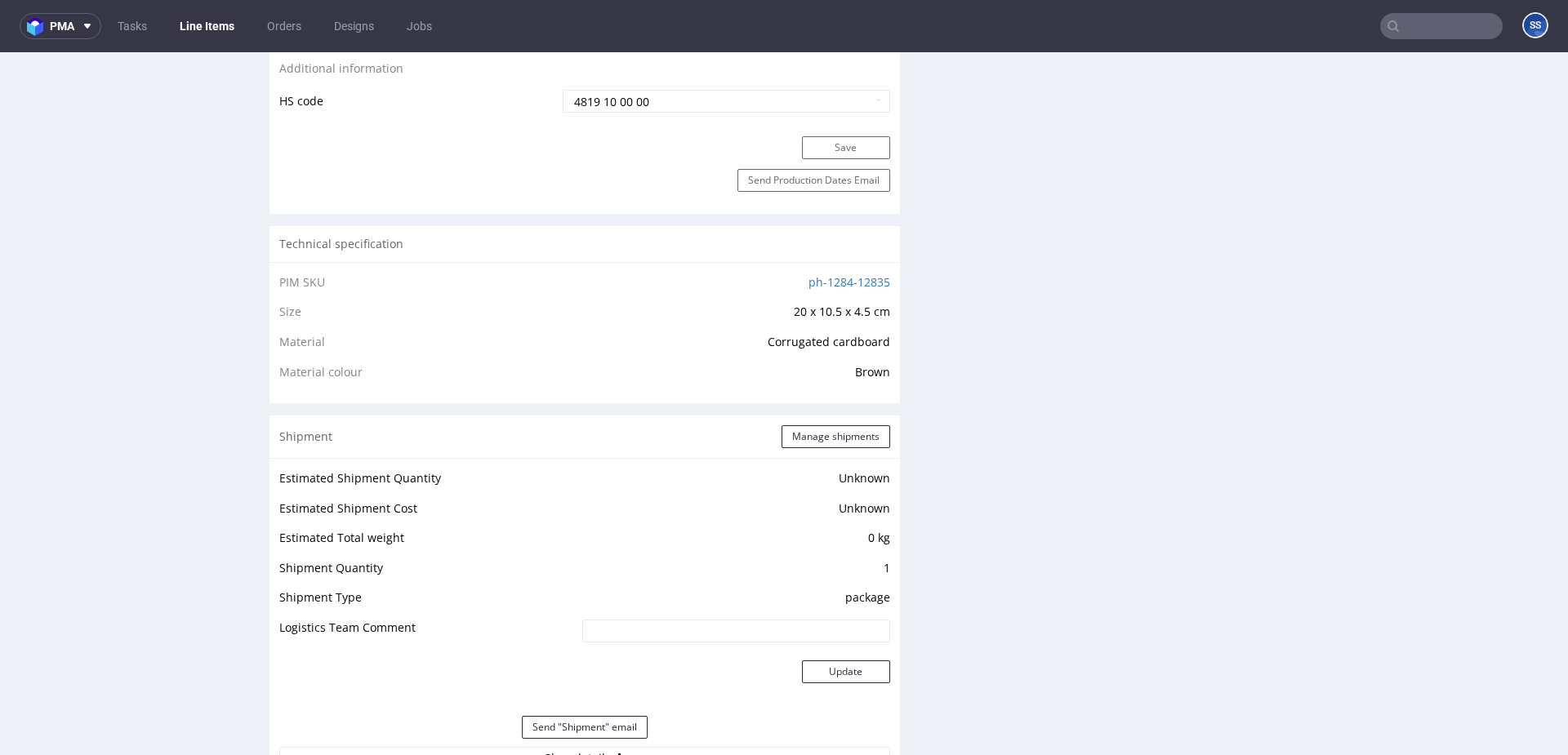
click at [207, 33] on link "Line Items" at bounding box center [206, 25] width 75 height 26
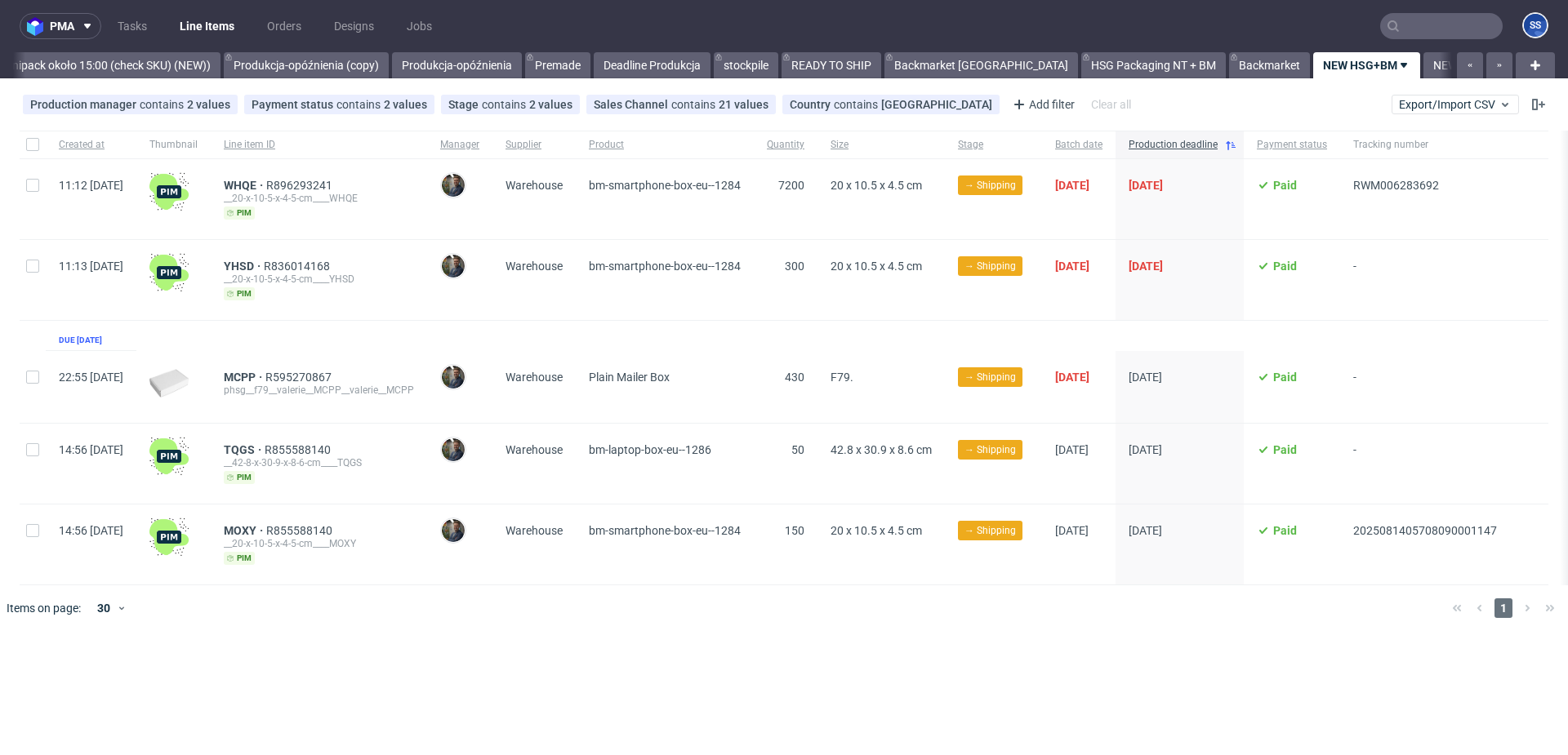
scroll to position [0, 1526]
click at [264, 264] on span "YHSD" at bounding box center [243, 265] width 40 height 13
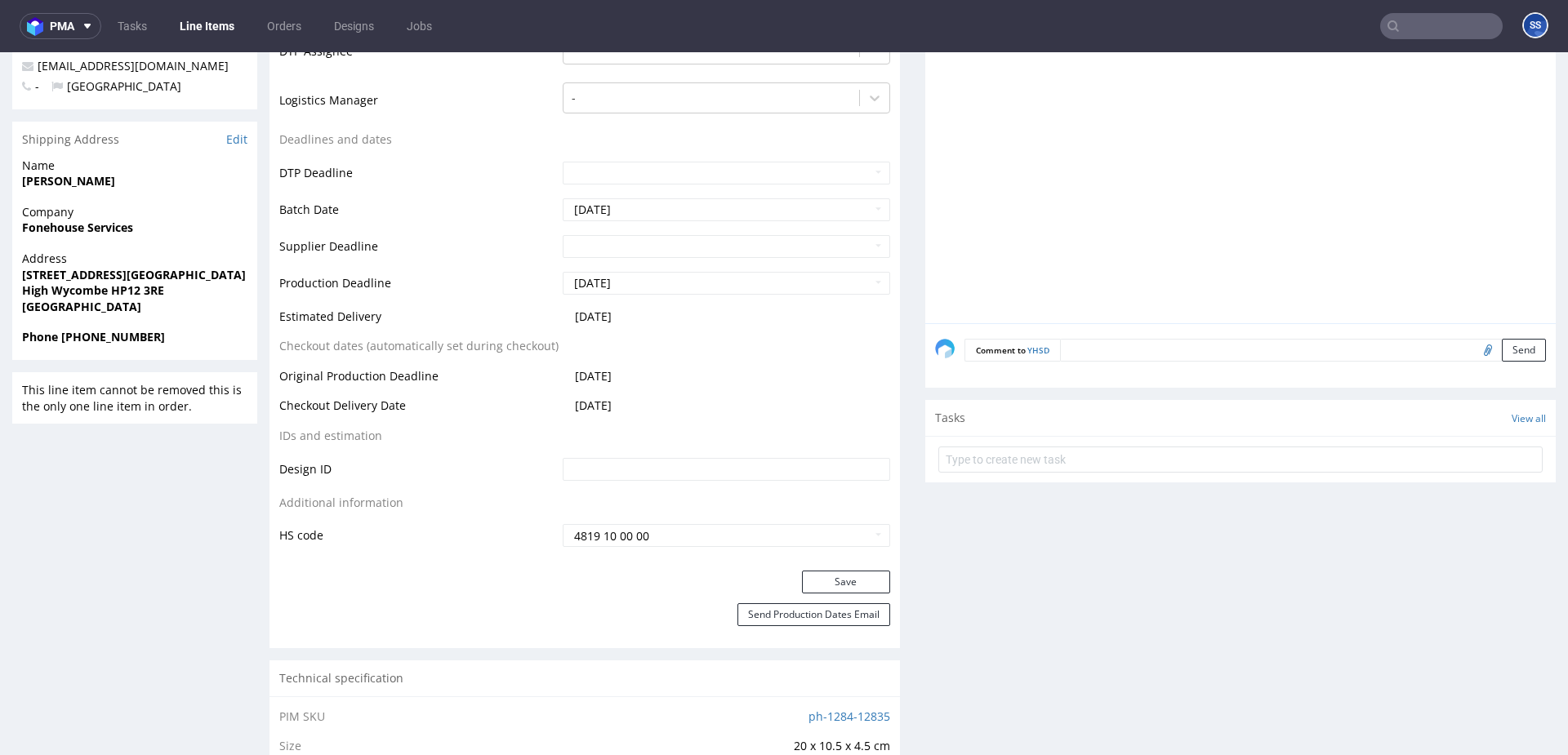
scroll to position [513, 0]
drag, startPoint x: 168, startPoint y: 292, endPoint x: 113, endPoint y: 294, distance: 55.0
click at [113, 294] on span "High Wycombe HP12 3RE" at bounding box center [135, 289] width 226 height 16
copy strong "HP12 3RE"
click at [58, 226] on strong "Fonehouse Services" at bounding box center [77, 226] width 111 height 15
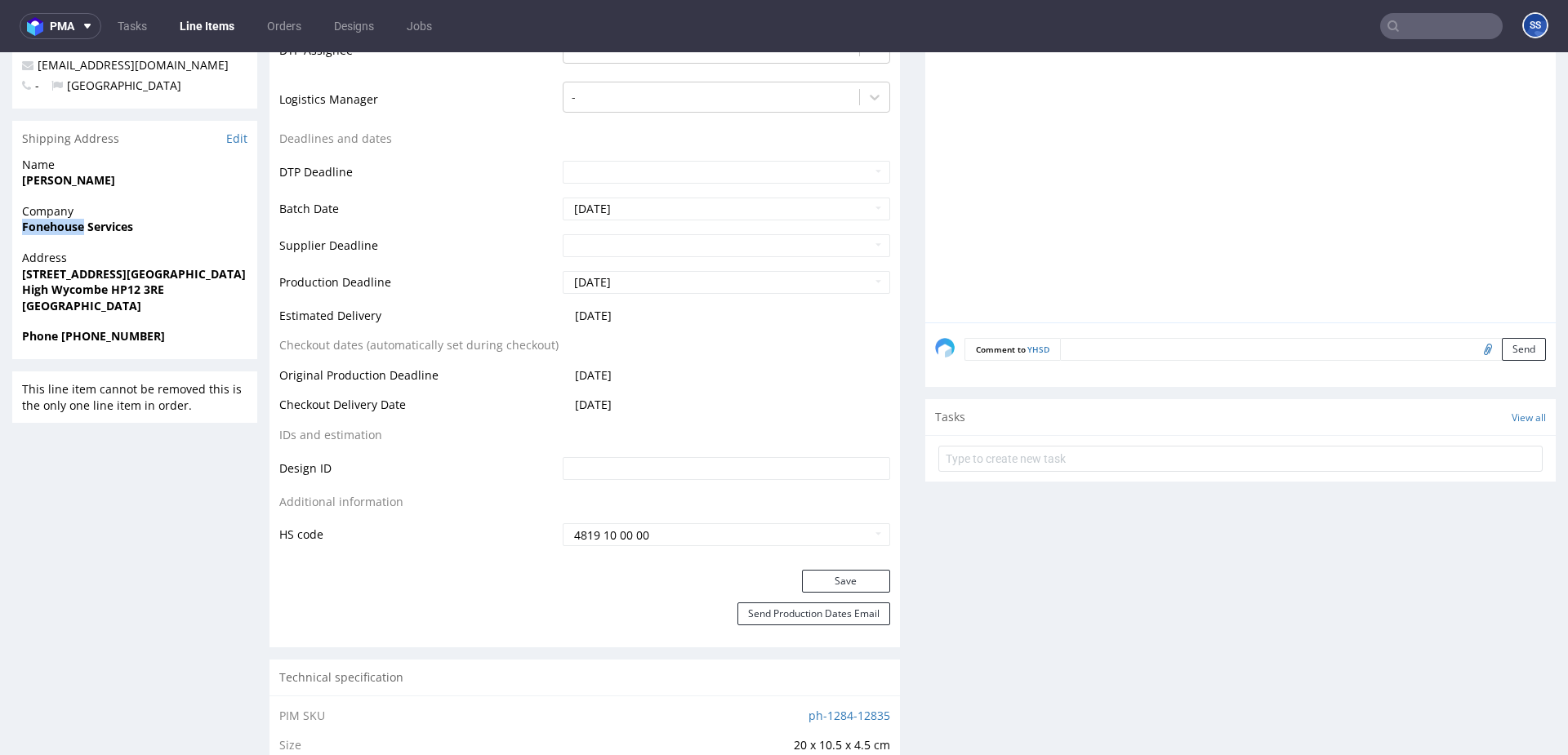
click at [58, 226] on strong "Fonehouse Services" at bounding box center [77, 226] width 111 height 15
copy strong "Fonehouse Services"
click at [29, 275] on strong "[STREET_ADDRESS][GEOGRAPHIC_DATA]" at bounding box center [134, 274] width 224 height 15
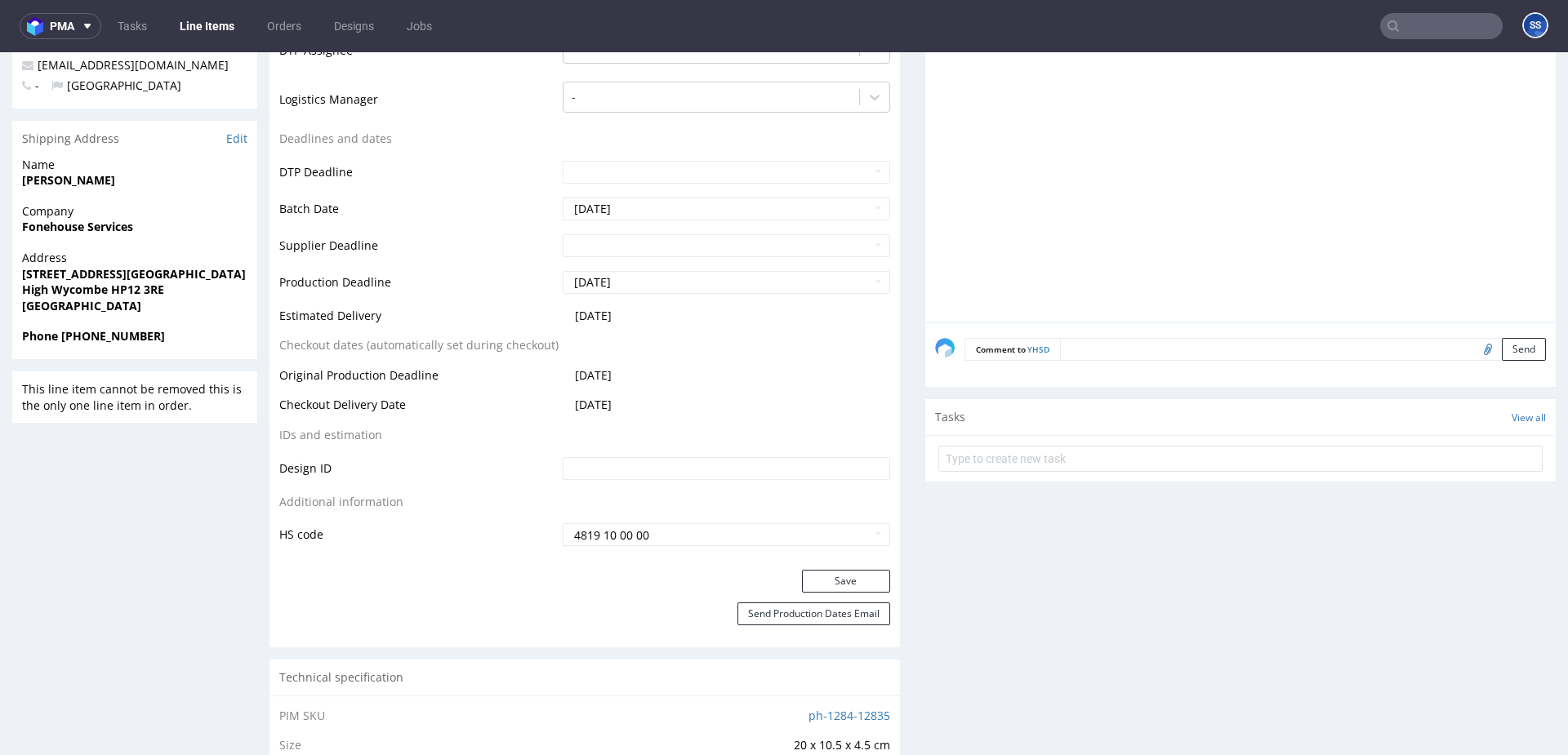
click at [59, 276] on strong "[STREET_ADDRESS][GEOGRAPHIC_DATA]" at bounding box center [134, 274] width 224 height 15
copy strong "[STREET_ADDRESS][GEOGRAPHIC_DATA]"
drag, startPoint x: 23, startPoint y: 292, endPoint x: 107, endPoint y: 292, distance: 84.0
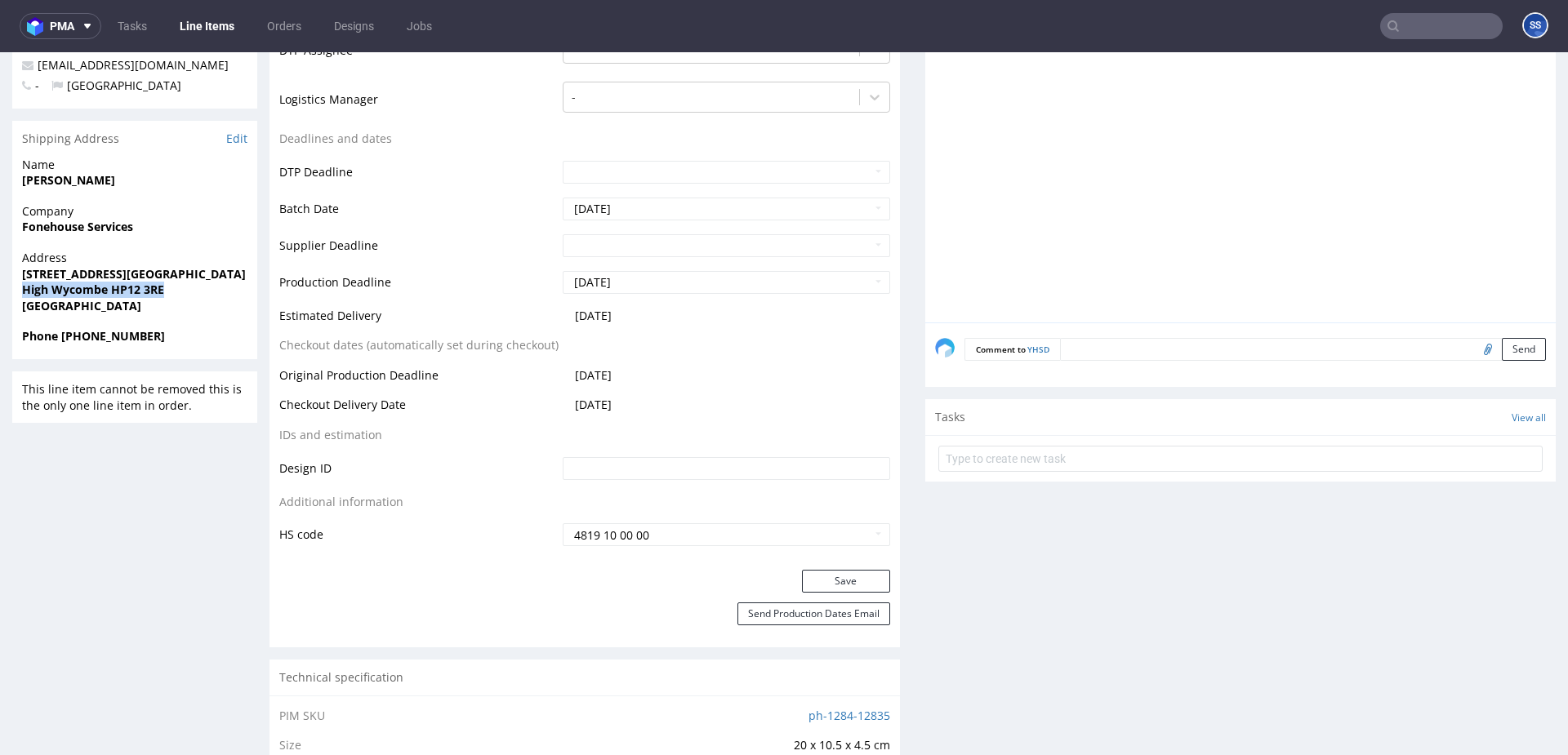
click at [107, 292] on strong "High Wycombe HP12 3RE" at bounding box center [93, 289] width 142 height 15
drag, startPoint x: 107, startPoint y: 292, endPoint x: 88, endPoint y: 293, distance: 19.0
click at [86, 293] on strong "High Wycombe HP12 3RE" at bounding box center [93, 289] width 142 height 15
click at [107, 295] on strong "High Wycombe HP12 3RE" at bounding box center [93, 289] width 142 height 15
drag, startPoint x: 110, startPoint y: 291, endPoint x: 14, endPoint y: 290, distance: 96.0
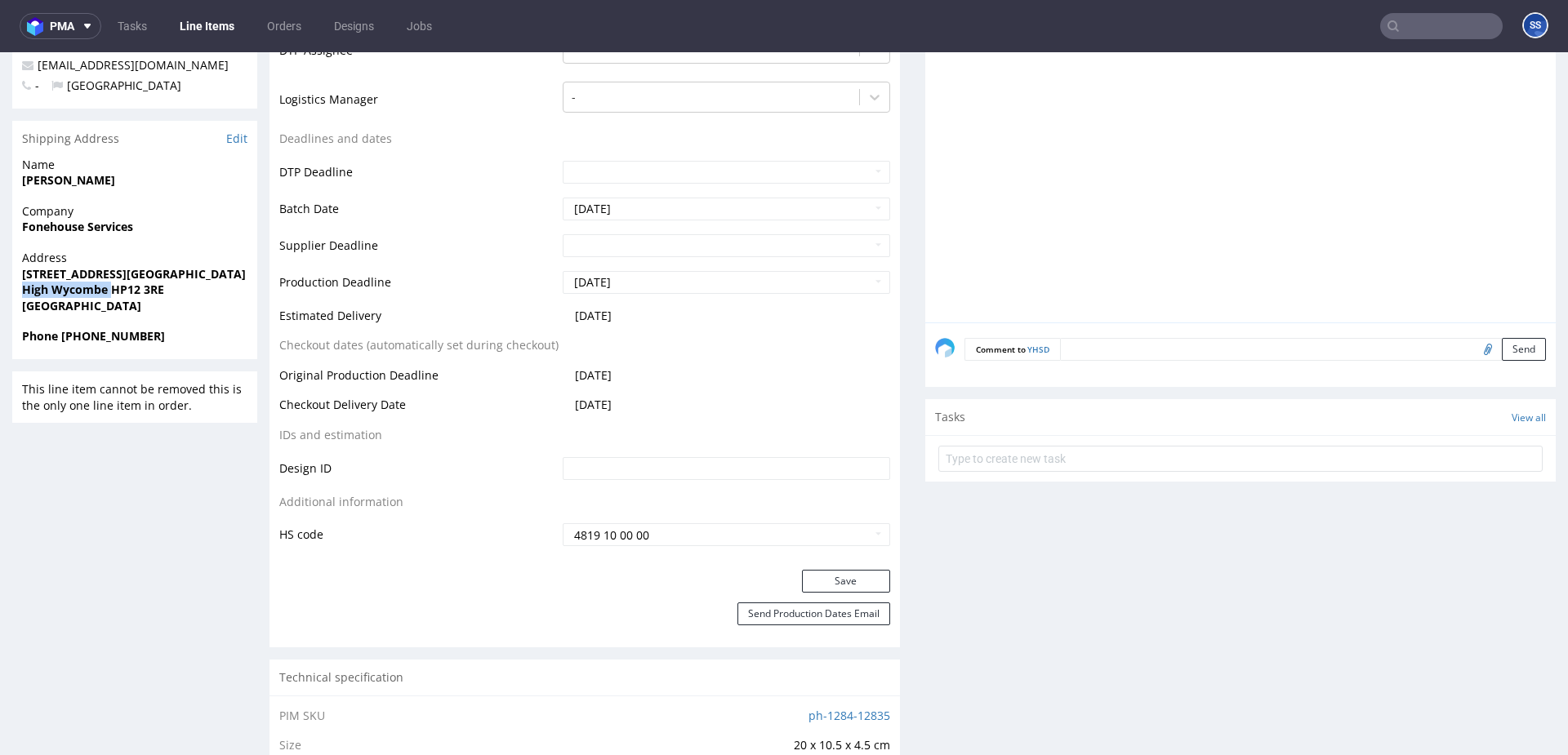
click at [4, 291] on div "R836014168 13.08.2025 11:13 AM YHSD DID Mark this line item problematic Product…" at bounding box center [784, 694] width 1568 height 2228
copy strong "High Wycombe"
click at [35, 180] on strong "[PERSON_NAME]" at bounding box center [69, 180] width 93 height 15
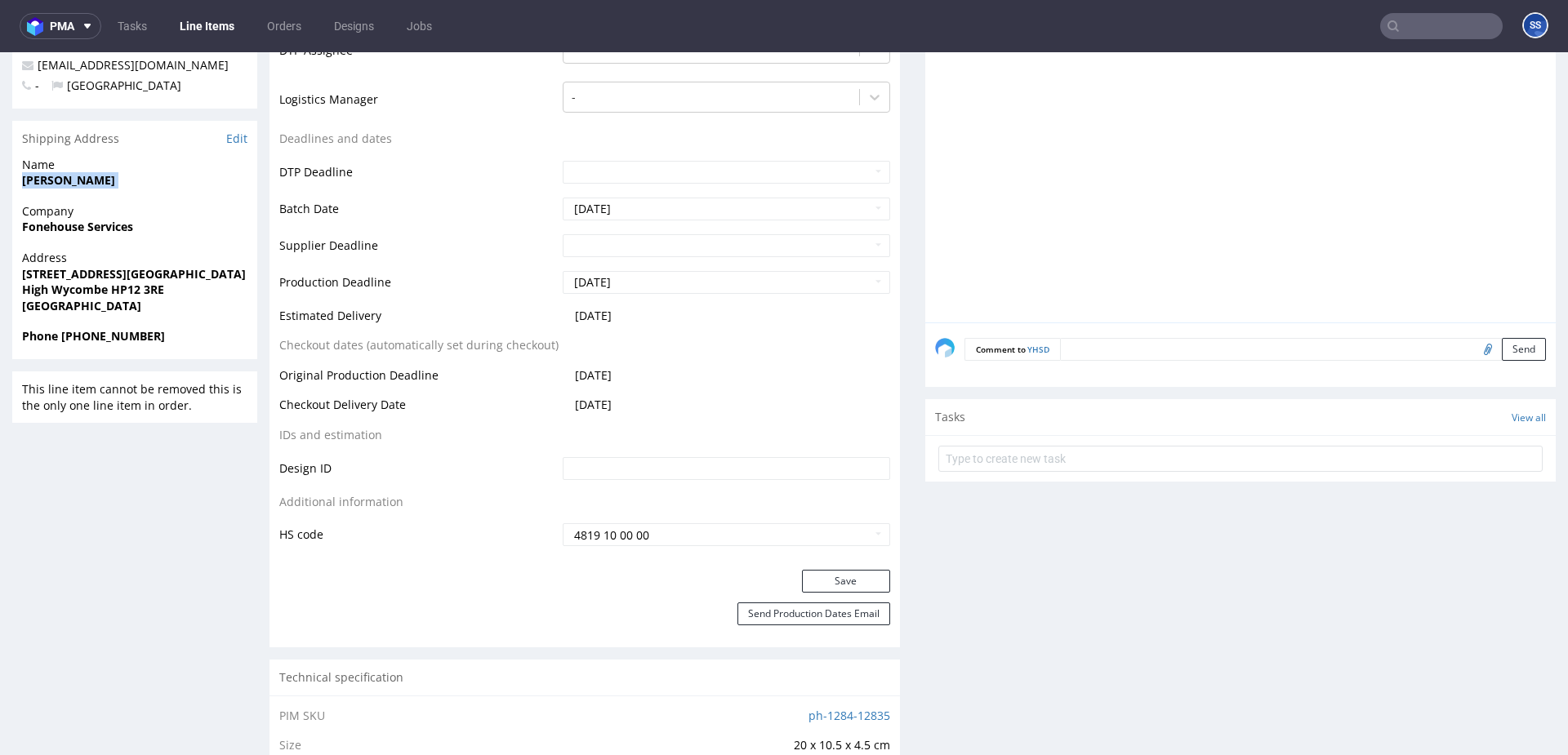
copy strong "[PERSON_NAME]"
drag, startPoint x: 165, startPoint y: 339, endPoint x: 246, endPoint y: 174, distance: 183.8
click at [63, 341] on span "Phone [PHONE_NUMBER]" at bounding box center [135, 336] width 226 height 16
copy strong "+44 07895 614062"
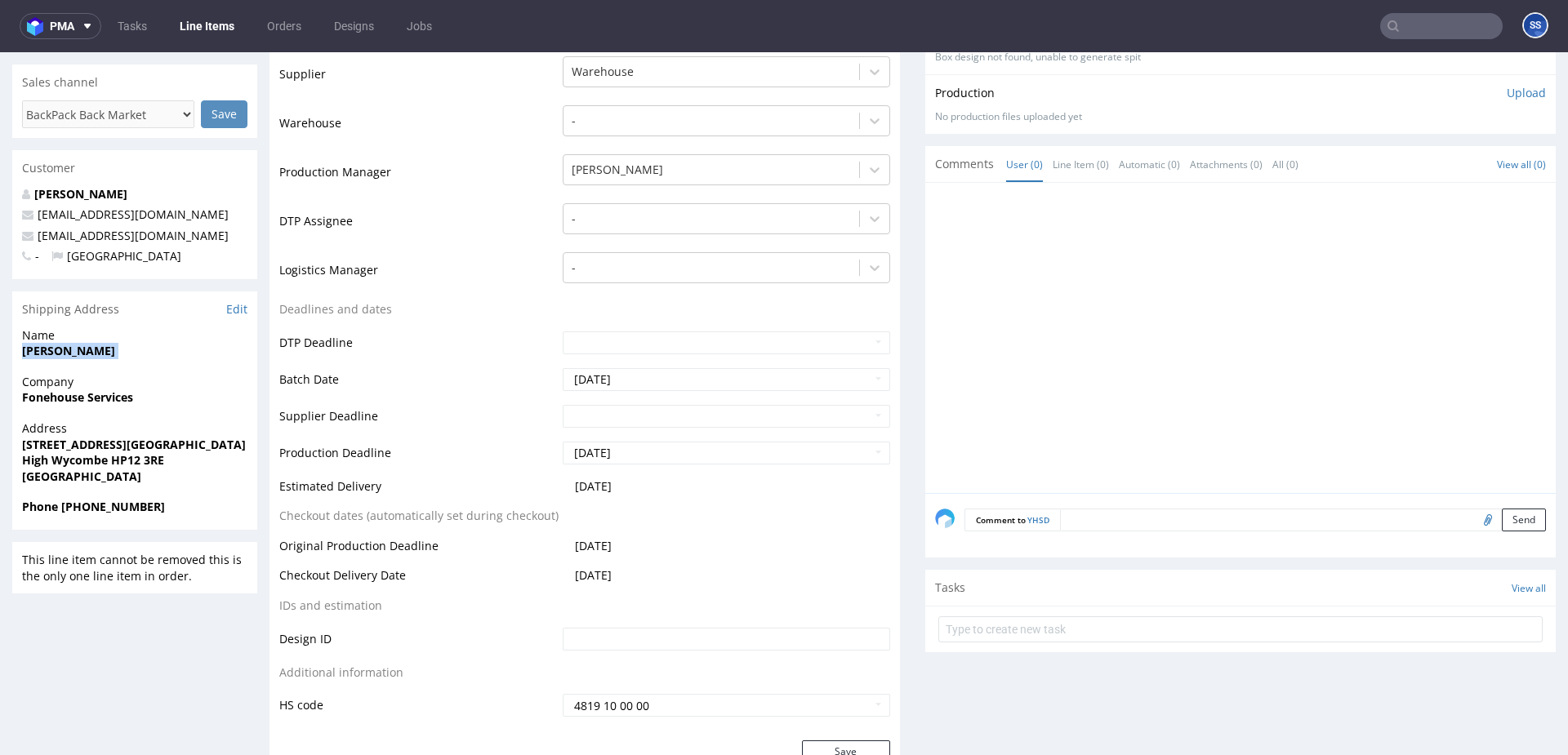
scroll to position [305, 0]
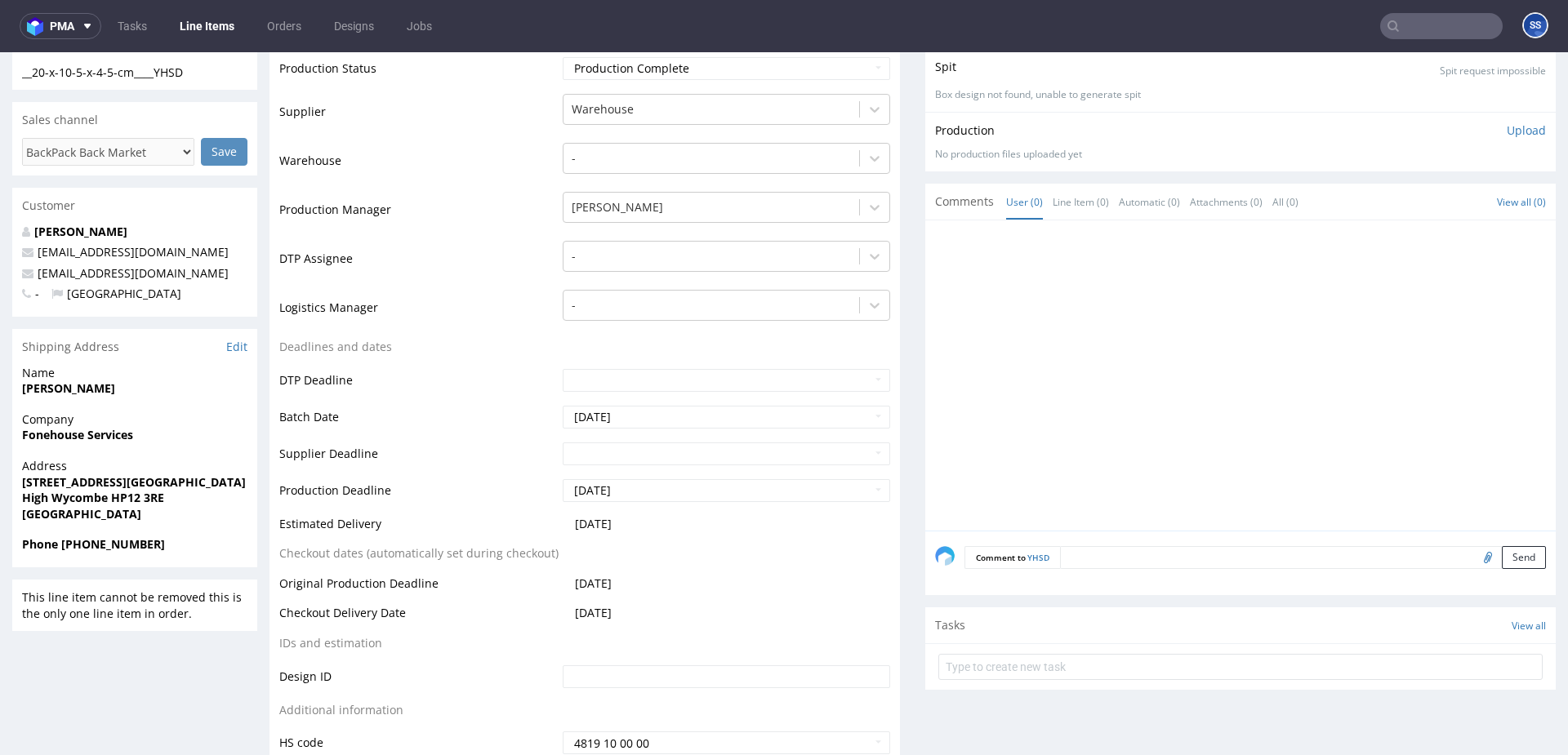
drag, startPoint x: 242, startPoint y: 264, endPoint x: 227, endPoint y: 268, distance: 15.5
click at [241, 265] on p "[EMAIL_ADDRESS][DOMAIN_NAME]" at bounding box center [135, 273] width 226 height 16
copy span "[EMAIL_ADDRESS][DOMAIN_NAME]"
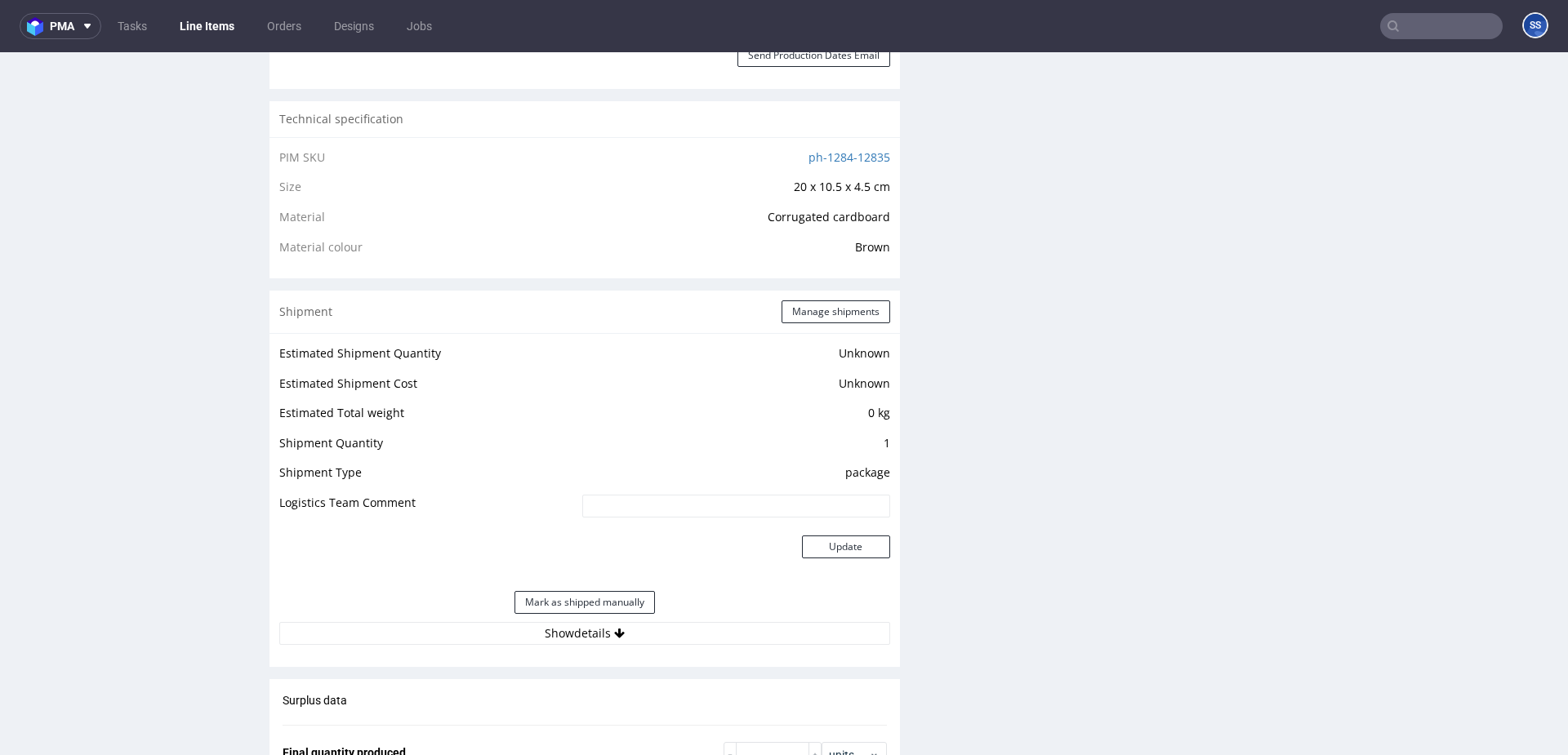
scroll to position [1085, 0]
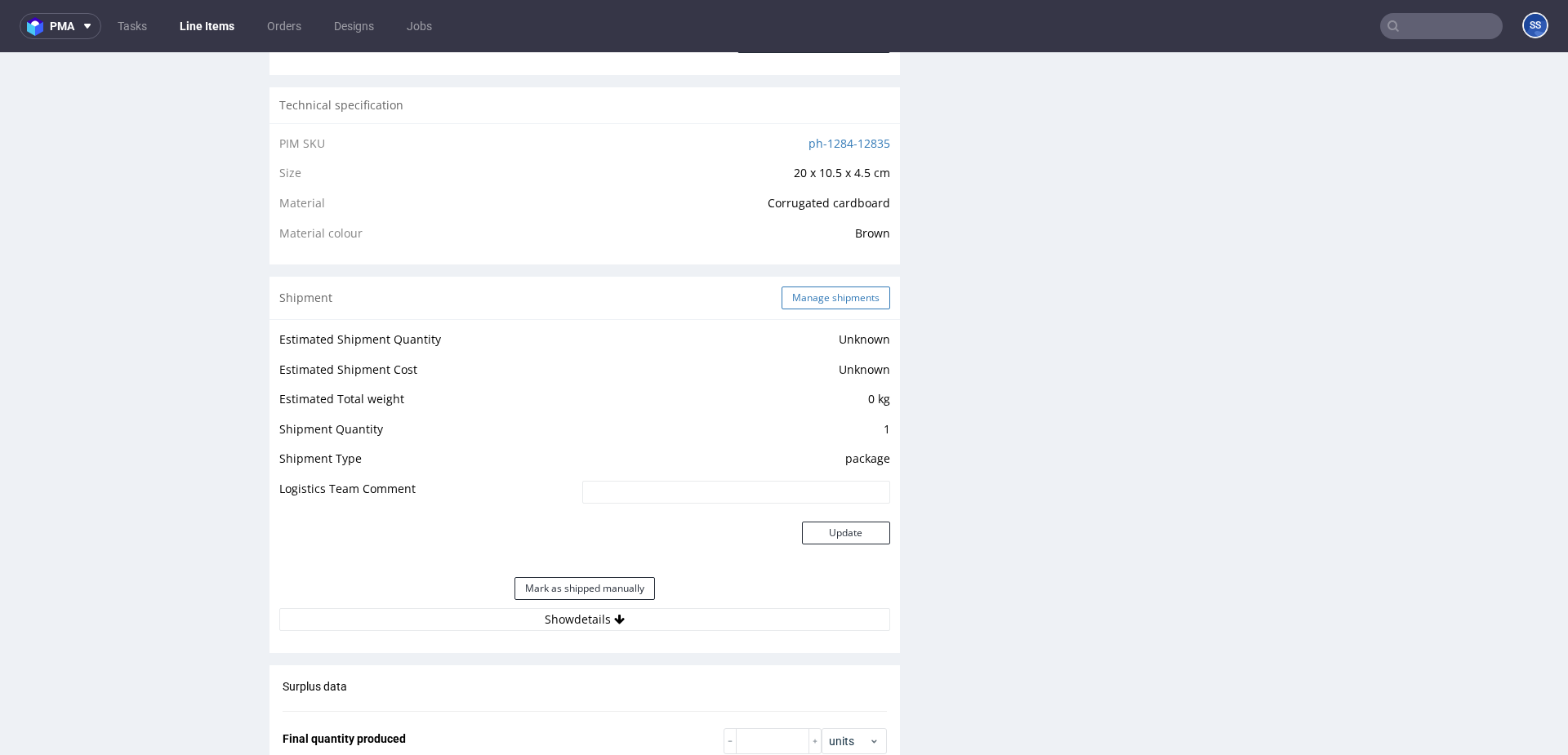
click at [818, 295] on button "Manage shipments" at bounding box center [835, 298] width 108 height 23
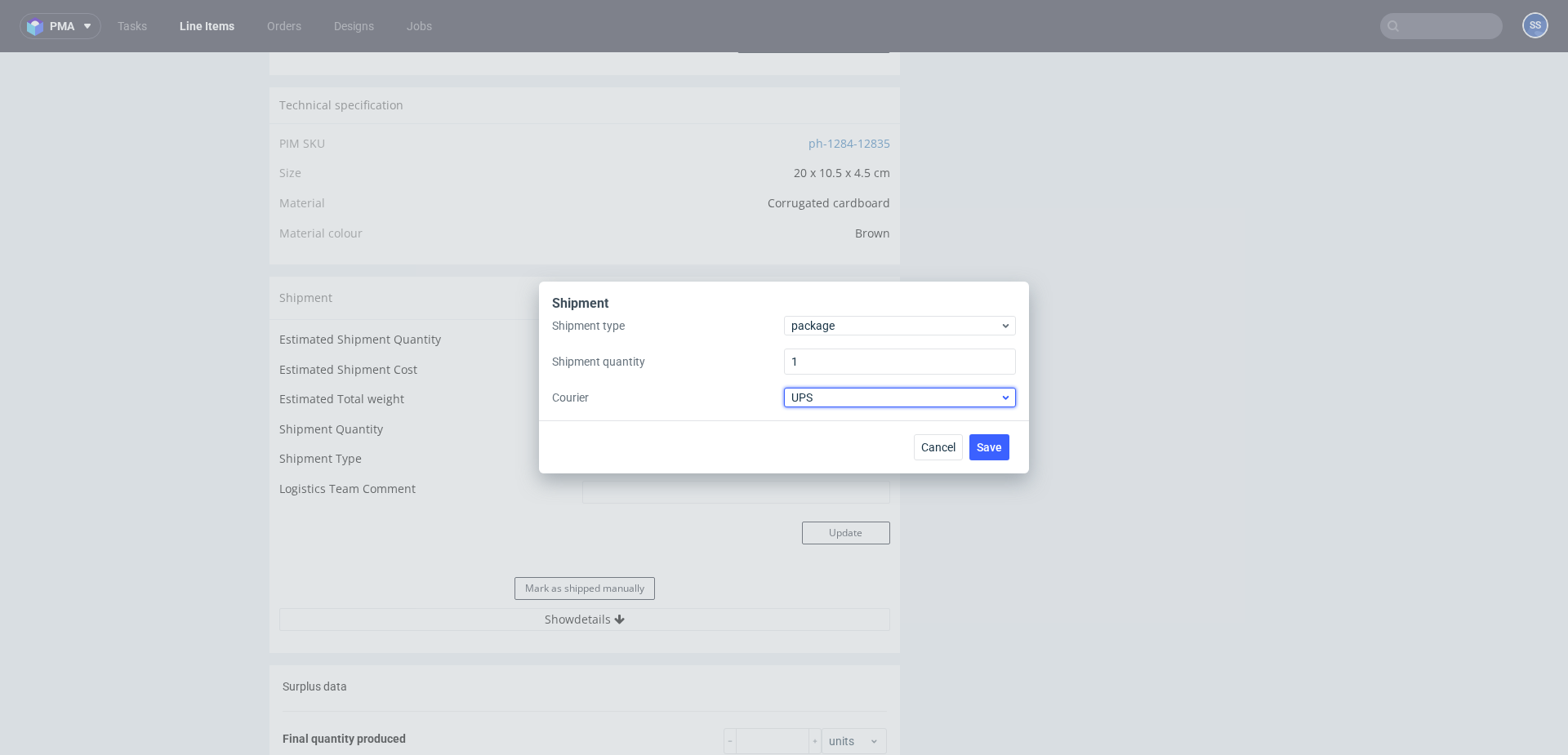
click at [823, 390] on span "UPS" at bounding box center [895, 397] width 208 height 16
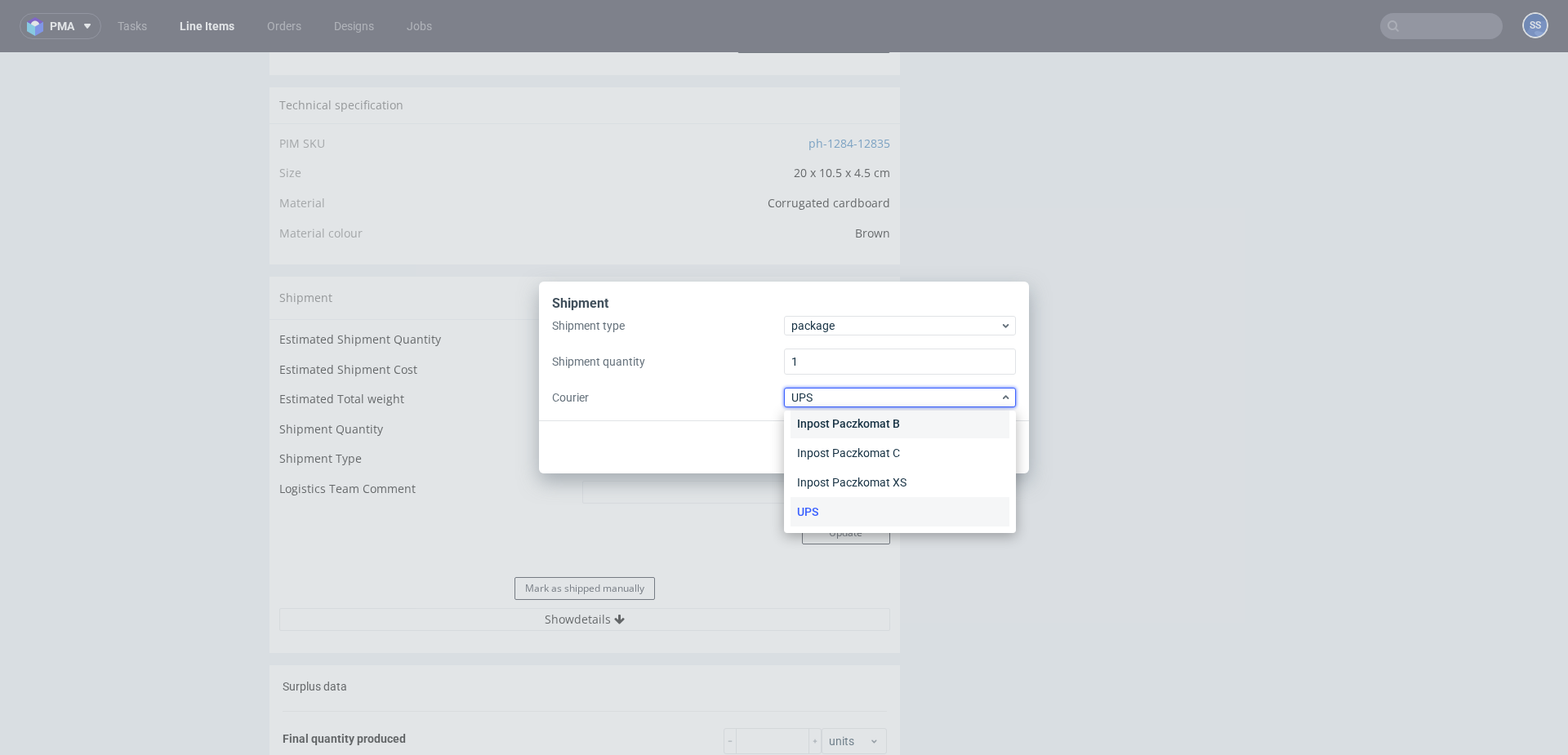
scroll to position [15, 0]
click at [873, 433] on div "APC Overnight" at bounding box center [900, 432] width 219 height 29
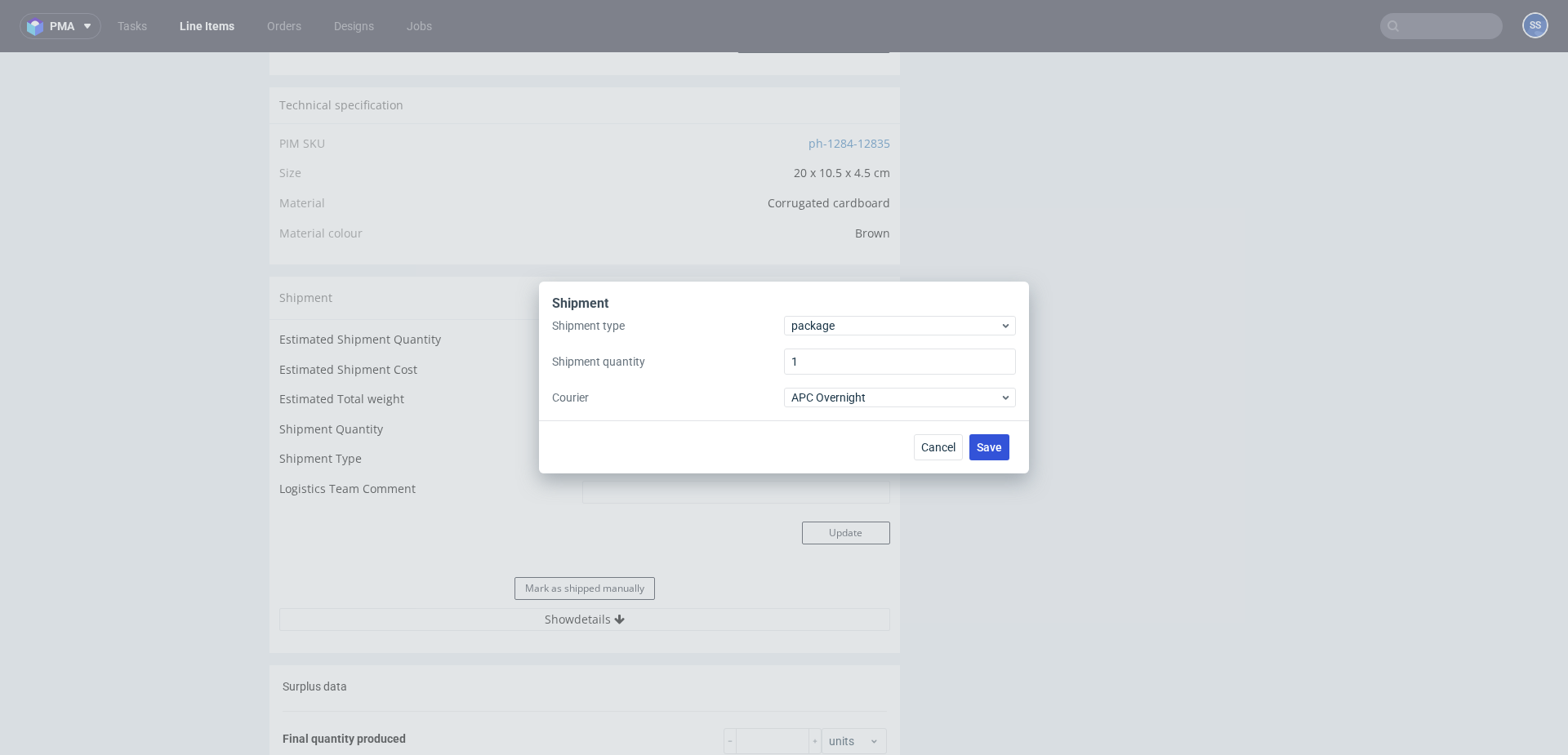
click at [990, 442] on span "Save" at bounding box center [989, 447] width 25 height 12
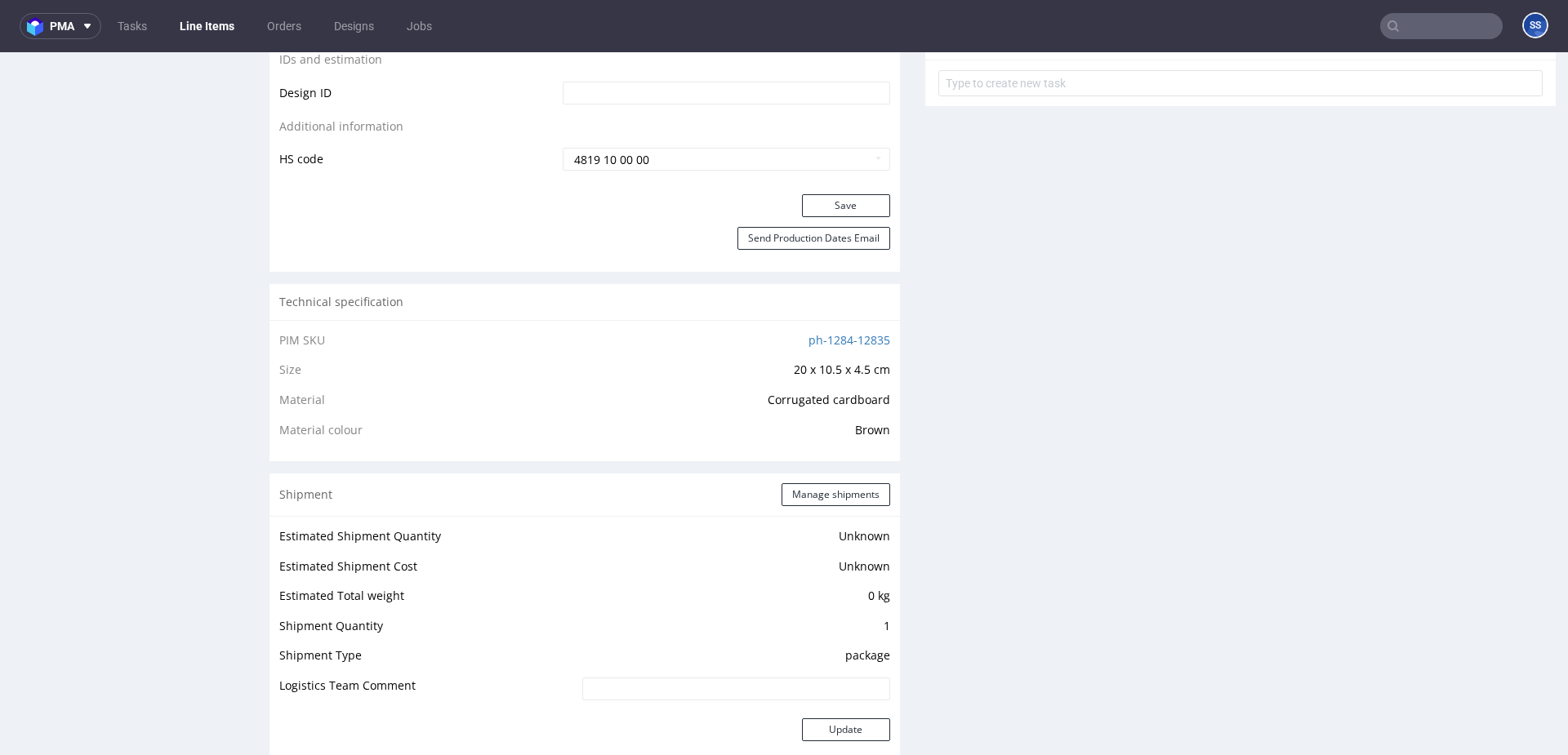
scroll to position [879, 0]
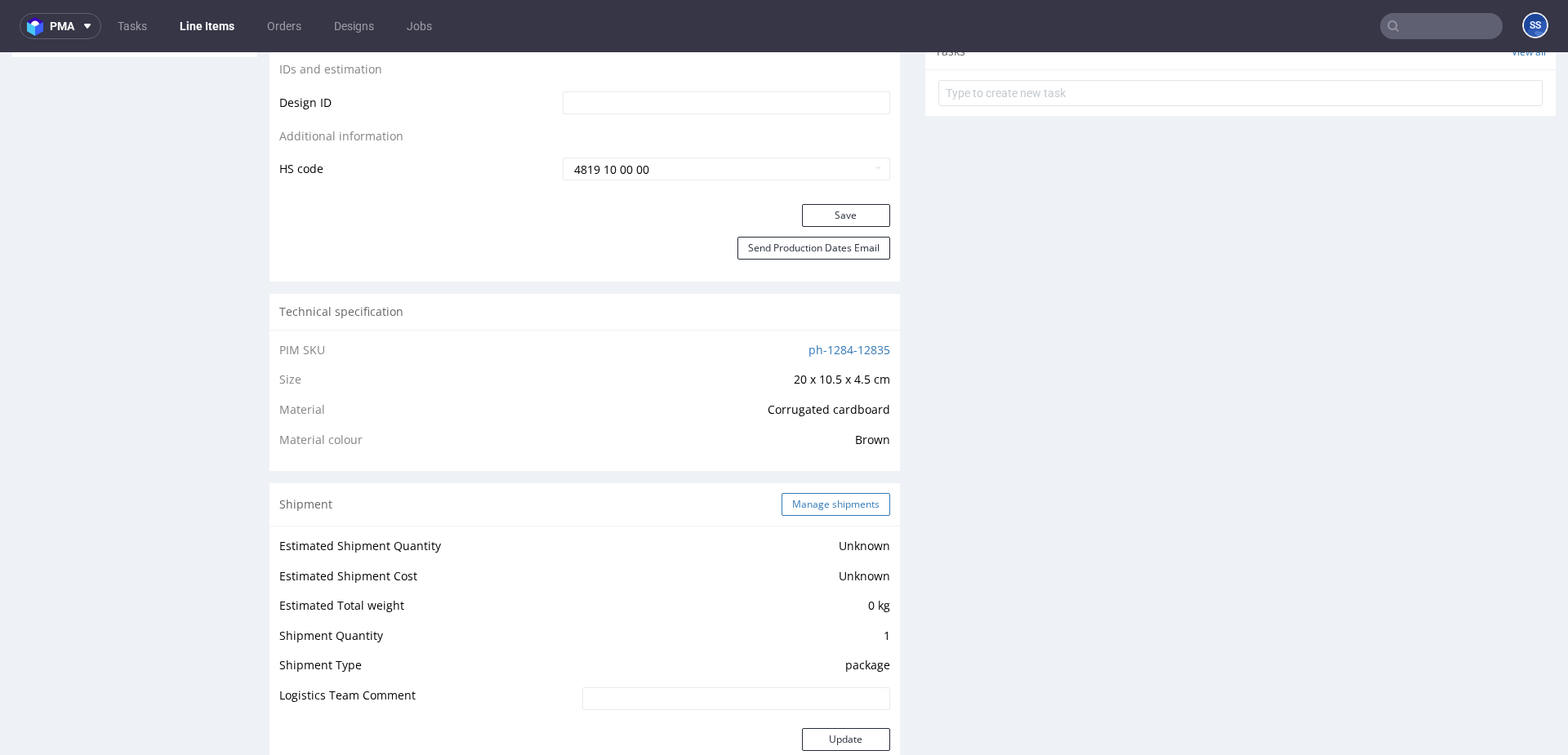
click at [839, 498] on button "Manage shipments" at bounding box center [835, 505] width 108 height 23
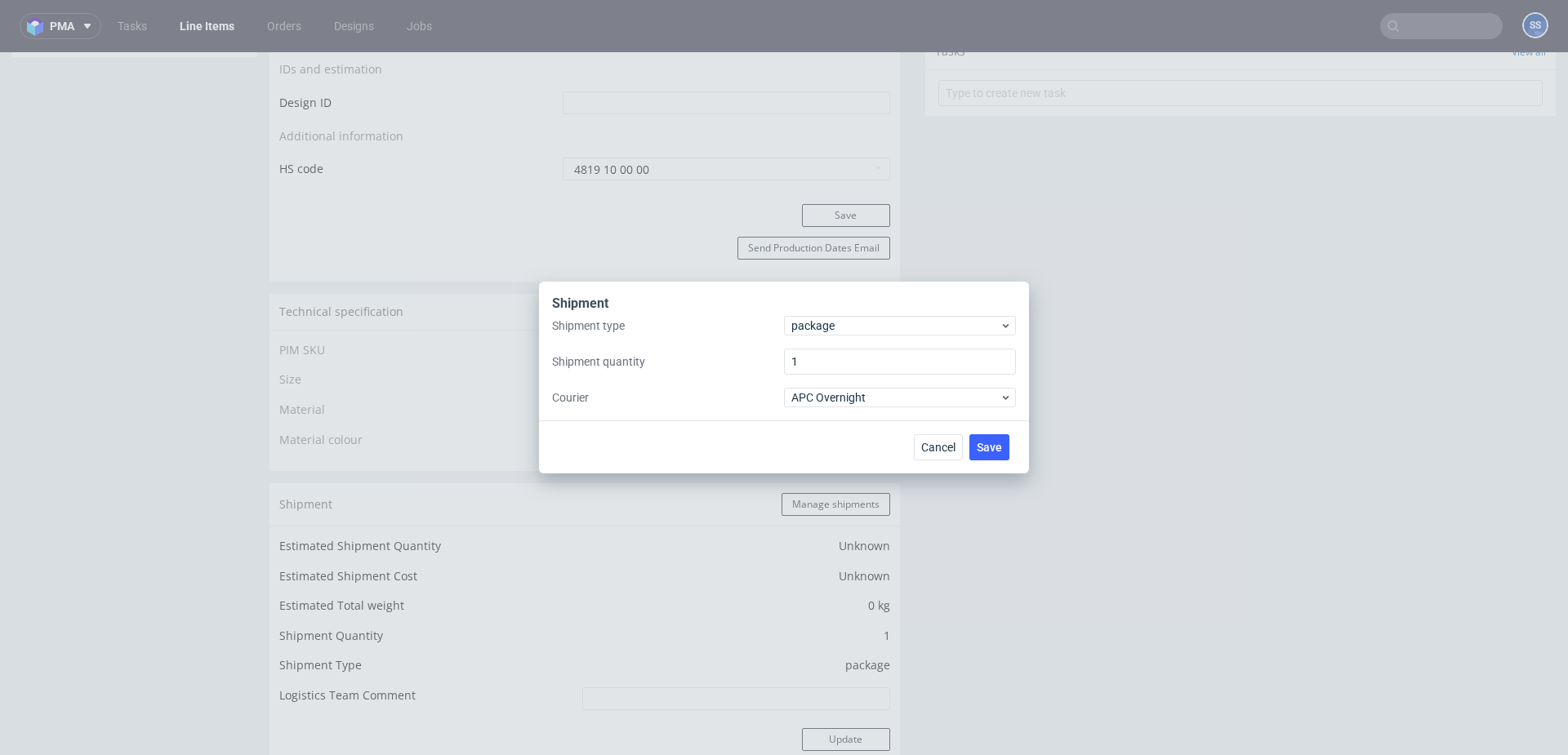
click at [817, 344] on div "Shipment type package Shipment quantity 1 Courier APC Overnight" at bounding box center [783, 361] width 464 height 91
click at [813, 358] on input "1" at bounding box center [900, 361] width 232 height 26
type input "2"
click at [987, 442] on span "Save" at bounding box center [989, 447] width 25 height 12
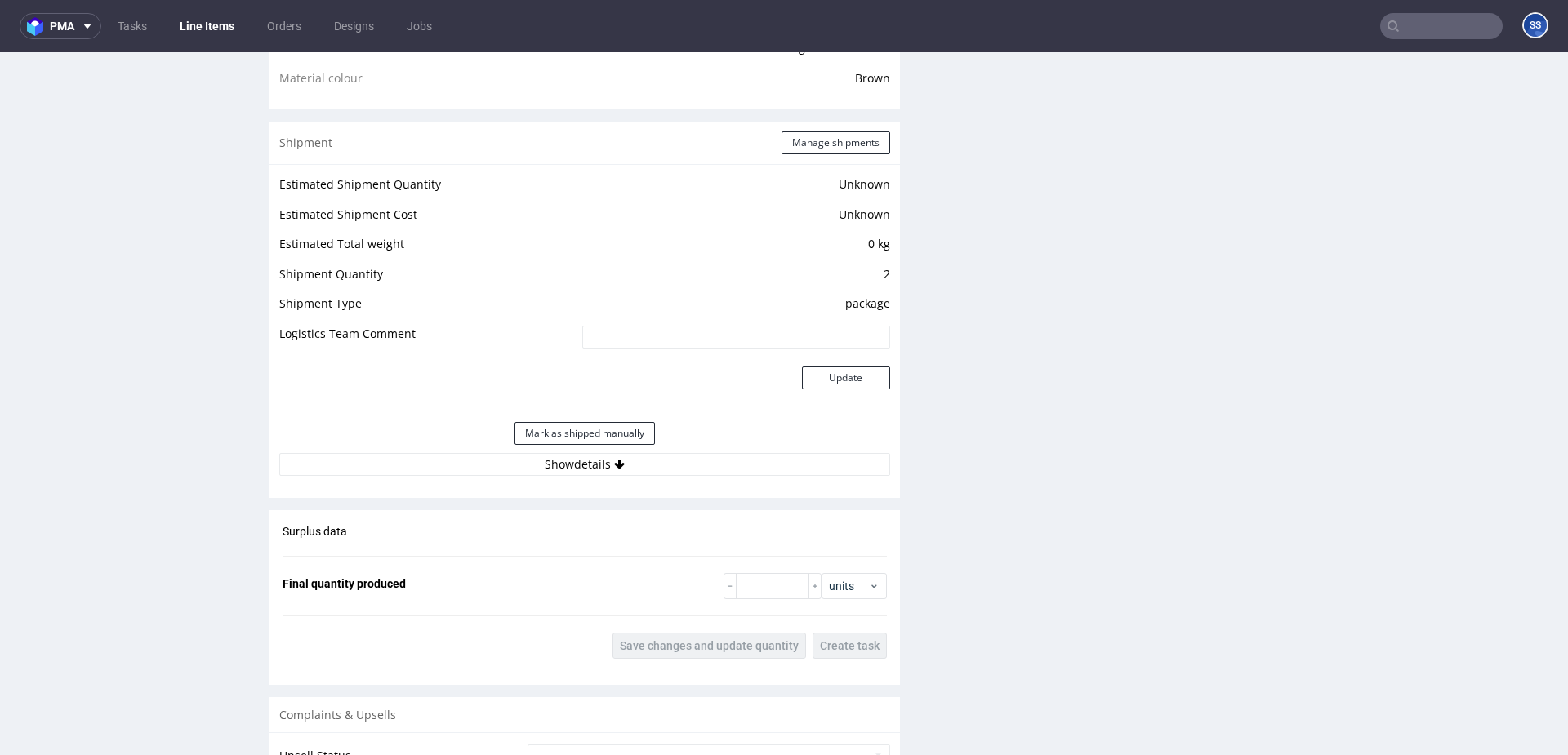
scroll to position [1284, 0]
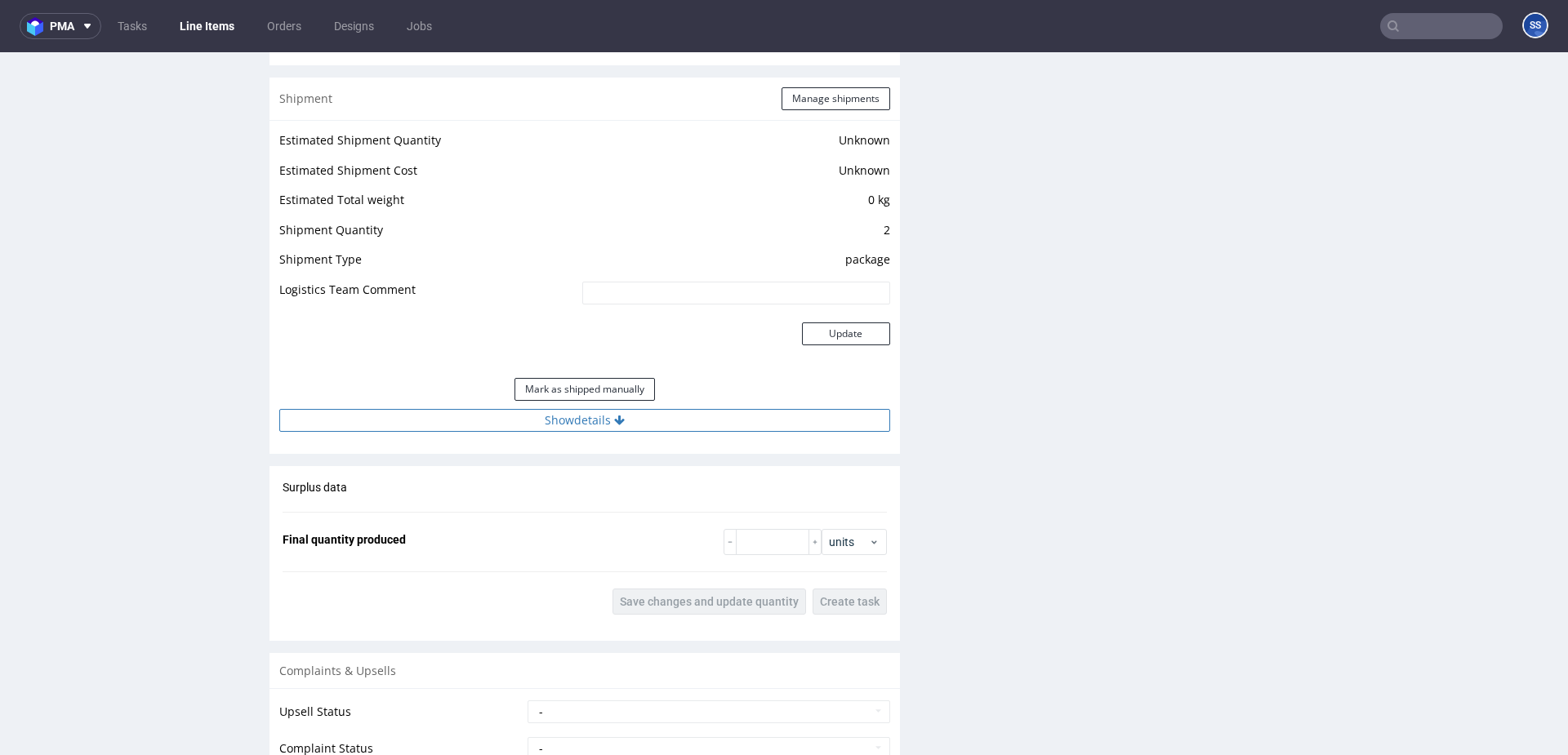
click at [623, 426] on button "Show details" at bounding box center [585, 421] width 611 height 23
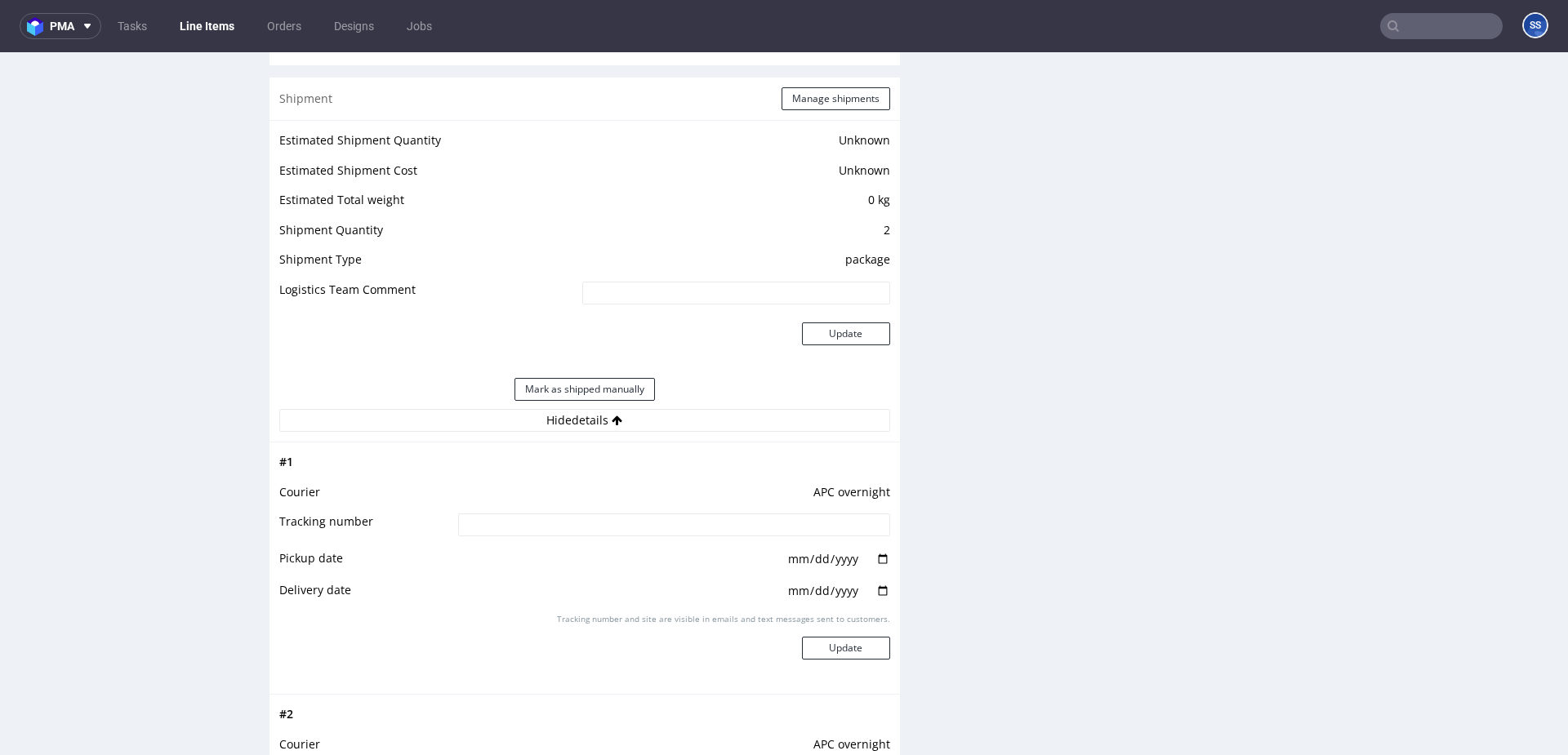
click at [624, 519] on input at bounding box center [674, 526] width 432 height 23
paste input "2025081405708090001148"
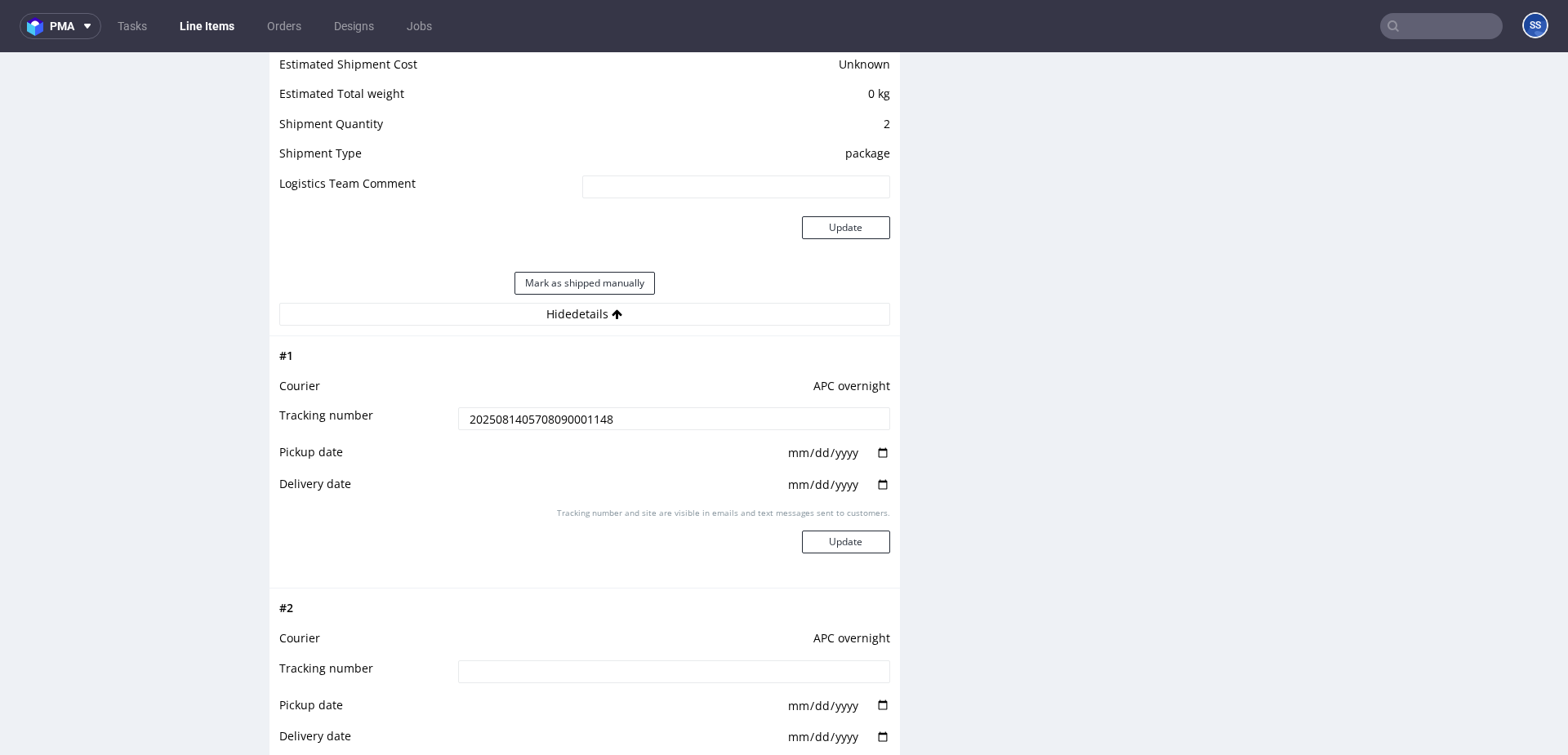
scroll to position [1447, 0]
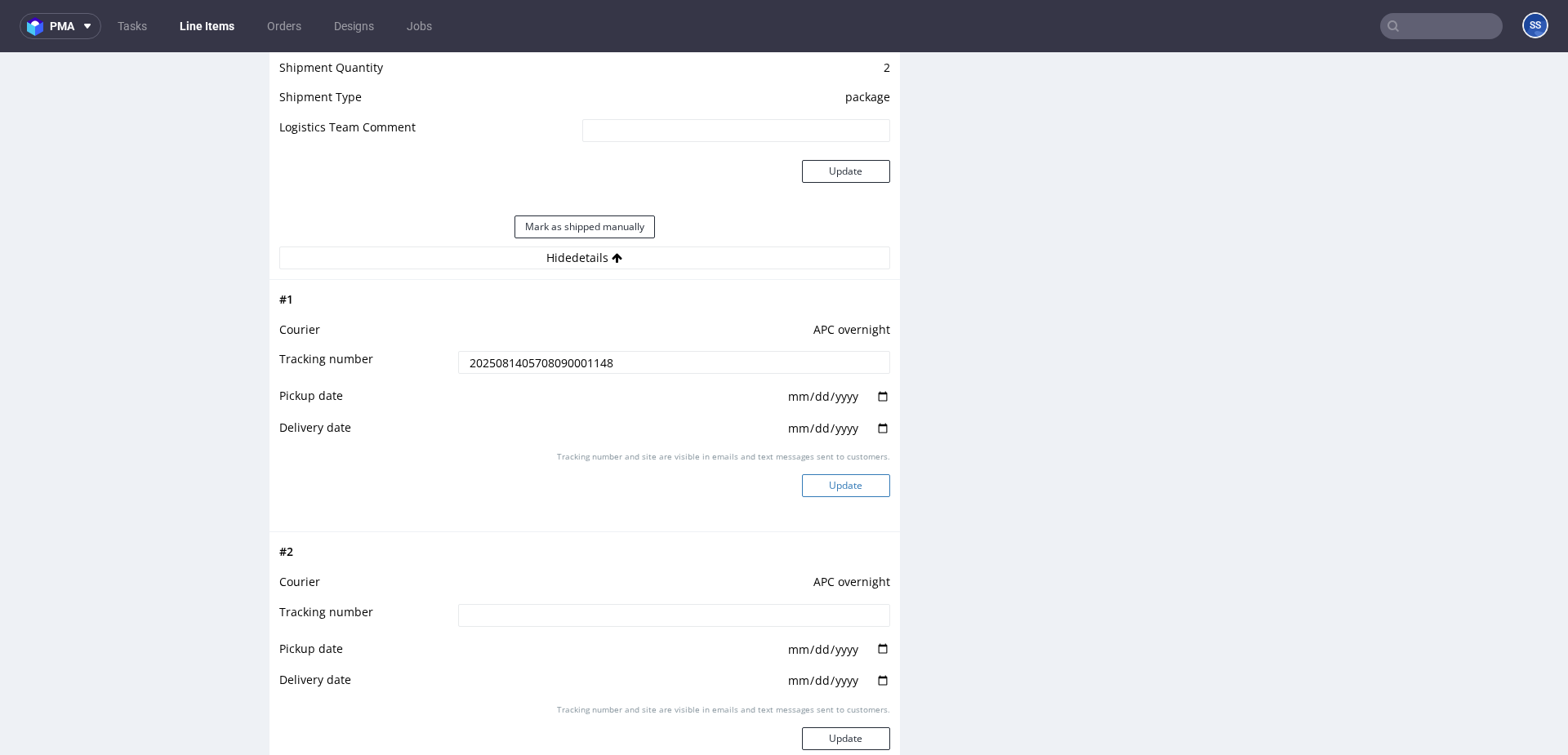
type input "2025081405708090001148"
click at [853, 497] on button "Update" at bounding box center [845, 486] width 88 height 23
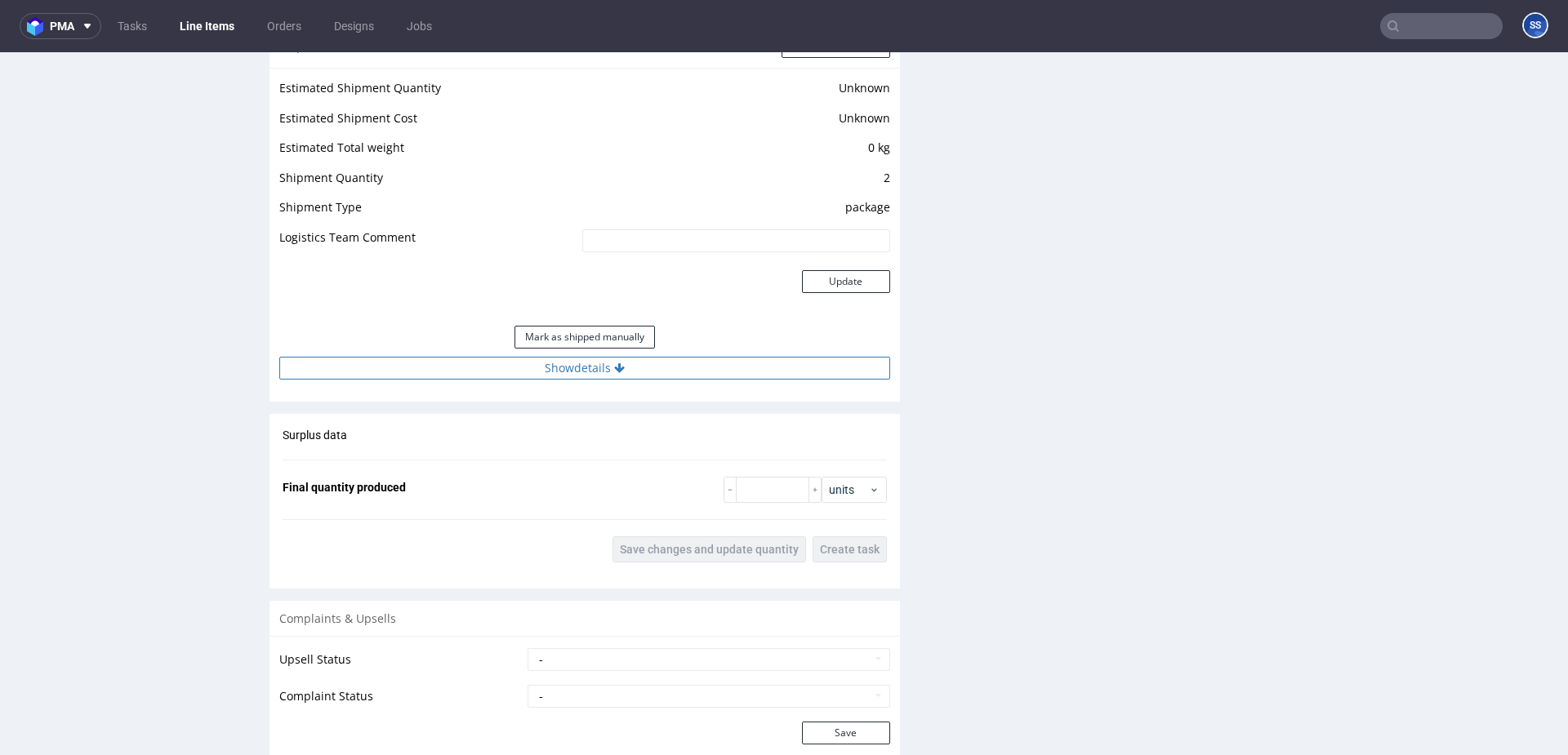
click at [618, 373] on icon at bounding box center [618, 369] width 11 height 12
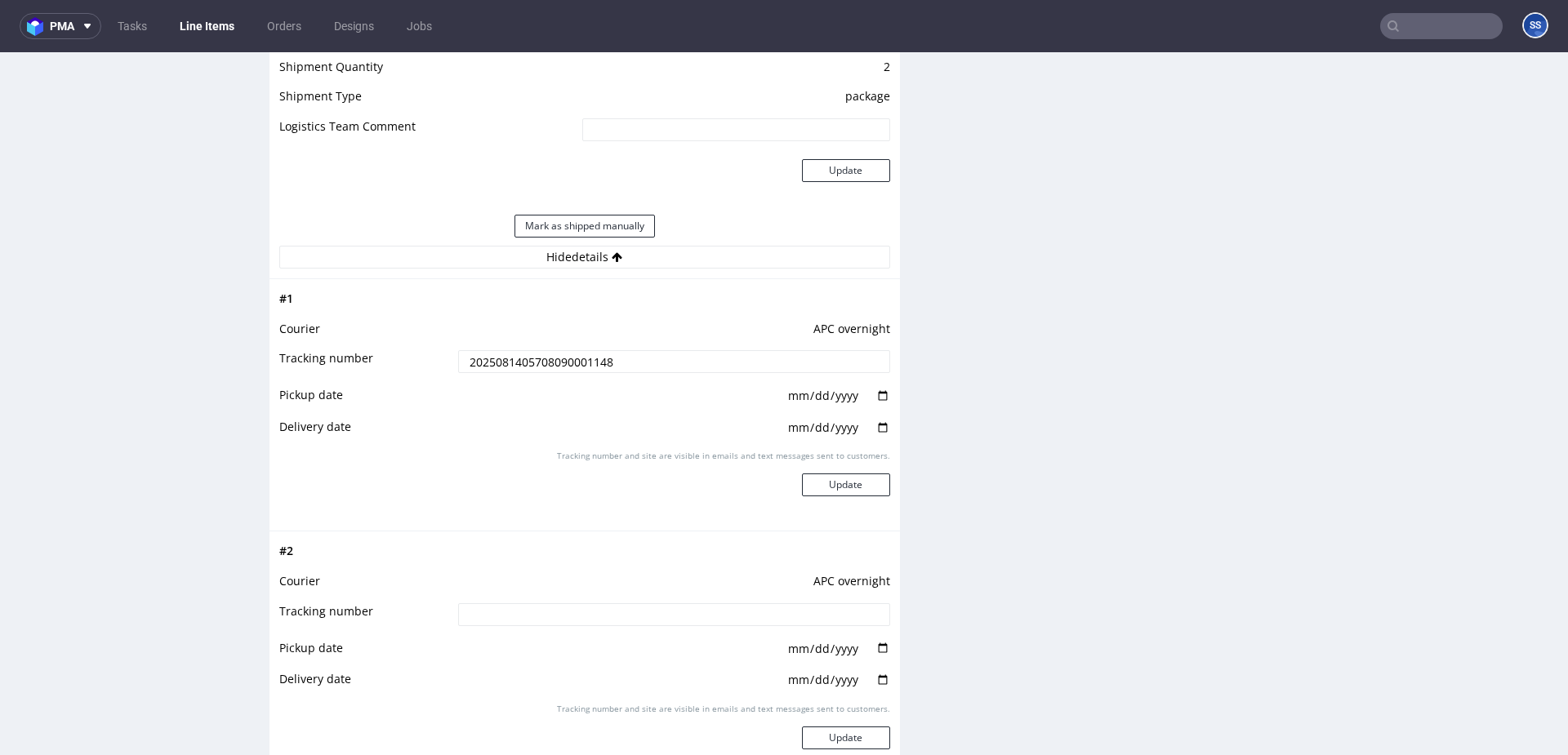
scroll to position [1546, 0]
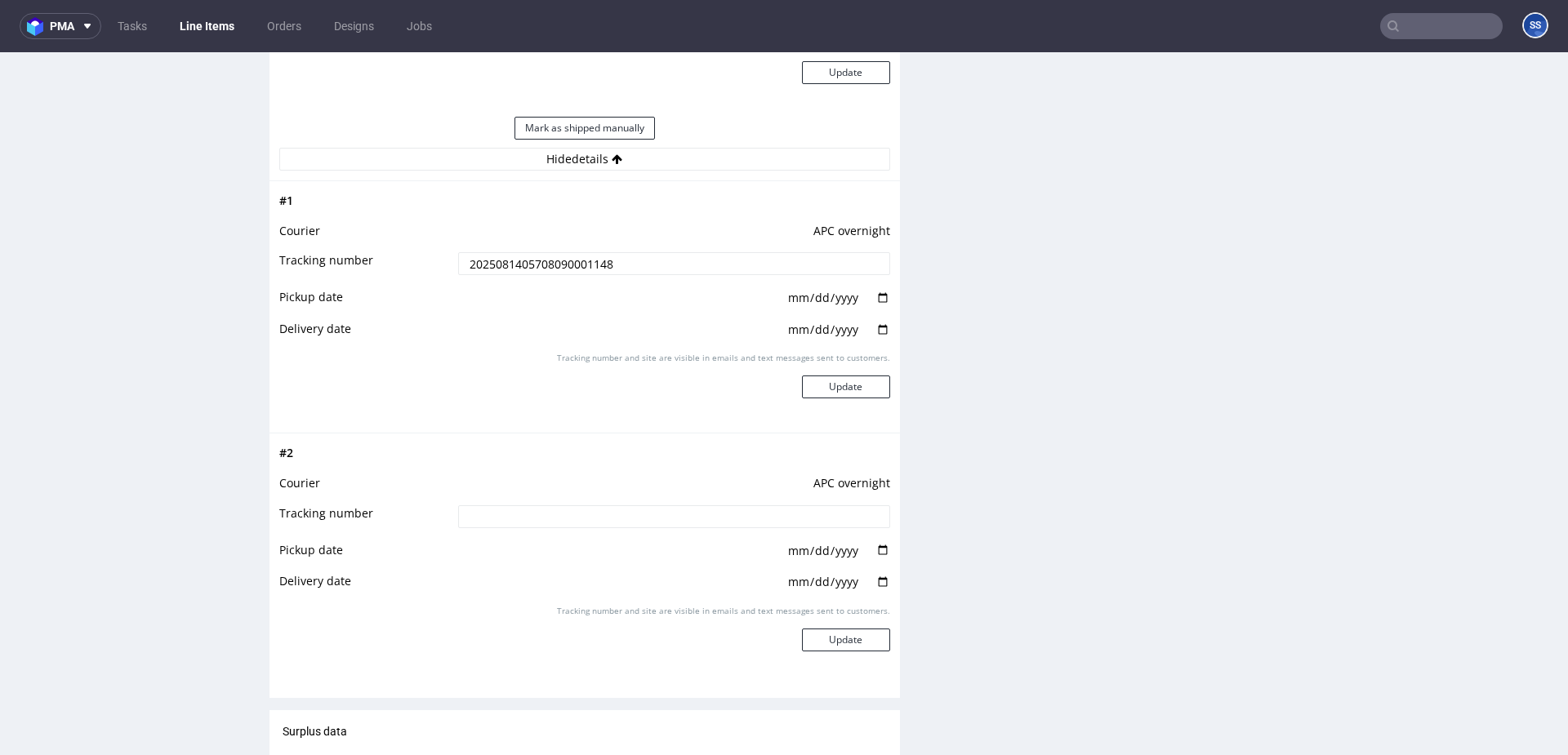
click at [642, 514] on input at bounding box center [674, 517] width 432 height 23
paste input "2025081405708090001148"
type input "2025081405708090001148"
click at [834, 645] on button "Update" at bounding box center [845, 641] width 88 height 23
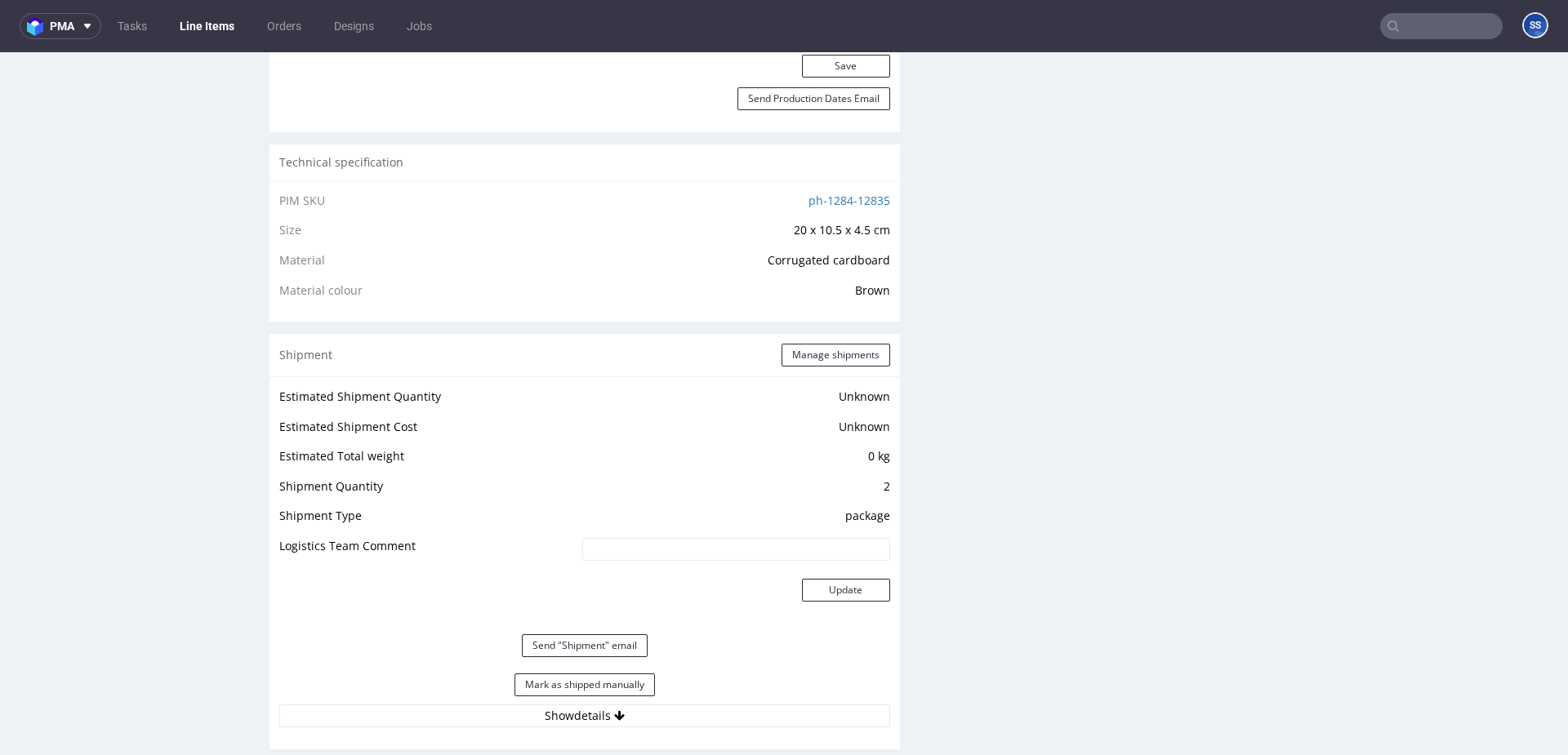
scroll to position [1037, 0]
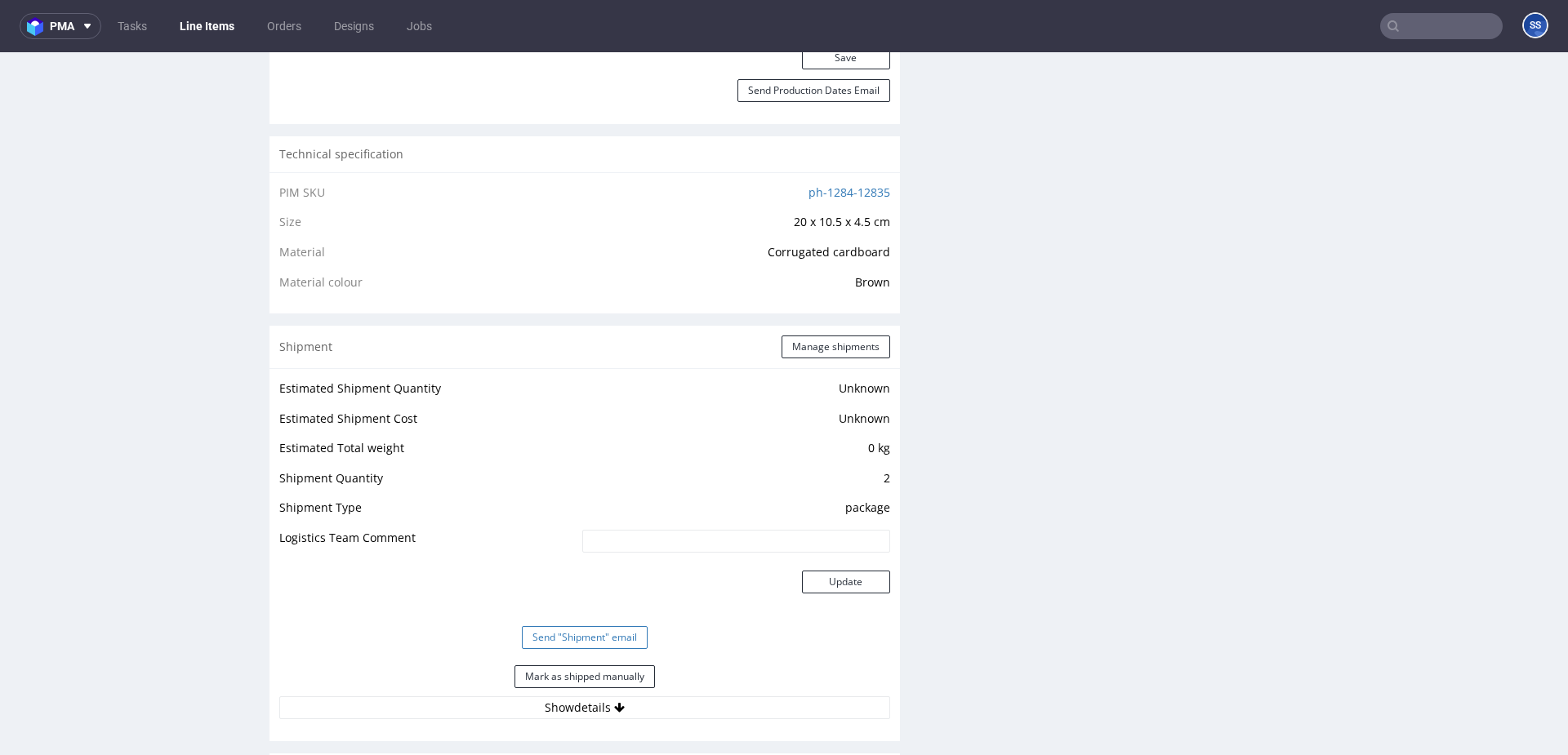
click at [588, 631] on button "Send "Shipment" email" at bounding box center [585, 638] width 126 height 23
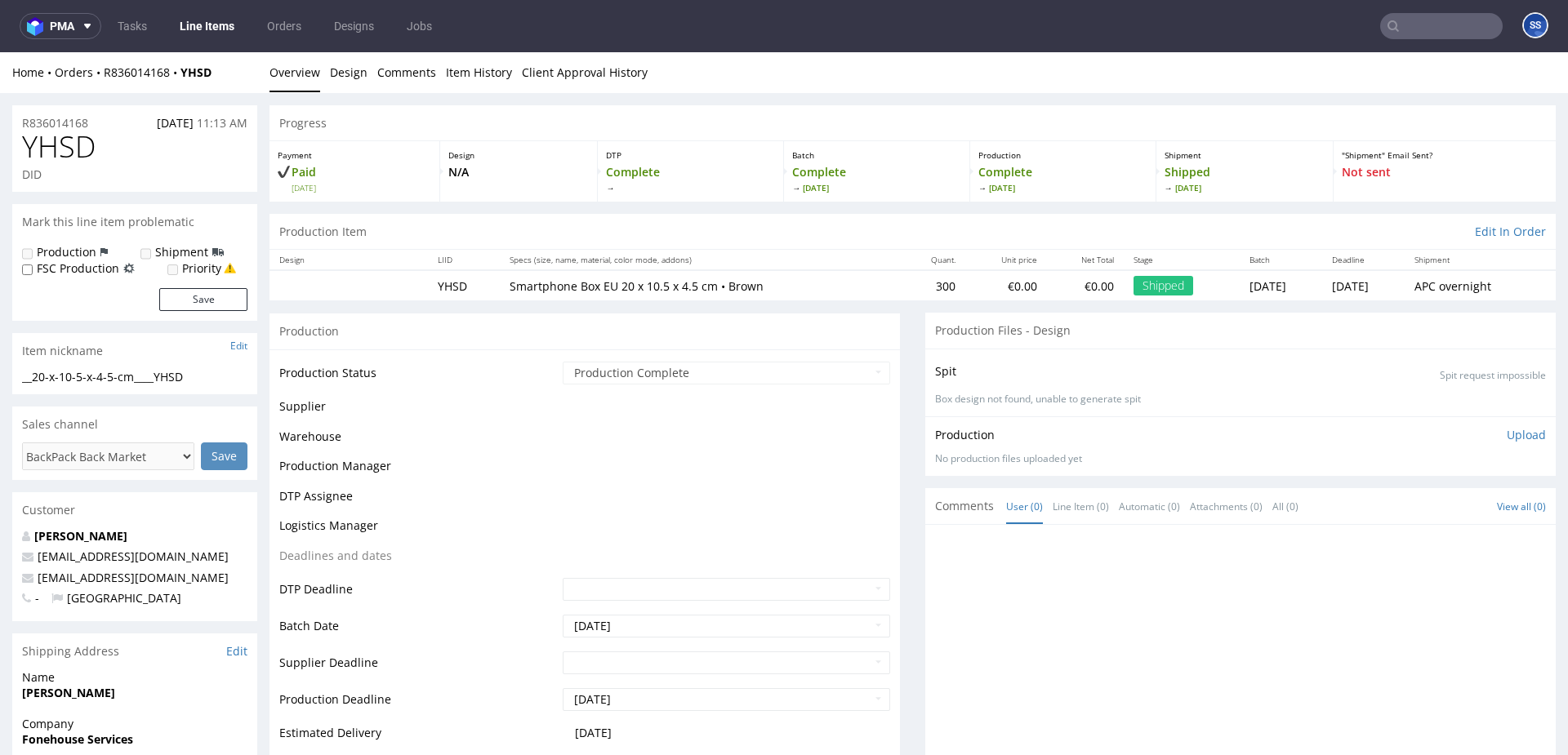
scroll to position [969, 0]
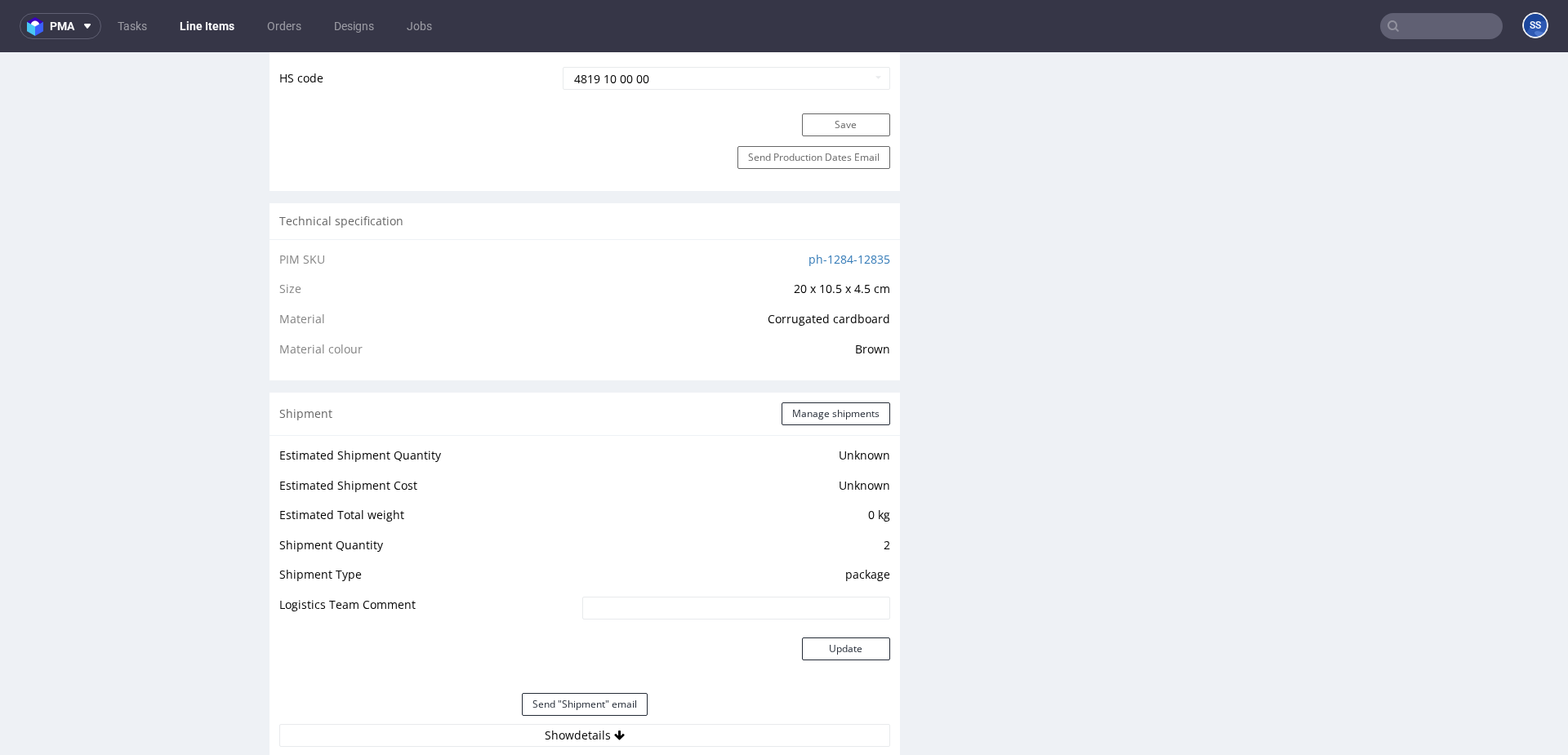
click at [205, 23] on link "Line Items" at bounding box center [206, 25] width 75 height 26
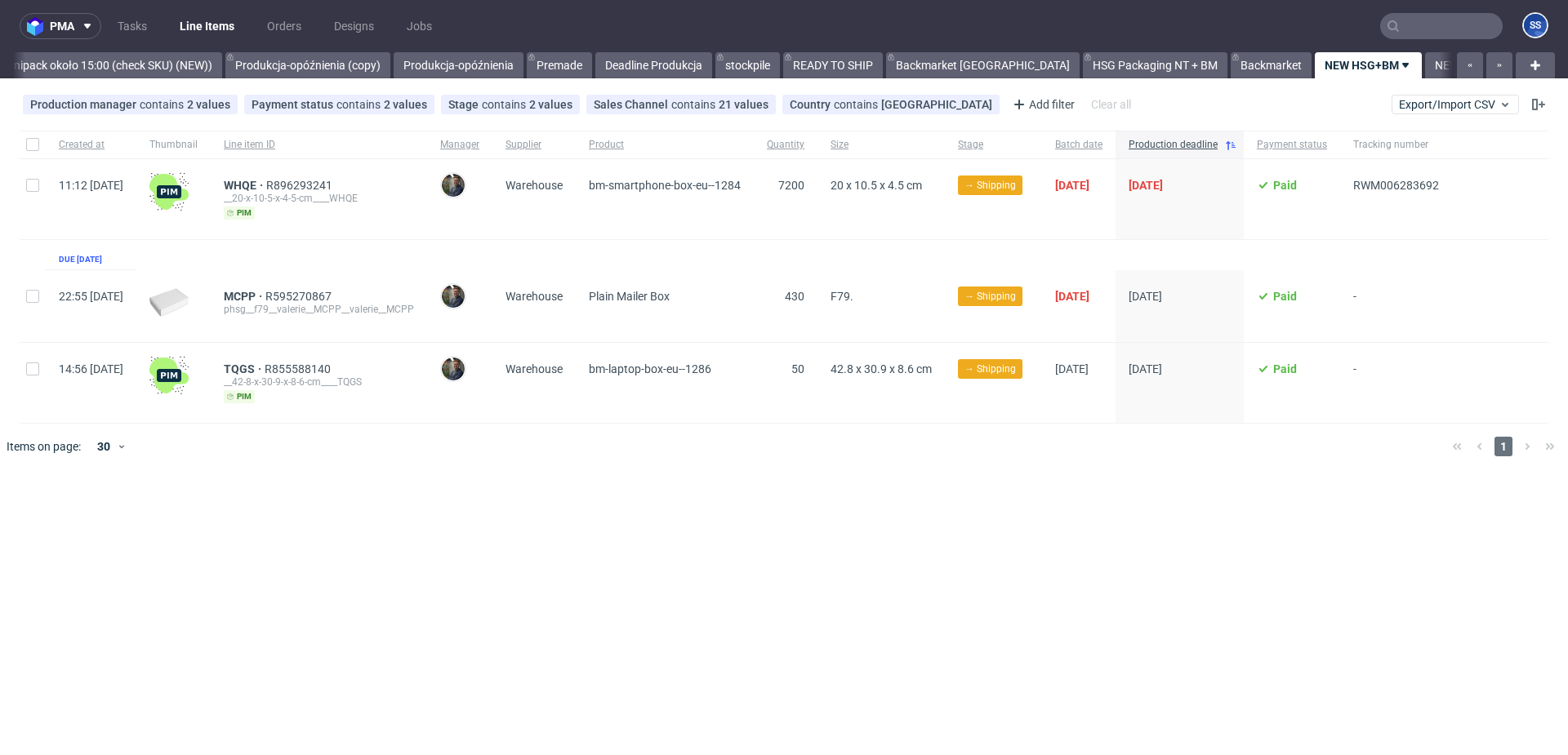
scroll to position [0, 1526]
drag, startPoint x: 264, startPoint y: 369, endPoint x: 299, endPoint y: 369, distance: 35.0
click at [300, 369] on div "TQGS R855588140 __42-8-x-30-9-x-8-6-cm____TQGS pim" at bounding box center [319, 382] width 217 height 80
copy span "TQGS"
click at [1422, 75] on link "NEW BACKAMRKET" at bounding box center [1482, 65] width 121 height 26
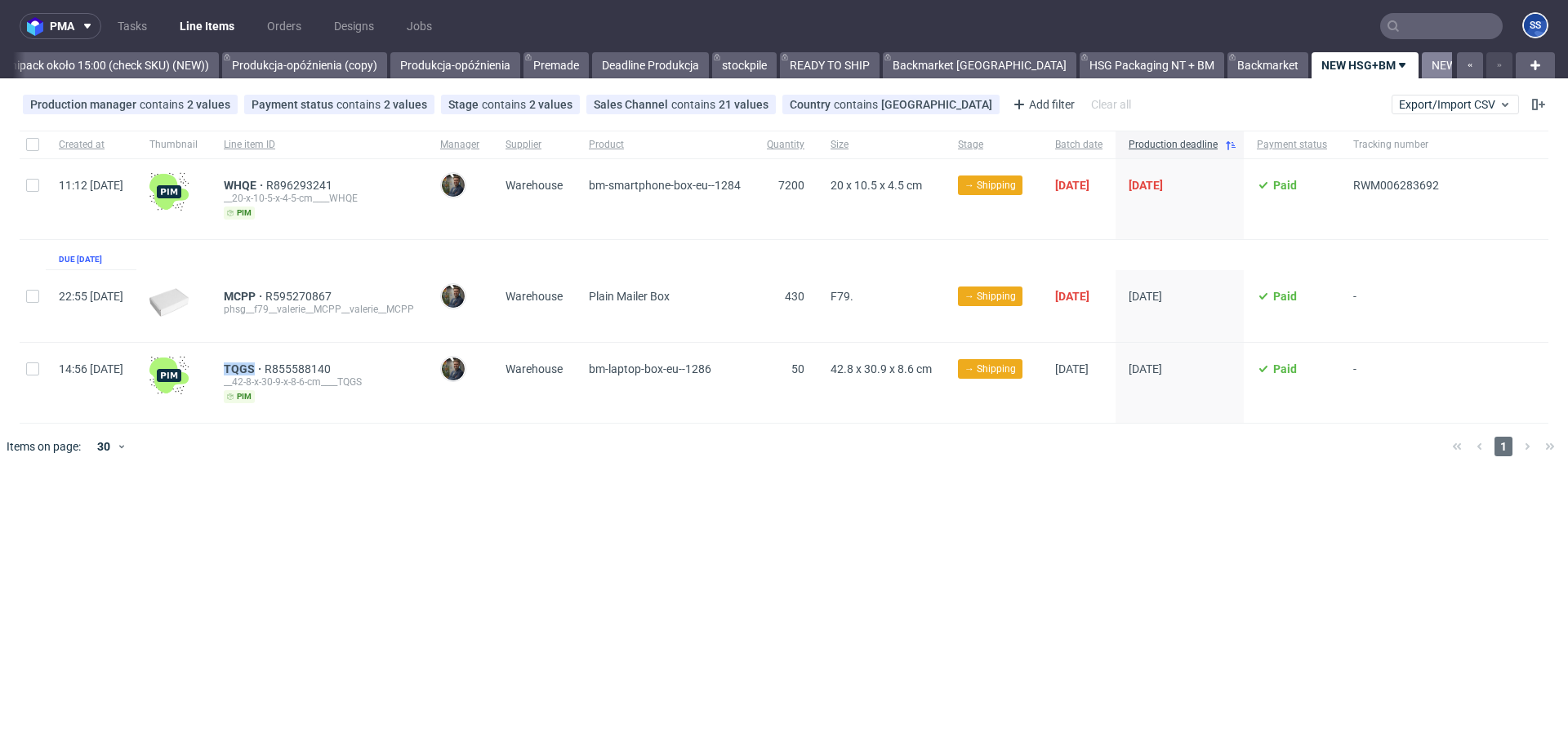
scroll to position [0, 1527]
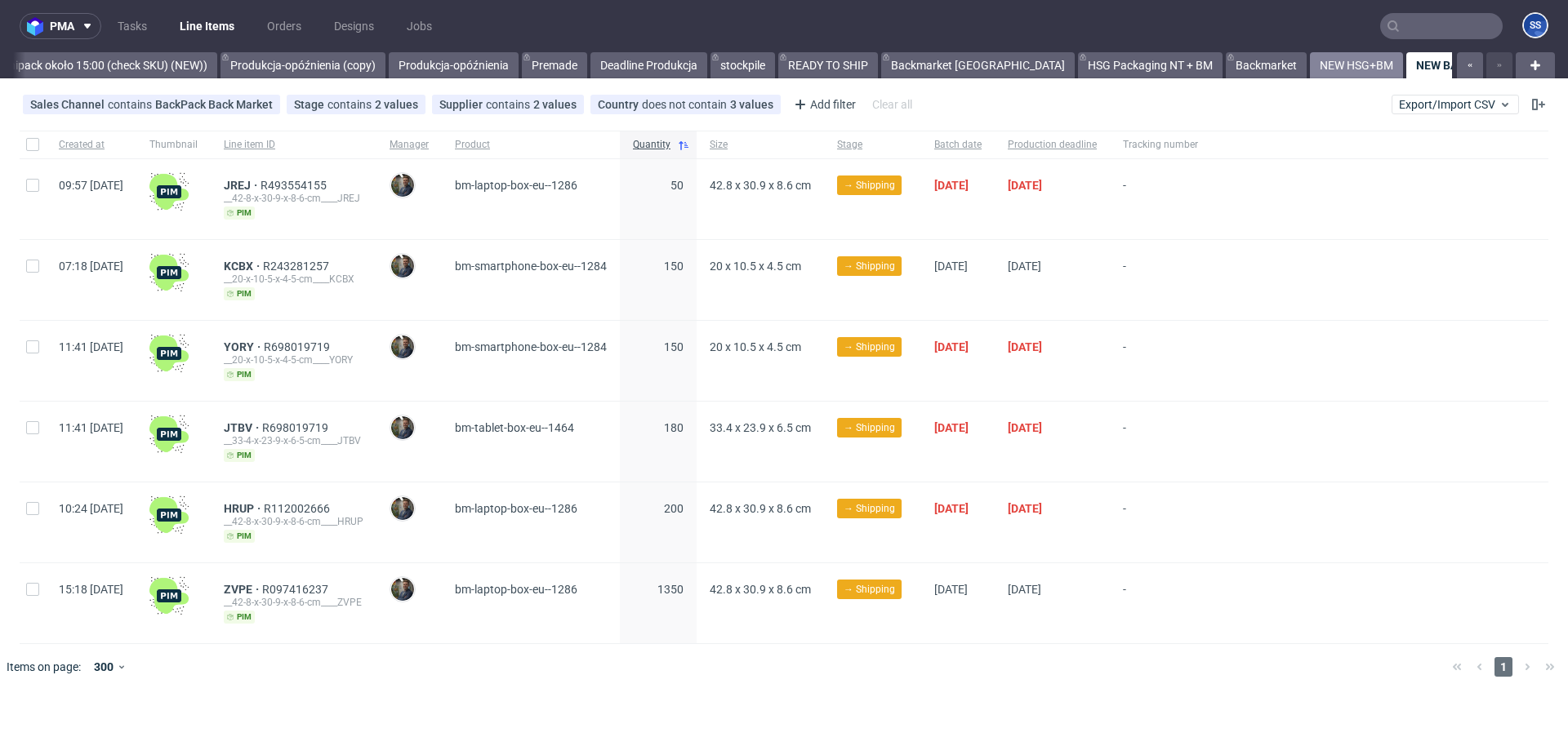
click at [1310, 66] on link "NEW HSG+BM" at bounding box center [1356, 65] width 93 height 26
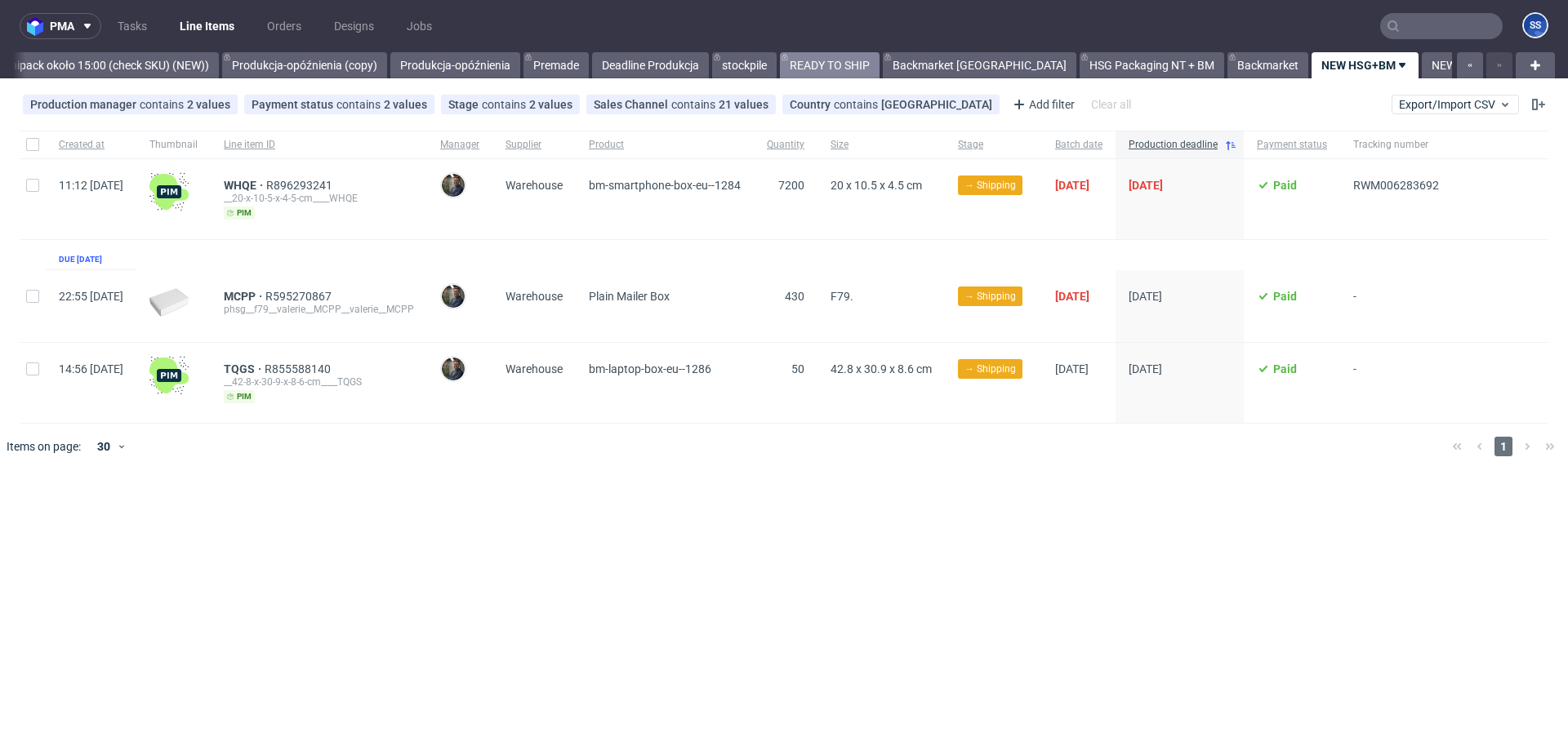
click at [831, 72] on link "READY TO SHIP" at bounding box center [829, 65] width 100 height 26
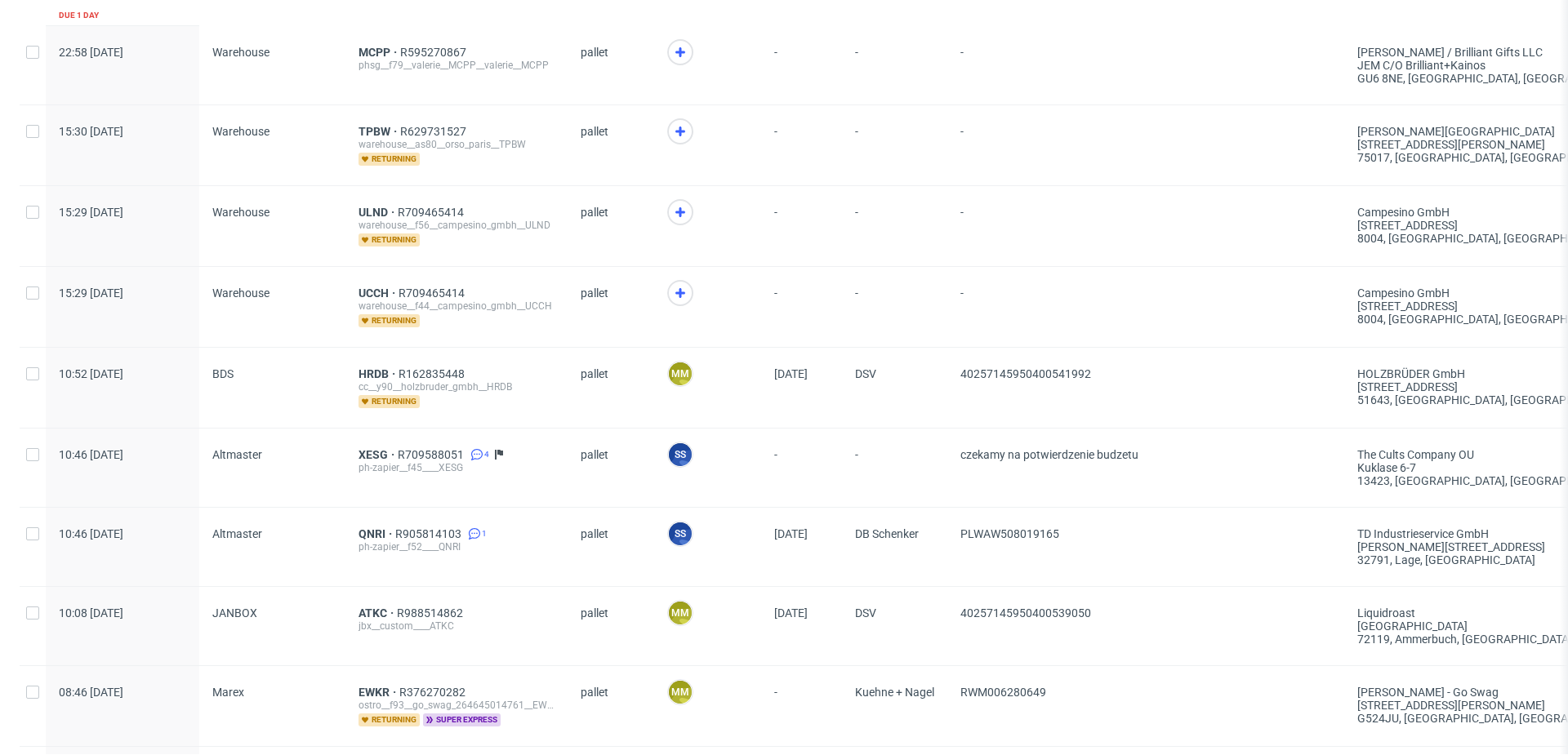
scroll to position [247, 0]
